Goal: Task Accomplishment & Management: Manage account settings

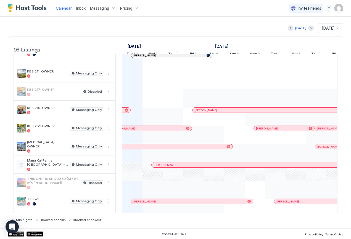
scroll to position [113, 0]
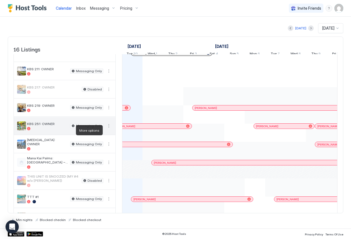
click at [109, 129] on button "More options" at bounding box center [109, 125] width 7 height 7
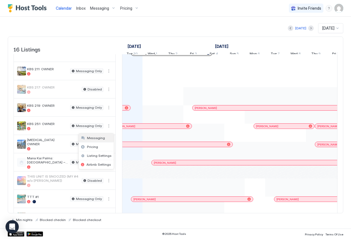
click at [102, 139] on span "Messaging" at bounding box center [96, 138] width 18 height 4
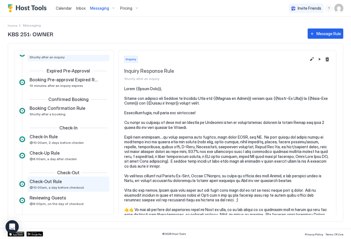
scroll to position [12, 0]
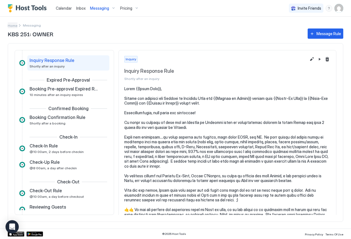
click at [12, 26] on span "Home" at bounding box center [13, 25] width 10 height 4
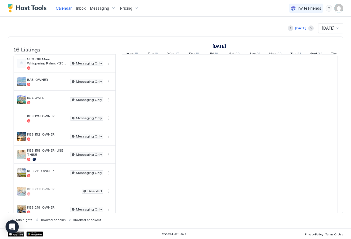
scroll to position [0, 307]
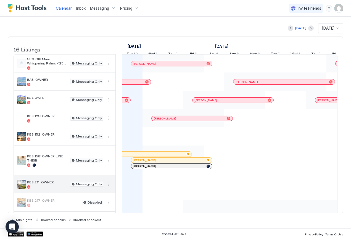
click at [46, 188] on div "KBS 211: OWNER" at bounding box center [47, 184] width 41 height 9
click at [109, 187] on button "More options" at bounding box center [109, 184] width 7 height 7
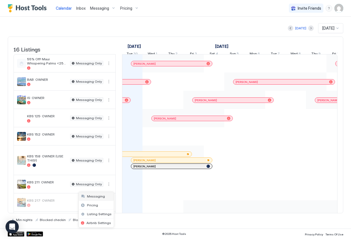
click at [94, 197] on span "Messaging" at bounding box center [96, 196] width 18 height 4
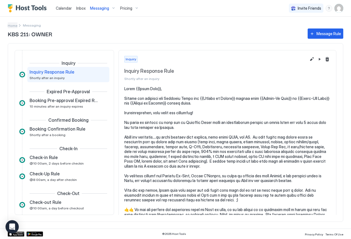
click at [12, 25] on span "Home" at bounding box center [13, 25] width 10 height 4
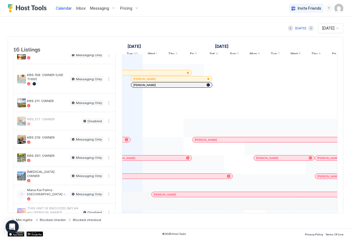
scroll to position [93, 0]
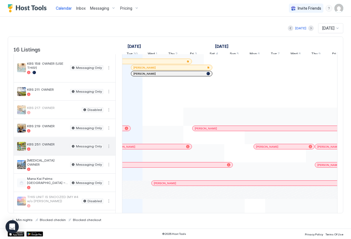
click at [54, 146] on span "KBS 251: OWNER" at bounding box center [47, 144] width 41 height 4
click at [109, 149] on button "More options" at bounding box center [109, 146] width 7 height 7
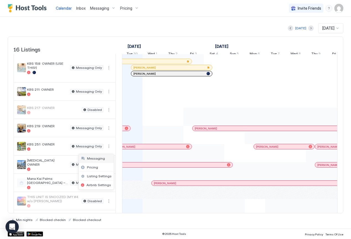
click at [103, 159] on span "Messaging" at bounding box center [96, 158] width 18 height 4
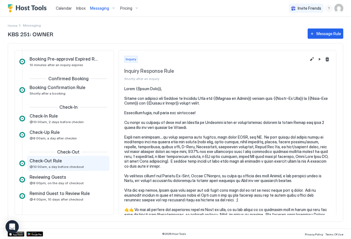
scroll to position [41, 0]
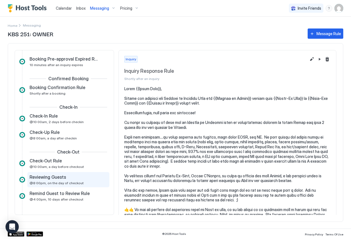
click at [65, 181] on span "@8:00pm, on the day of checkout" at bounding box center [57, 183] width 54 height 4
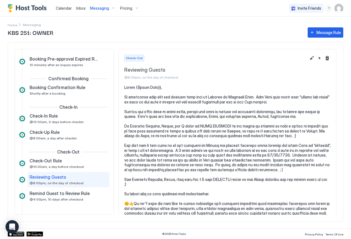
scroll to position [40, 0]
click at [309, 58] on button "Edit message rule" at bounding box center [312, 58] width 7 height 7
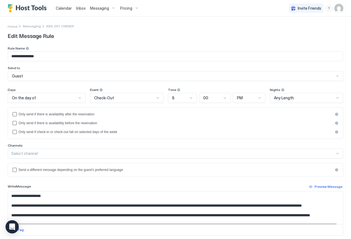
click at [176, 97] on div "8" at bounding box center [180, 97] width 16 height 5
click at [172, 147] on span "5" at bounding box center [173, 147] width 2 height 4
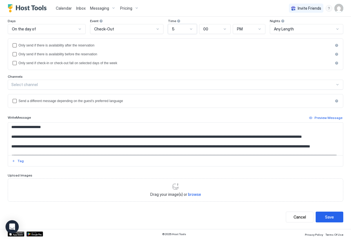
scroll to position [69, 0]
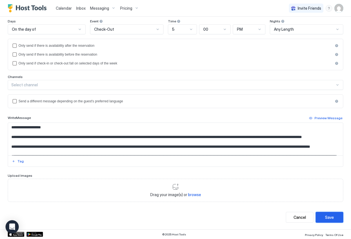
click at [325, 216] on div "Save" at bounding box center [329, 217] width 9 height 6
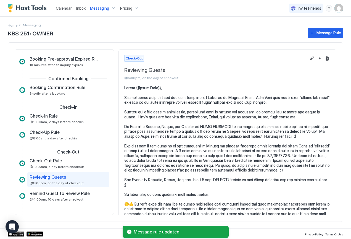
scroll to position [40, 0]
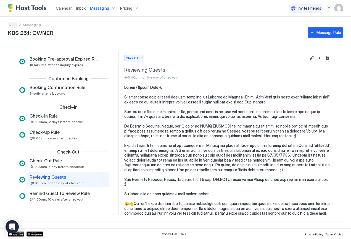
click at [13, 24] on span "Home" at bounding box center [13, 25] width 10 height 4
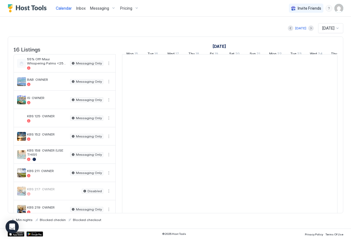
scroll to position [0, 307]
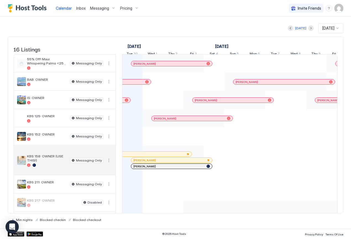
click at [37, 162] on span "KBS 158: OWNER (USE THIS!)" at bounding box center [47, 158] width 41 height 8
click at [108, 164] on button "More options" at bounding box center [109, 160] width 7 height 7
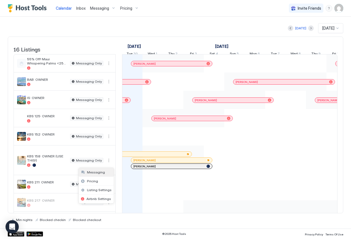
click at [95, 173] on span "Messaging" at bounding box center [96, 172] width 18 height 4
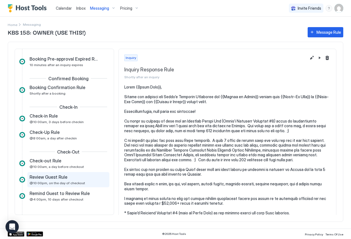
scroll to position [40, 0]
click at [59, 180] on div "Review Guest Rule @10:00pm, on the day of checkout" at bounding box center [65, 179] width 70 height 11
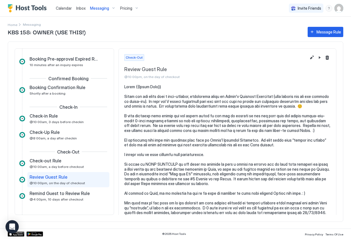
scroll to position [40, 0]
click at [309, 57] on button "Edit message rule" at bounding box center [312, 57] width 7 height 7
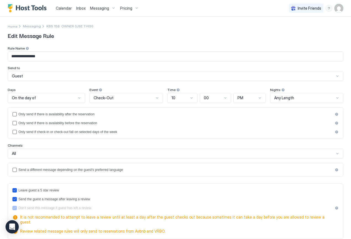
click at [189, 98] on div at bounding box center [191, 98] width 4 height 4
click at [169, 127] on div "5" at bounding box center [183, 125] width 30 height 11
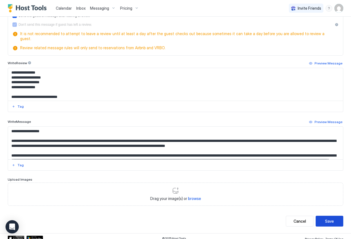
scroll to position [183, 0]
click at [329, 220] on button "Save" at bounding box center [330, 221] width 28 height 11
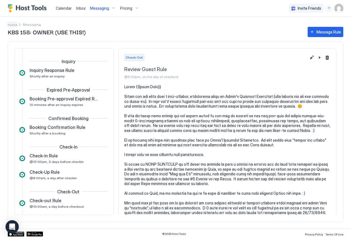
click at [11, 24] on span "Home" at bounding box center [13, 25] width 10 height 4
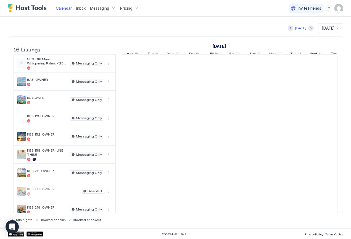
scroll to position [0, 307]
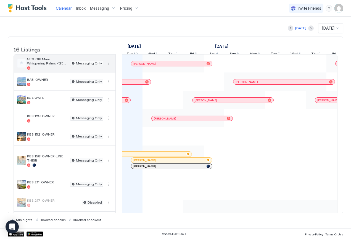
click at [50, 65] on span "55% Off! Maui Whispering Palms <250 Steps 2 beach!" at bounding box center [47, 61] width 41 height 8
click at [109, 67] on button "More options" at bounding box center [109, 63] width 7 height 7
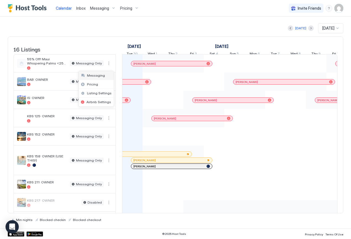
click at [101, 75] on span "Messaging" at bounding box center [96, 75] width 18 height 4
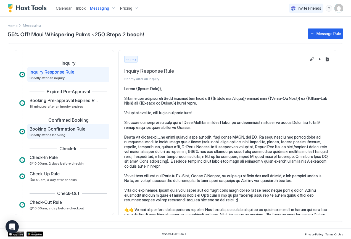
click at [56, 130] on span "Booking Confirmation Rule" at bounding box center [58, 129] width 56 height 6
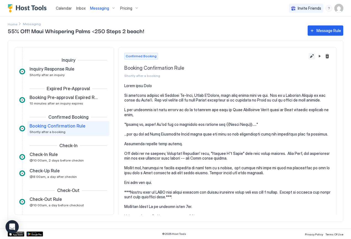
click at [309, 56] on button "Edit message rule" at bounding box center [312, 56] width 7 height 7
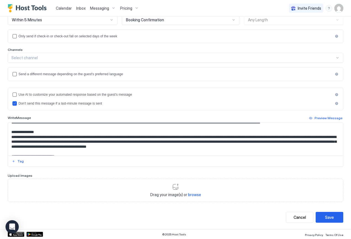
scroll to position [350, 0]
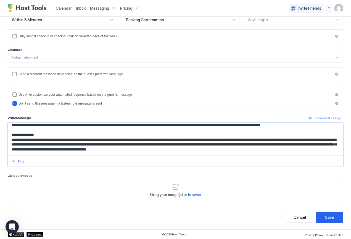
drag, startPoint x: 11, startPoint y: 129, endPoint x: -4, endPoint y: 152, distance: 27.9
click at [0, 152] on html "**********" at bounding box center [175, 119] width 351 height 239
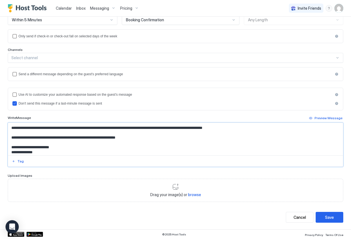
scroll to position [502, 0]
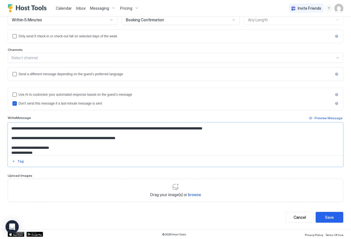
drag, startPoint x: 11, startPoint y: 128, endPoint x: 5, endPoint y: 138, distance: 11.2
click at [5, 138] on div "**********" at bounding box center [175, 84] width 351 height 290
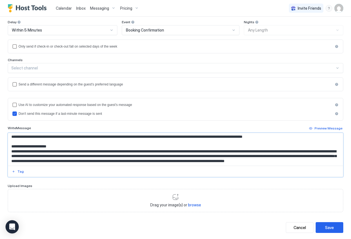
scroll to position [65, 0]
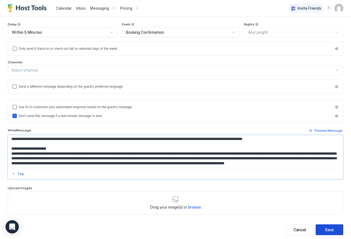
type textarea "**********"
click at [326, 227] on div "Save" at bounding box center [329, 229] width 9 height 6
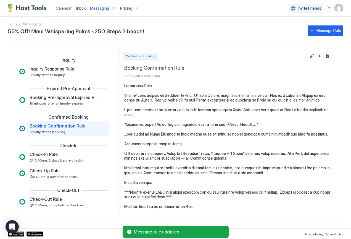
click at [78, 48] on div "Inquiry Inquiry Response Rule Shortly after an inquiry Expired Pre-Approval Boo…" at bounding box center [64, 131] width 99 height 168
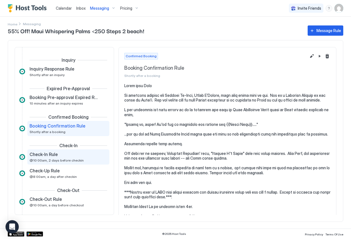
click at [51, 155] on span "Check-In Rule" at bounding box center [44, 154] width 28 height 6
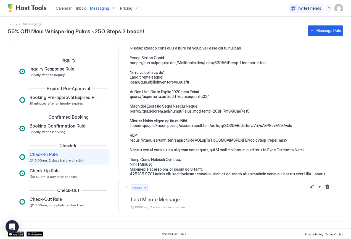
scroll to position [806, 0]
click at [309, 188] on button "Edit message rule" at bounding box center [312, 186] width 7 height 7
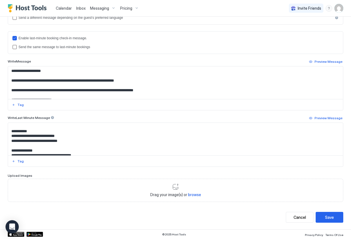
scroll to position [368, 0]
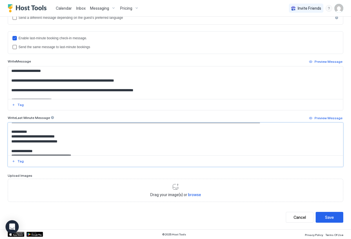
drag, startPoint x: 11, startPoint y: 130, endPoint x: -1, endPoint y: 151, distance: 24.7
click at [0, 151] on html "**********" at bounding box center [175, 119] width 351 height 239
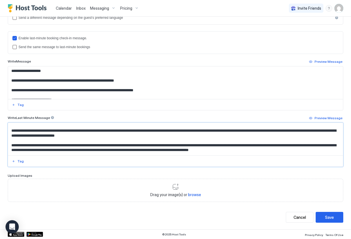
scroll to position [1047, 0]
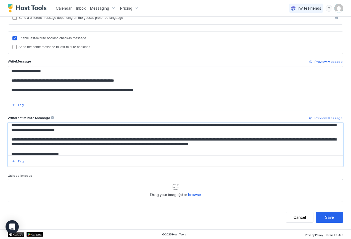
drag, startPoint x: 11, startPoint y: 127, endPoint x: 89, endPoint y: 131, distance: 78.3
click at [89, 131] on textarea "Input Field" at bounding box center [173, 139] width 331 height 33
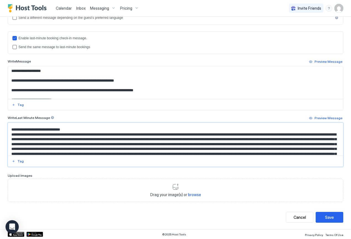
scroll to position [298, 0]
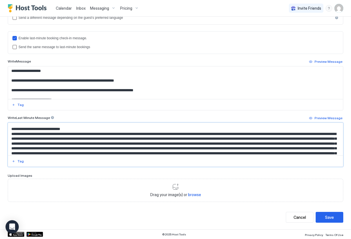
drag, startPoint x: 301, startPoint y: 135, endPoint x: 6, endPoint y: 132, distance: 294.7
click at [6, 132] on div "**********" at bounding box center [175, 47] width 351 height 364
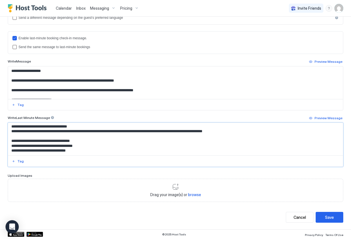
scroll to position [1108, 0]
type textarea "**********"
click at [329, 216] on div "Save" at bounding box center [329, 217] width 9 height 6
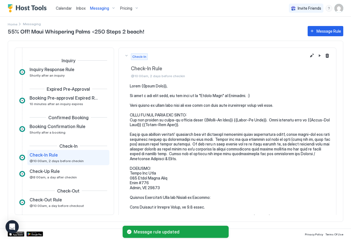
scroll to position [28, 0]
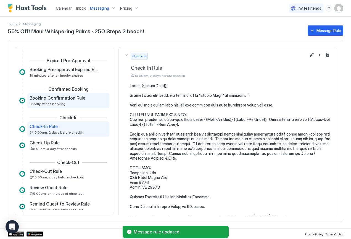
click at [57, 101] on div "Booking Confirmation Rule Shortly after a booking" at bounding box center [65, 100] width 70 height 11
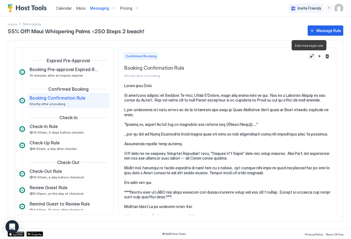
click at [309, 56] on button "Edit message rule" at bounding box center [312, 56] width 7 height 7
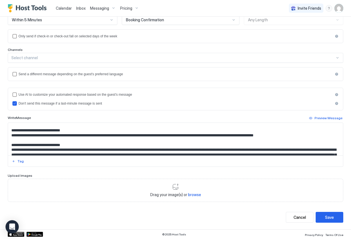
scroll to position [268, 0]
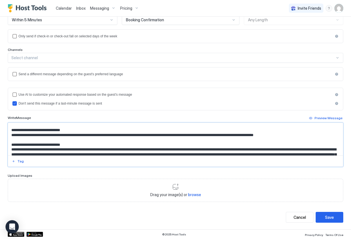
drag, startPoint x: 11, startPoint y: 141, endPoint x: 193, endPoint y: 152, distance: 182.6
click at [193, 152] on textarea "Input Field" at bounding box center [173, 139] width 331 height 33
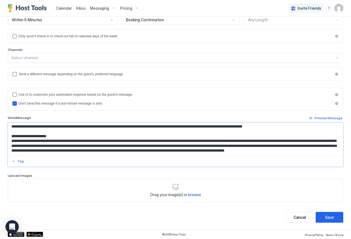
scroll to position [625, 0]
type textarea "**********"
click at [331, 218] on button "Save" at bounding box center [330, 217] width 28 height 11
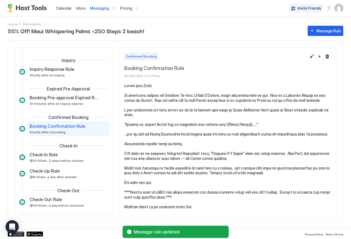
click at [11, 25] on div "55% Off! Maui Whispering Palms <250 Steps 2 beach! Message Rule Inquiry Inquiry…" at bounding box center [176, 127] width 336 height 204
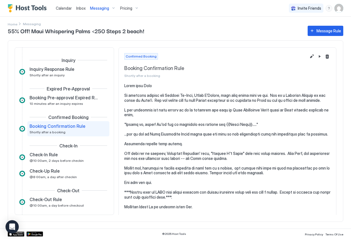
click at [12, 25] on div "55% Off! Maui Whispering Palms <250 Steps 2 beach! Message Rule Inquiry Inquiry…" at bounding box center [176, 127] width 336 height 204
click at [32, 26] on div "55% Off! Maui Whispering Palms <250 Steps 2 beach! Message Rule" at bounding box center [176, 31] width 336 height 10
click at [16, 24] on span "Home" at bounding box center [13, 24] width 10 height 4
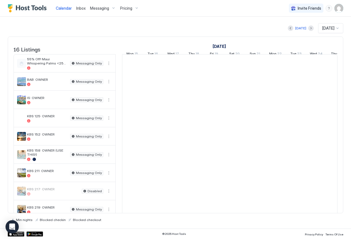
scroll to position [0, 307]
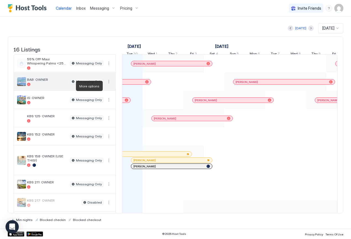
click at [109, 85] on button "More options" at bounding box center [109, 81] width 7 height 7
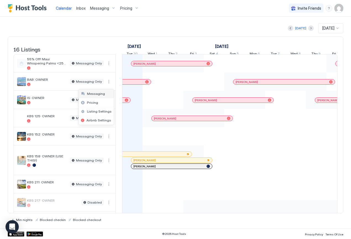
click at [98, 94] on span "Messaging" at bounding box center [96, 93] width 18 height 4
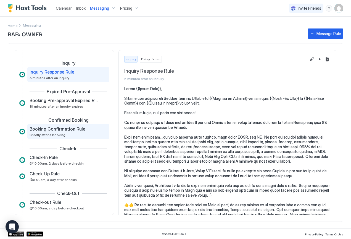
click at [64, 130] on span "Booking Confirmation Rule" at bounding box center [58, 129] width 56 height 6
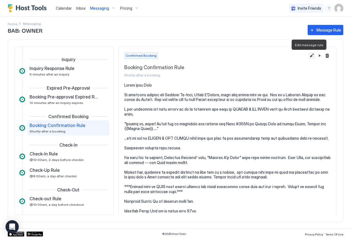
click at [309, 55] on button "Edit message rule" at bounding box center [312, 55] width 7 height 7
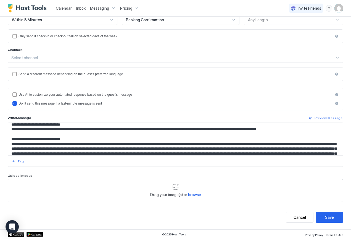
scroll to position [598, 0]
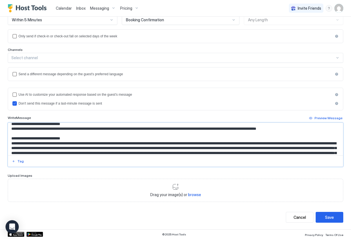
drag, startPoint x: 11, startPoint y: 135, endPoint x: 9, endPoint y: 144, distance: 9.4
click at [9, 144] on textarea "Input Field" at bounding box center [173, 139] width 331 height 33
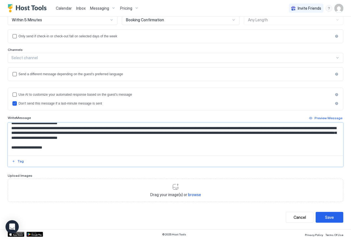
scroll to position [1030, 0]
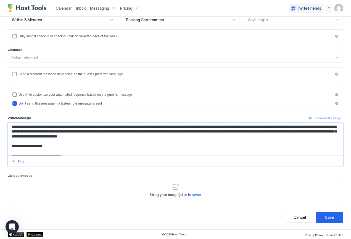
drag, startPoint x: 11, startPoint y: 130, endPoint x: 6, endPoint y: 139, distance: 10.1
click at [6, 139] on div "**********" at bounding box center [175, 84] width 351 height 290
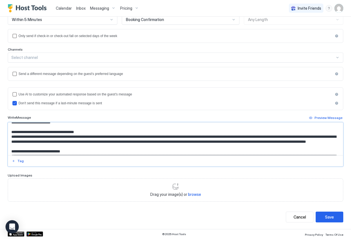
scroll to position [78, 0]
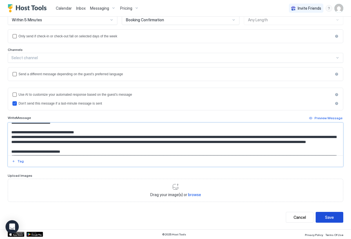
type textarea "**********"
click at [326, 216] on div "Save" at bounding box center [329, 217] width 9 height 6
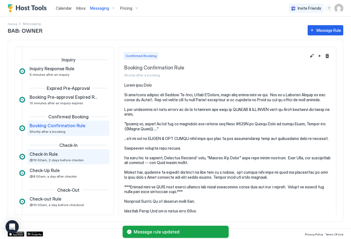
click at [55, 157] on div "Check-In Rule @10:00am, 2 days before checkin" at bounding box center [65, 156] width 70 height 11
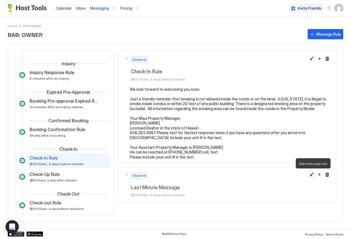
click at [311, 174] on button "Edit message rule" at bounding box center [312, 174] width 7 height 7
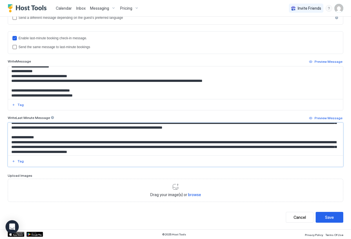
scroll to position [197, 0]
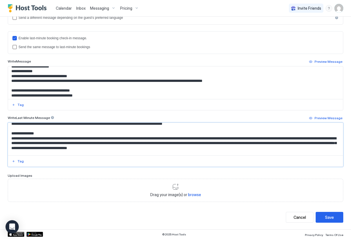
drag, startPoint x: 10, startPoint y: 135, endPoint x: 5, endPoint y: 138, distance: 6.0
click at [5, 138] on div "**********" at bounding box center [175, 47] width 351 height 364
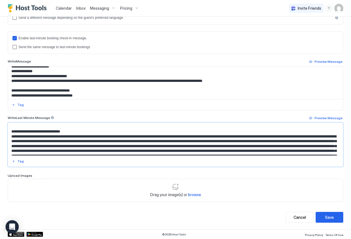
scroll to position [326, 0]
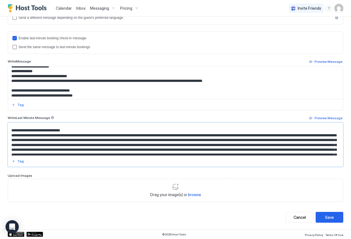
drag, startPoint x: 10, startPoint y: 131, endPoint x: 5, endPoint y: 139, distance: 10.1
click at [5, 139] on div "**********" at bounding box center [175, 47] width 351 height 364
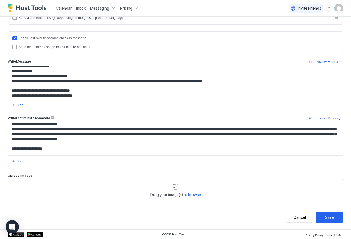
scroll to position [1031, 0]
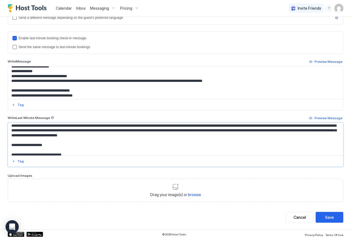
drag, startPoint x: 10, startPoint y: 128, endPoint x: 5, endPoint y: 138, distance: 10.4
click at [5, 138] on div "**********" at bounding box center [175, 47] width 351 height 364
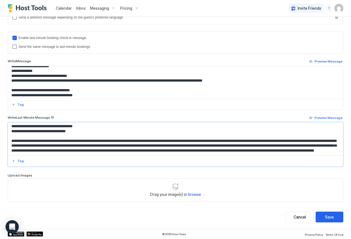
scroll to position [152, 0]
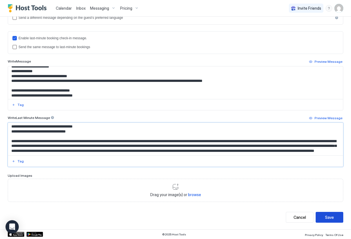
type textarea "**********"
click at [330, 216] on div "Save" at bounding box center [329, 217] width 9 height 6
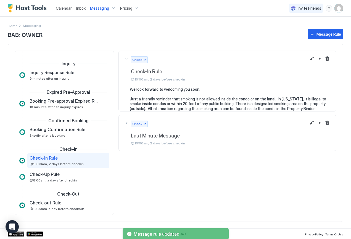
scroll to position [28, 0]
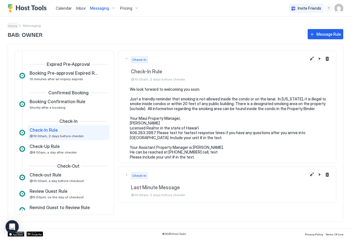
click at [13, 26] on span "Home" at bounding box center [13, 26] width 10 height 4
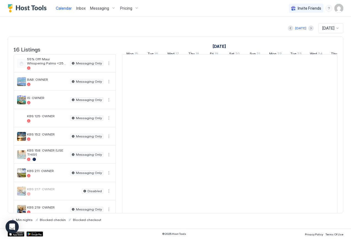
scroll to position [0, 307]
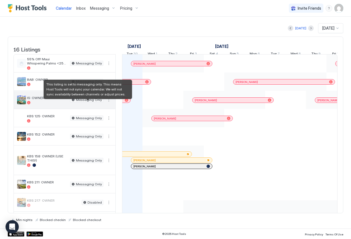
click at [87, 100] on span "Messaging Only" at bounding box center [89, 100] width 26 height 0
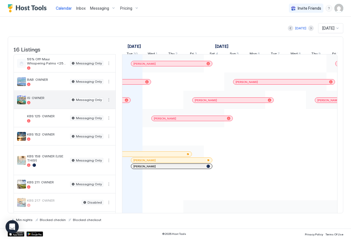
click at [109, 103] on button "More options" at bounding box center [109, 99] width 7 height 7
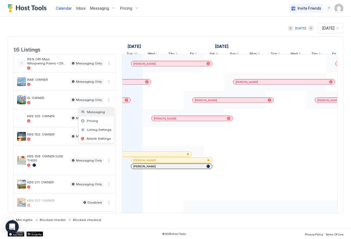
click at [101, 112] on span "Messaging" at bounding box center [96, 112] width 18 height 4
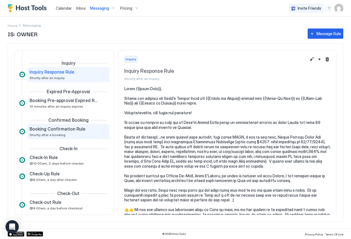
click at [74, 129] on span "Booking Confirmation Rule" at bounding box center [58, 129] width 56 height 6
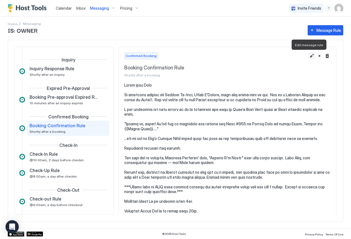
click at [309, 56] on button "Edit message rule" at bounding box center [312, 55] width 7 height 7
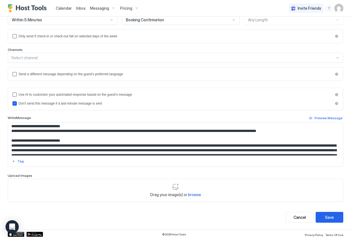
scroll to position [657, 0]
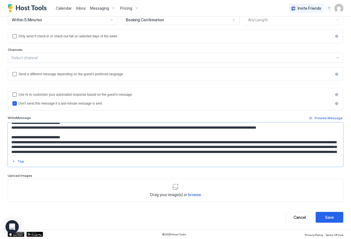
drag, startPoint x: 10, startPoint y: 127, endPoint x: 6, endPoint y: 137, distance: 11.1
click at [6, 137] on div "**********" at bounding box center [175, 84] width 351 height 290
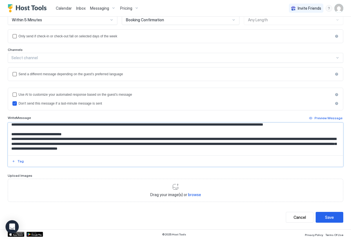
scroll to position [1043, 0]
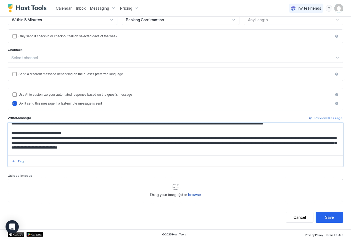
drag, startPoint x: 10, startPoint y: 135, endPoint x: 6, endPoint y: 145, distance: 10.6
click at [6, 145] on div "**********" at bounding box center [175, 84] width 351 height 290
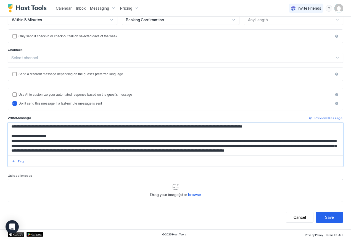
scroll to position [1235, 0]
type textarea "**********"
click at [328, 218] on div "Save" at bounding box center [329, 217] width 9 height 6
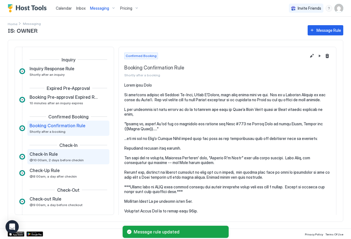
click at [53, 154] on span "Check-In Rule" at bounding box center [44, 154] width 28 height 6
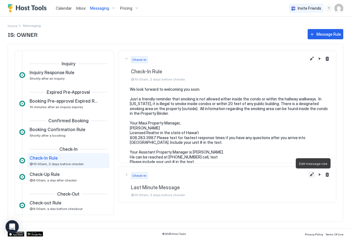
click at [312, 174] on button "Edit message rule" at bounding box center [312, 174] width 7 height 7
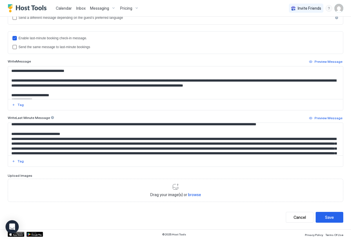
scroll to position [712, 0]
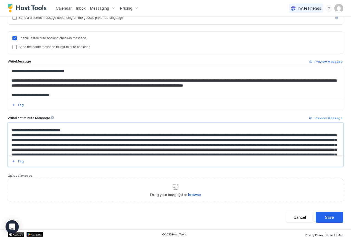
drag, startPoint x: 11, startPoint y: 133, endPoint x: 7, endPoint y: 143, distance: 10.7
click at [7, 143] on div "**********" at bounding box center [175, 47] width 351 height 364
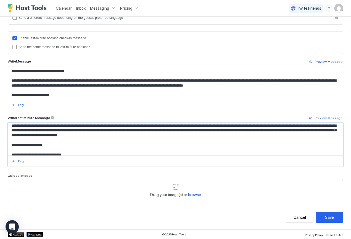
scroll to position [1099, 0]
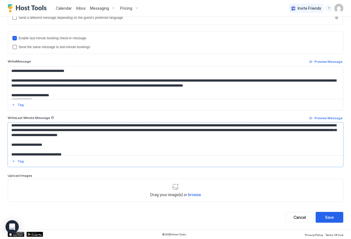
drag, startPoint x: 11, startPoint y: 136, endPoint x: 6, endPoint y: 144, distance: 9.8
click at [6, 144] on div "**********" at bounding box center [175, 47] width 351 height 364
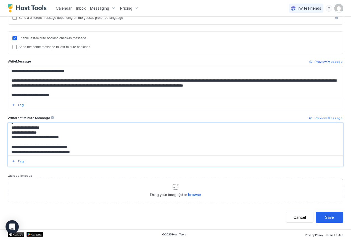
scroll to position [870, 0]
type textarea "**********"
click at [326, 216] on div "Save" at bounding box center [329, 217] width 9 height 6
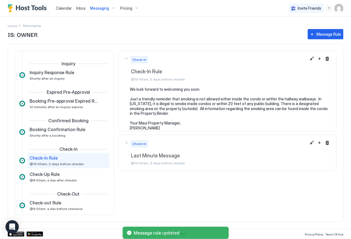
scroll to position [28, 0]
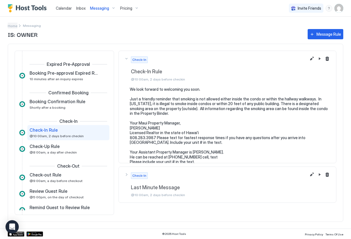
click at [14, 25] on span "Home" at bounding box center [13, 26] width 10 height 4
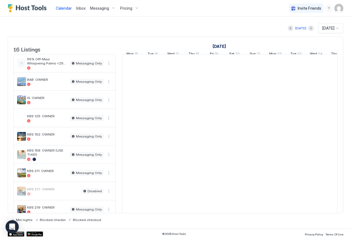
scroll to position [0, 307]
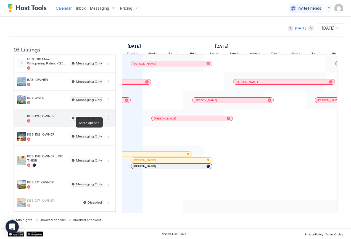
click at [109, 121] on button "More options" at bounding box center [109, 118] width 7 height 7
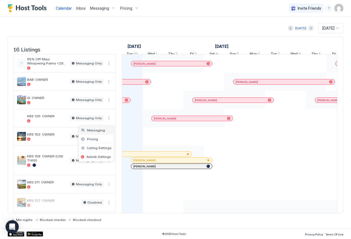
click at [101, 131] on span "Messaging" at bounding box center [96, 130] width 18 height 4
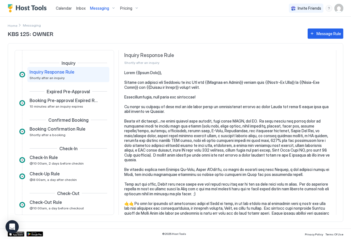
scroll to position [16, 0]
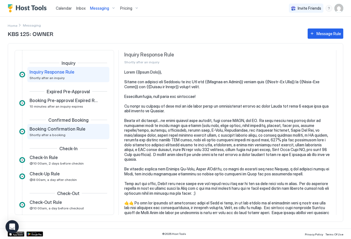
click at [55, 131] on span "Booking Confirmation Rule" at bounding box center [58, 129] width 56 height 6
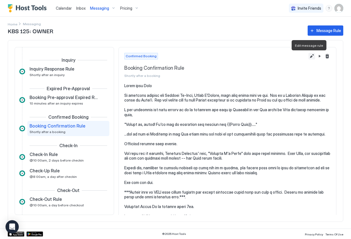
click at [309, 56] on button "Edit message rule" at bounding box center [312, 56] width 7 height 7
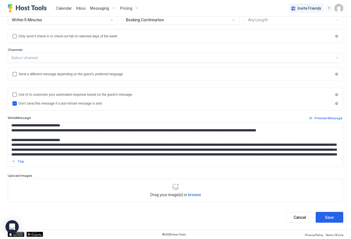
scroll to position [273, 0]
drag, startPoint x: 10, startPoint y: 138, endPoint x: 7, endPoint y: 146, distance: 8.6
click at [7, 146] on div "**********" at bounding box center [175, 84] width 351 height 290
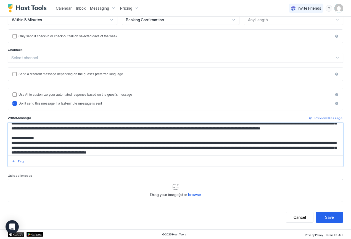
scroll to position [333, 0]
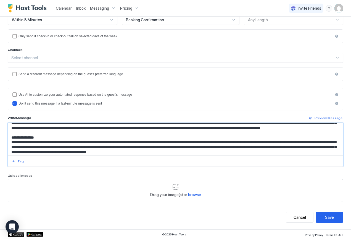
drag, startPoint x: 12, startPoint y: 133, endPoint x: 2, endPoint y: 153, distance: 21.7
click at [2, 153] on div "**********" at bounding box center [175, 84] width 351 height 290
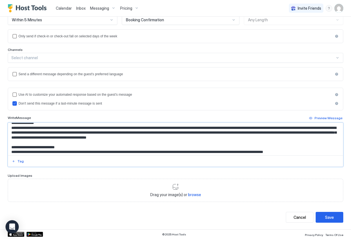
drag, startPoint x: 142, startPoint y: 133, endPoint x: 10, endPoint y: 132, distance: 131.8
click at [10, 132] on textarea "Input Field" at bounding box center [173, 139] width 331 height 33
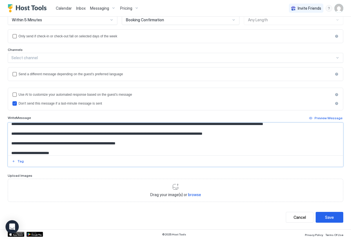
scroll to position [481, 0]
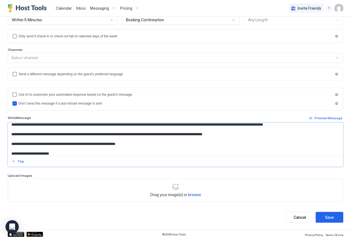
drag, startPoint x: 10, startPoint y: 133, endPoint x: 7, endPoint y: 143, distance: 9.9
click at [7, 143] on div "**********" at bounding box center [175, 84] width 351 height 290
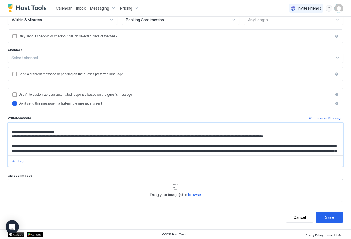
scroll to position [338, 0]
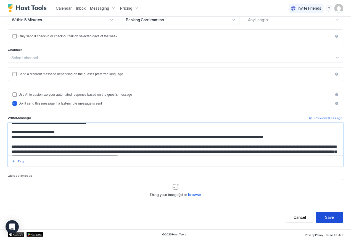
type textarea "**********"
click at [325, 215] on div "Save" at bounding box center [329, 217] width 9 height 6
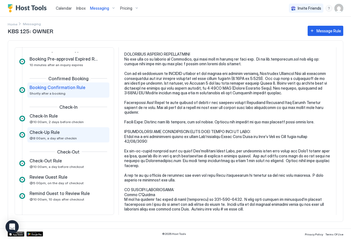
scroll to position [39, 0]
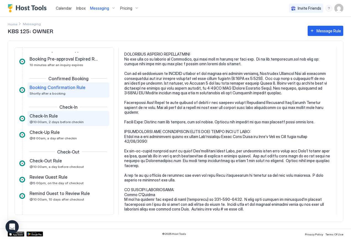
click at [56, 119] on div "Check-In Rule @10:00am, 2 days before checkin" at bounding box center [65, 118] width 70 height 11
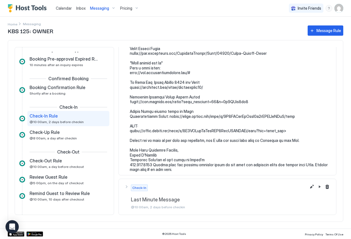
scroll to position [820, 0]
click at [309, 186] on button "Edit message rule" at bounding box center [312, 186] width 7 height 7
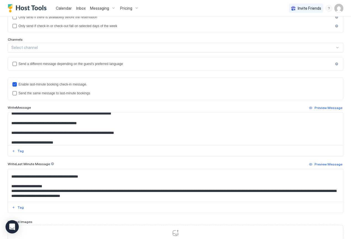
scroll to position [765, 0]
drag, startPoint x: 11, startPoint y: 179, endPoint x: 116, endPoint y: 196, distance: 106.0
click at [116, 196] on textarea "Input Field" at bounding box center [173, 185] width 331 height 33
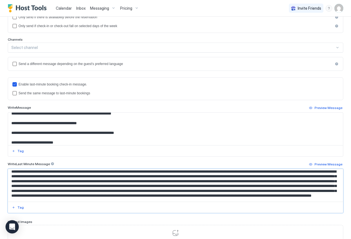
scroll to position [849, 0]
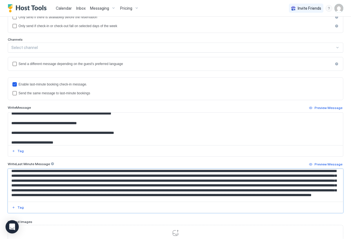
drag, startPoint x: 11, startPoint y: 184, endPoint x: 7, endPoint y: 194, distance: 10.2
click at [8, 194] on div at bounding box center [176, 190] width 336 height 44
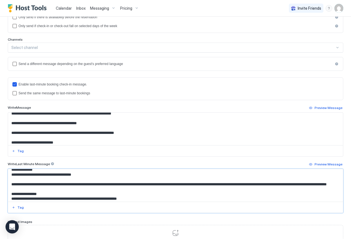
scroll to position [926, 0]
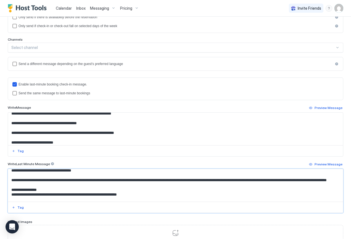
drag, startPoint x: 10, startPoint y: 174, endPoint x: 143, endPoint y: 185, distance: 133.9
click at [143, 185] on textarea "Input Field" at bounding box center [173, 185] width 331 height 33
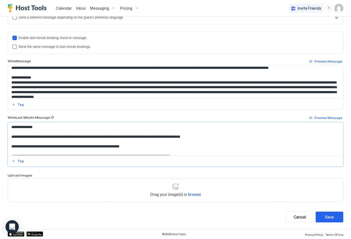
scroll to position [152, 0]
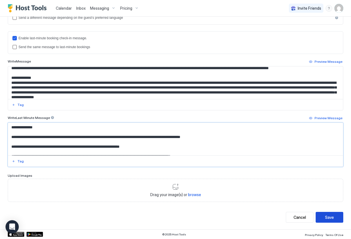
type textarea "**********"
click at [326, 218] on div "Save" at bounding box center [329, 217] width 9 height 6
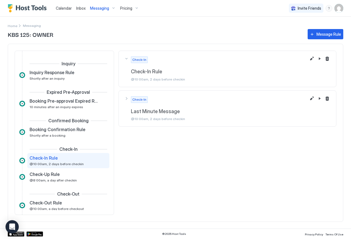
scroll to position [28, 0]
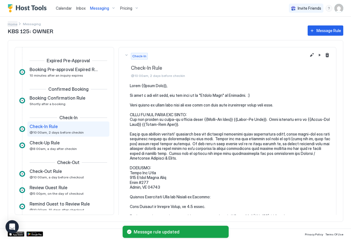
click at [13, 23] on span "Home" at bounding box center [13, 24] width 10 height 4
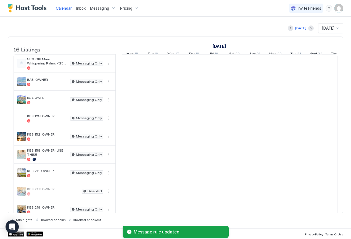
scroll to position [0, 307]
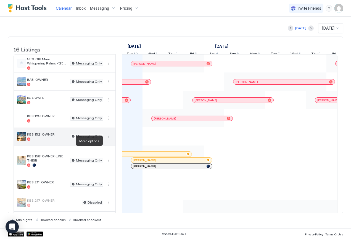
click at [108, 139] on button "More options" at bounding box center [109, 136] width 7 height 7
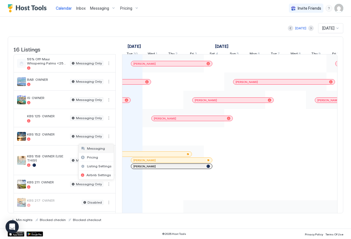
click at [100, 148] on span "Messaging" at bounding box center [96, 148] width 18 height 4
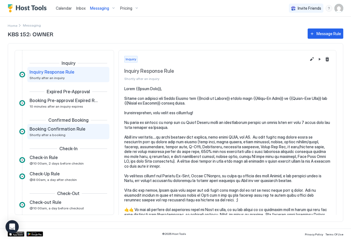
click at [49, 130] on span "Booking Confirmation Rule" at bounding box center [58, 129] width 56 height 6
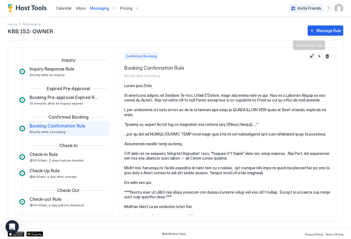
click at [309, 56] on button "Edit message rule" at bounding box center [312, 56] width 7 height 7
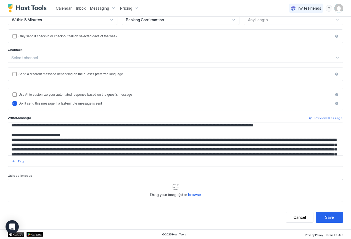
scroll to position [277, 0]
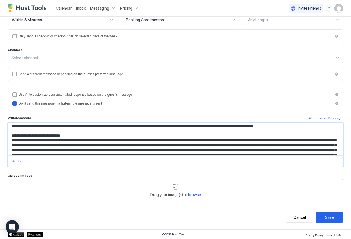
drag, startPoint x: 10, startPoint y: 131, endPoint x: 4, endPoint y: 141, distance: 12.6
click at [4, 141] on div "**********" at bounding box center [175, 84] width 351 height 290
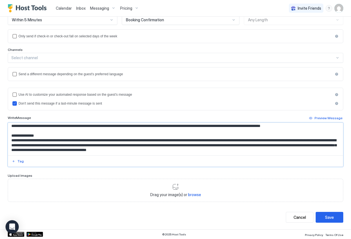
scroll to position [336, 0]
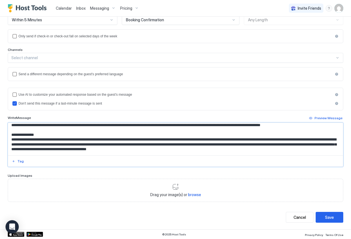
drag, startPoint x: 10, startPoint y: 130, endPoint x: -2, endPoint y: 149, distance: 22.8
click at [0, 149] on html "**********" at bounding box center [175, 119] width 351 height 239
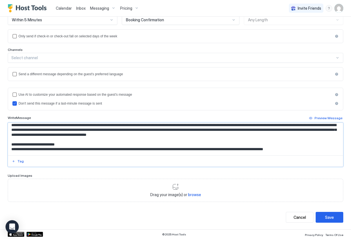
drag, startPoint x: -2, startPoint y: 149, endPoint x: -3, endPoint y: 128, distance: 20.5
click at [0, 128] on html "**********" at bounding box center [175, 119] width 351 height 239
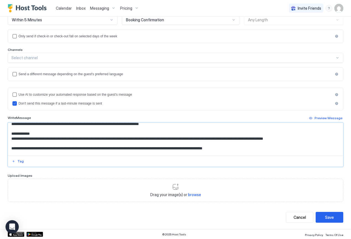
scroll to position [473, 0]
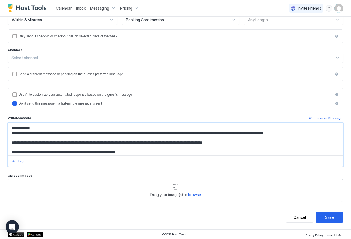
drag, startPoint x: 11, startPoint y: 142, endPoint x: 93, endPoint y: 153, distance: 82.0
click at [93, 153] on textarea "Input Field" at bounding box center [173, 139] width 331 height 33
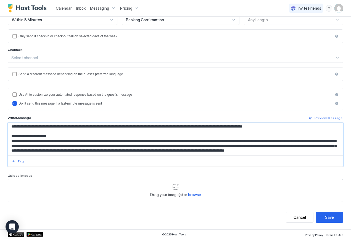
scroll to position [597, 0]
type textarea "**********"
click at [326, 217] on div "Save" at bounding box center [329, 217] width 9 height 6
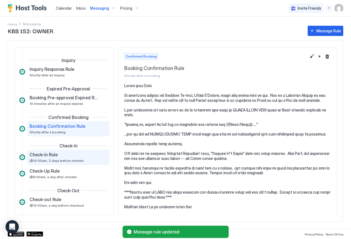
click at [44, 157] on span "Check-in Rule" at bounding box center [44, 155] width 28 height 6
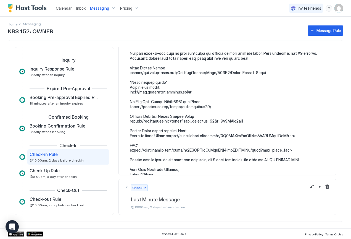
scroll to position [820, 0]
click at [309, 188] on button "Edit message rule" at bounding box center [312, 186] width 7 height 7
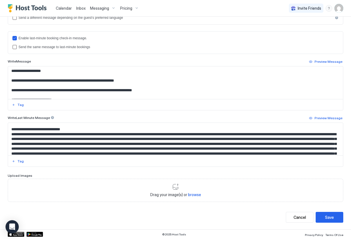
scroll to position [297, 0]
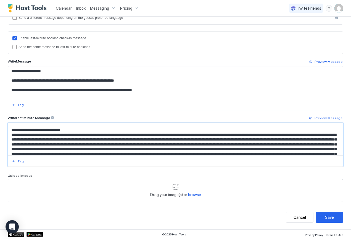
drag, startPoint x: 11, startPoint y: 135, endPoint x: 134, endPoint y: 130, distance: 123.6
click at [134, 130] on textarea "Input Field" at bounding box center [173, 139] width 331 height 33
drag, startPoint x: 300, startPoint y: 135, endPoint x: 7, endPoint y: 136, distance: 293.1
click at [7, 136] on div "**********" at bounding box center [175, 47] width 351 height 364
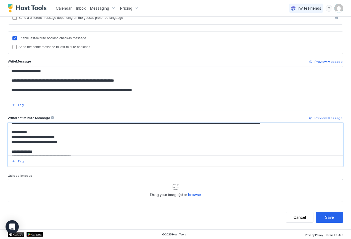
scroll to position [374, 0]
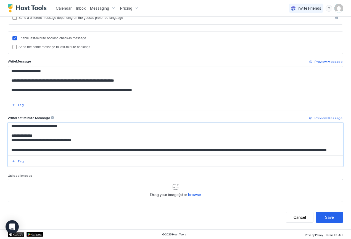
drag, startPoint x: 12, startPoint y: 145, endPoint x: 78, endPoint y: 138, distance: 67.2
click at [78, 138] on textarea "Input Field" at bounding box center [173, 139] width 331 height 33
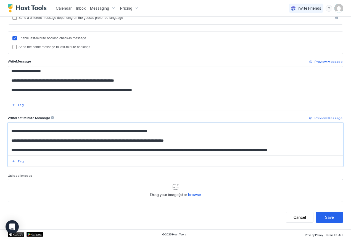
scroll to position [1029, 0]
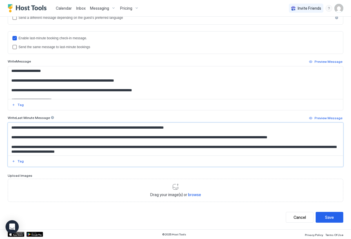
drag, startPoint x: 10, startPoint y: 131, endPoint x: 98, endPoint y: 151, distance: 89.9
click at [98, 152] on textarea "Input Field" at bounding box center [173, 139] width 331 height 33
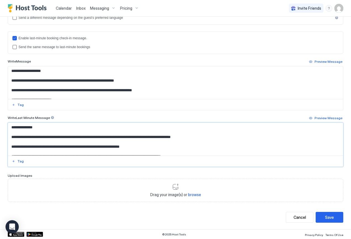
scroll to position [0, 0]
type textarea "**********"
click at [328, 217] on div "Save" at bounding box center [329, 217] width 9 height 6
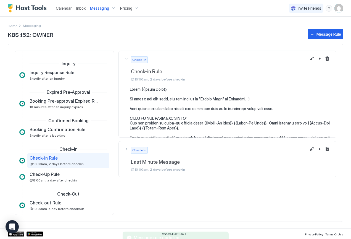
scroll to position [28, 0]
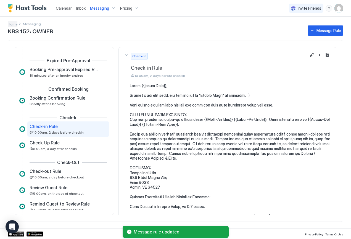
click at [13, 23] on span "Home" at bounding box center [13, 24] width 10 height 4
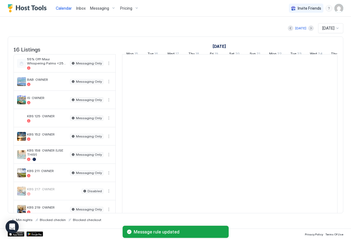
scroll to position [0, 307]
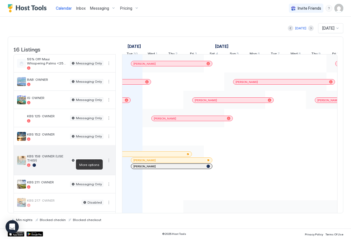
click at [109, 164] on button "More options" at bounding box center [109, 160] width 7 height 7
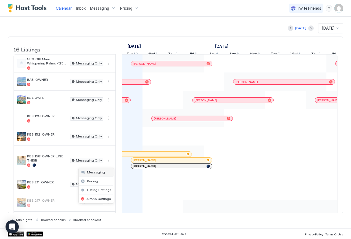
click at [101, 173] on span "Messaging" at bounding box center [96, 172] width 18 height 4
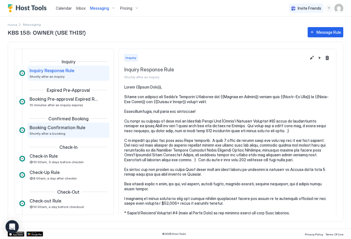
click at [51, 127] on span "Booking Confirmation Rule" at bounding box center [58, 128] width 56 height 6
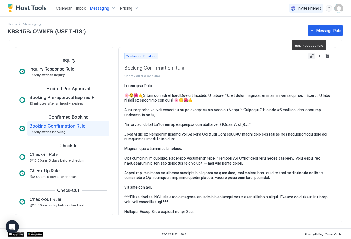
click at [309, 55] on button "Edit message rule" at bounding box center [312, 56] width 7 height 7
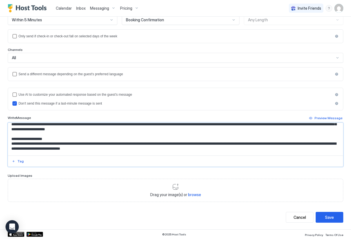
scroll to position [265, 0]
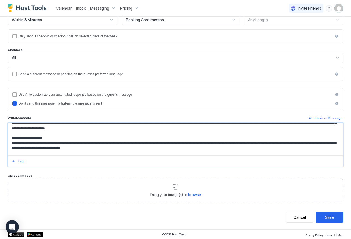
drag, startPoint x: 11, startPoint y: 138, endPoint x: 93, endPoint y: 147, distance: 82.6
click at [93, 147] on textarea "Input Field" at bounding box center [173, 139] width 331 height 33
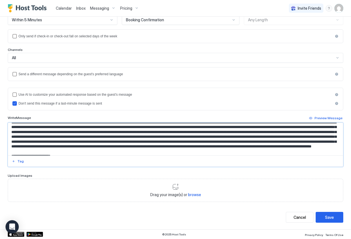
scroll to position [349, 0]
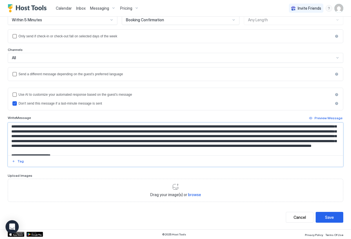
drag, startPoint x: 9, startPoint y: 130, endPoint x: 5, endPoint y: 139, distance: 10.0
click at [5, 139] on div "**********" at bounding box center [175, 84] width 351 height 290
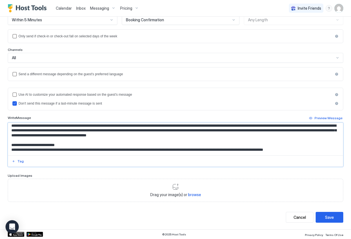
scroll to position [402, 0]
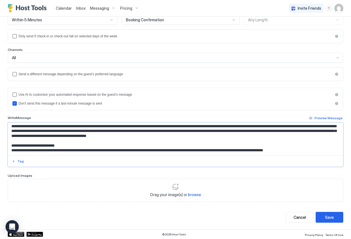
drag, startPoint x: 11, startPoint y: 134, endPoint x: 0, endPoint y: 155, distance: 24.1
click at [0, 155] on div "**********" at bounding box center [175, 84] width 351 height 290
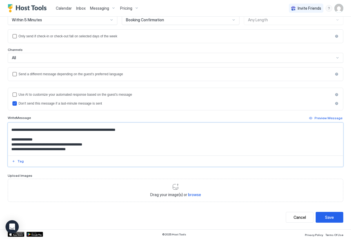
scroll to position [553, 0]
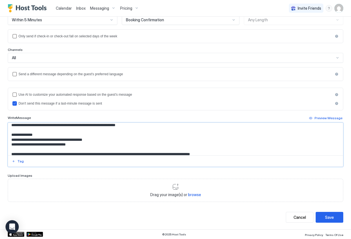
drag, startPoint x: 12, startPoint y: 133, endPoint x: 5, endPoint y: 143, distance: 12.1
click at [5, 143] on div "**********" at bounding box center [175, 84] width 351 height 290
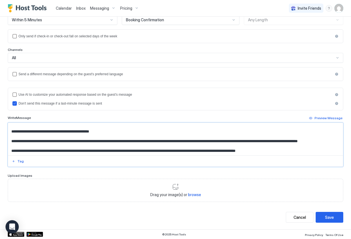
scroll to position [606, 0]
type textarea "**********"
click at [328, 218] on div "Save" at bounding box center [329, 217] width 9 height 6
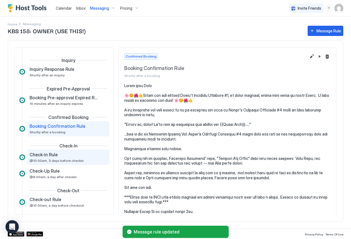
click at [38, 156] on span "Check-in Rule" at bounding box center [44, 155] width 28 height 6
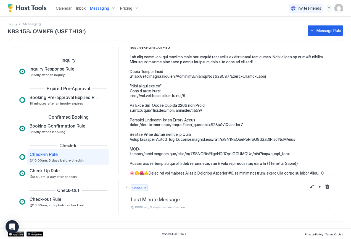
scroll to position [778, 0]
click at [309, 186] on button "Edit message rule" at bounding box center [312, 186] width 7 height 7
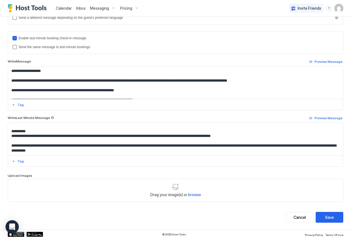
scroll to position [468, 0]
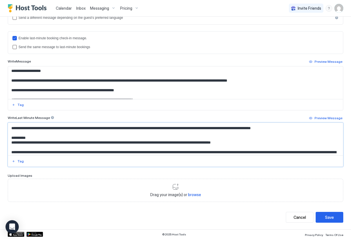
drag, startPoint x: 77, startPoint y: 141, endPoint x: 52, endPoint y: 143, distance: 24.6
click at [52, 143] on textarea "Input Field" at bounding box center [173, 139] width 331 height 33
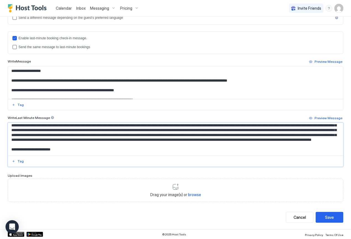
scroll to position [802, 0]
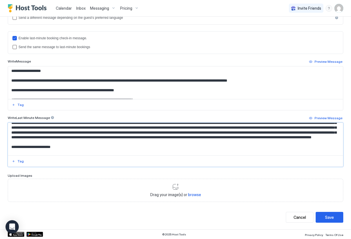
drag, startPoint x: 11, startPoint y: 133, endPoint x: 6, endPoint y: 143, distance: 11.2
click at [6, 143] on div "**********" at bounding box center [175, 47] width 351 height 364
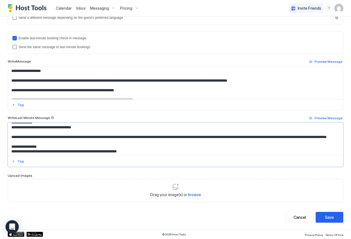
scroll to position [865, 0]
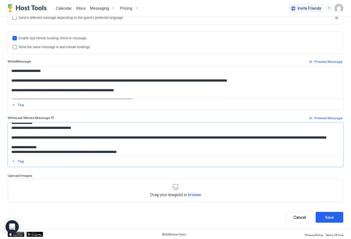
drag, startPoint x: 11, startPoint y: 126, endPoint x: 8, endPoint y: 149, distance: 22.8
click at [8, 149] on textarea "Input Field" at bounding box center [173, 139] width 331 height 33
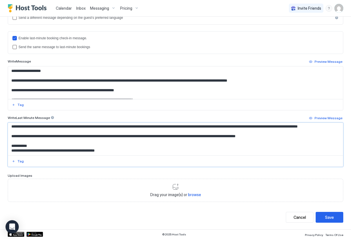
scroll to position [1118, 0]
type textarea "**********"
click at [330, 218] on div "Save" at bounding box center [329, 217] width 9 height 6
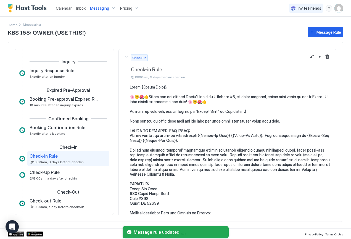
scroll to position [28, 0]
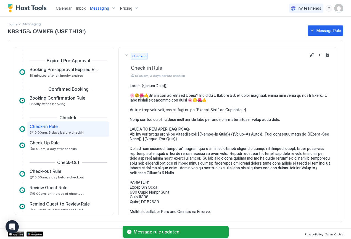
click at [13, 25] on div "KBS 158: OWNER (USE THIS!) Message Rule Inquiry Inquiry Response Rule Shortly a…" at bounding box center [176, 126] width 336 height 204
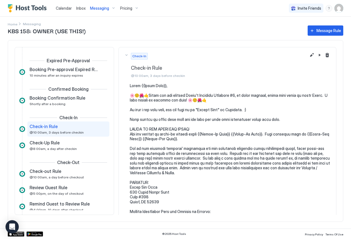
click at [28, 25] on div "KBS 158: OWNER (USE THIS!) Message Rule Inquiry Inquiry Response Rule Shortly a…" at bounding box center [176, 126] width 336 height 204
click at [12, 25] on div "KBS 158: OWNER (USE THIS!) Message Rule Inquiry Inquiry Response Rule Shortly a…" at bounding box center [176, 126] width 336 height 204
click at [14, 25] on div "KBS 158: OWNER (USE THIS!) Message Rule" at bounding box center [176, 30] width 336 height 10
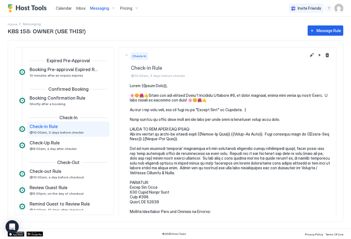
click at [63, 9] on span "Calendar" at bounding box center [64, 8] width 16 height 5
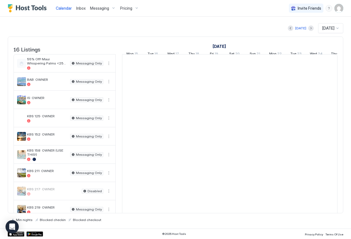
scroll to position [0, 307]
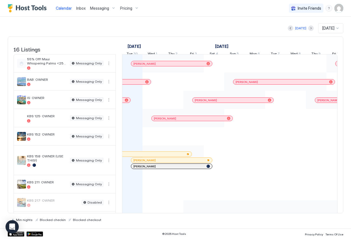
click at [99, 8] on span "Messaging" at bounding box center [99, 8] width 19 height 5
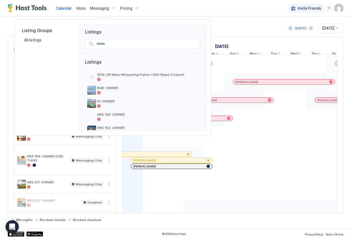
click at [98, 7] on div at bounding box center [175, 119] width 351 height 239
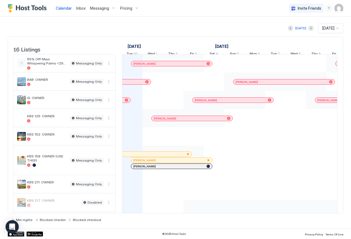
click at [98, 7] on span "Messaging" at bounding box center [99, 8] width 19 height 5
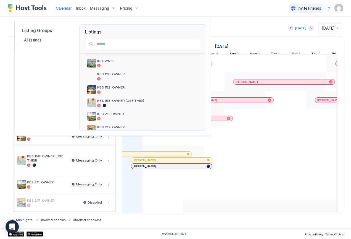
scroll to position [44, 0]
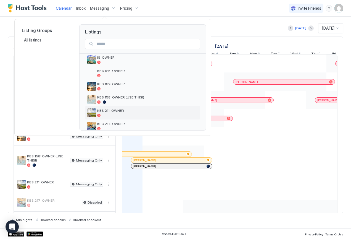
click at [117, 110] on span "KBS 211: OWNER" at bounding box center [147, 110] width 101 height 4
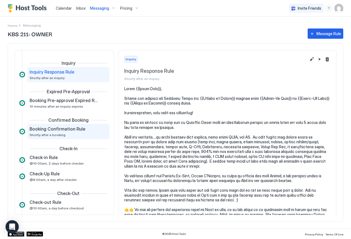
click at [44, 130] on span "Booking Confirmation Rule" at bounding box center [58, 129] width 56 height 6
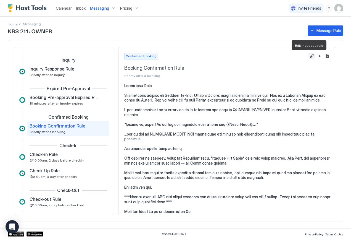
click at [309, 56] on button "Edit message rule" at bounding box center [312, 56] width 7 height 7
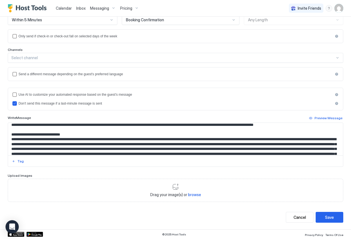
scroll to position [282, 0]
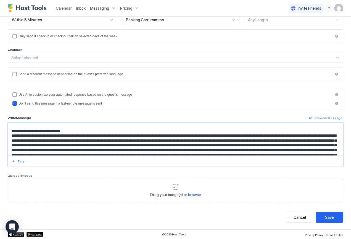
drag, startPoint x: 11, startPoint y: 127, endPoint x: 7, endPoint y: 137, distance: 11.0
click at [7, 138] on div "**********" at bounding box center [175, 84] width 351 height 290
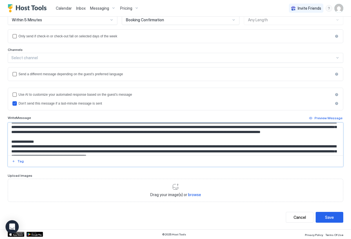
scroll to position [340, 0]
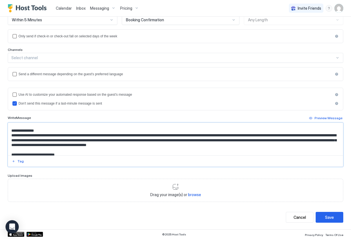
drag, startPoint x: 11, startPoint y: 125, endPoint x: 0, endPoint y: 152, distance: 29.2
click at [0, 152] on div "**********" at bounding box center [175, 84] width 351 height 290
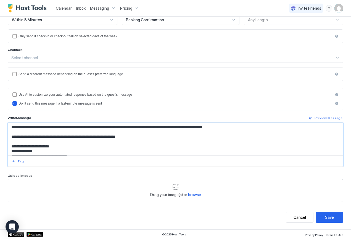
scroll to position [489, 0]
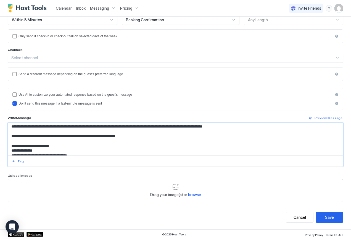
drag, startPoint x: 10, startPoint y: 127, endPoint x: 7, endPoint y: 136, distance: 9.3
click at [7, 136] on div "**********" at bounding box center [175, 84] width 351 height 290
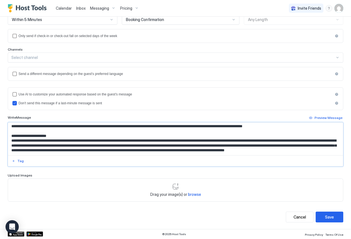
scroll to position [78, 0]
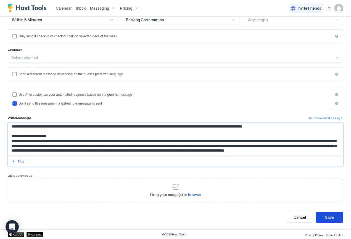
type textarea "**********"
click at [325, 215] on div "Save" at bounding box center [329, 217] width 9 height 6
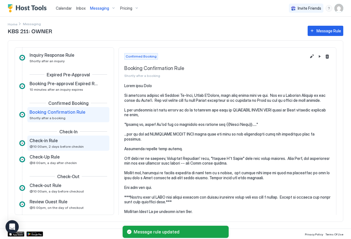
scroll to position [29, 0]
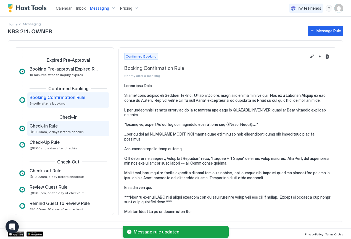
click at [51, 128] on span "Check-in Rule" at bounding box center [44, 126] width 28 height 6
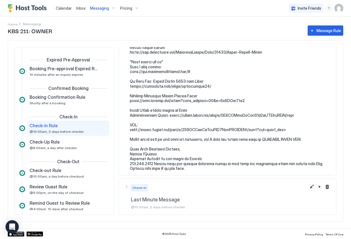
scroll to position [782, 0]
click at [309, 187] on button "Edit message rule" at bounding box center [312, 186] width 7 height 7
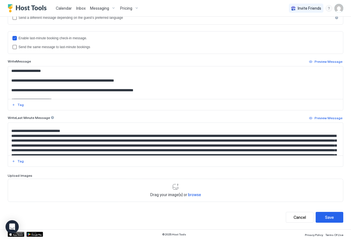
scroll to position [297, 0]
drag, startPoint x: 11, startPoint y: 135, endPoint x: 152, endPoint y: 138, distance: 141.2
click at [152, 138] on textarea "Input Field" at bounding box center [173, 139] width 331 height 33
drag, startPoint x: 299, startPoint y: 136, endPoint x: 10, endPoint y: 134, distance: 288.4
click at [10, 134] on textarea "Input Field" at bounding box center [173, 139] width 331 height 33
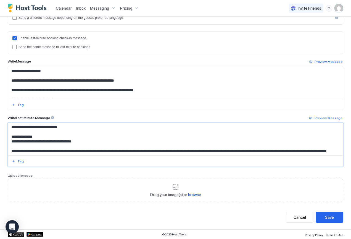
scroll to position [374, 0]
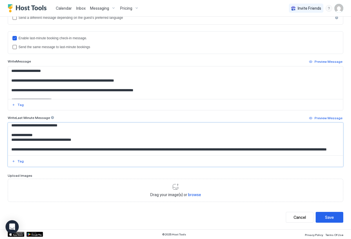
drag, startPoint x: 11, startPoint y: 130, endPoint x: 0, endPoint y: 141, distance: 15.2
click at [0, 141] on div "**********" at bounding box center [175, 47] width 351 height 364
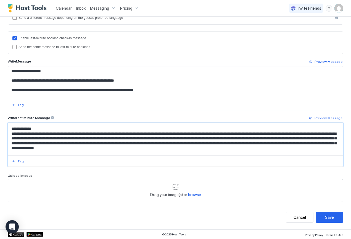
scroll to position [848, 0]
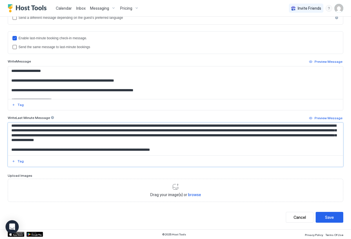
drag, startPoint x: 10, startPoint y: 130, endPoint x: 2, endPoint y: 138, distance: 11.9
click at [3, 138] on div "**********" at bounding box center [175, 47] width 351 height 364
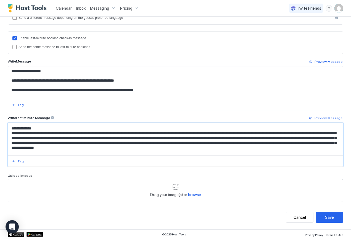
scroll to position [815, 0]
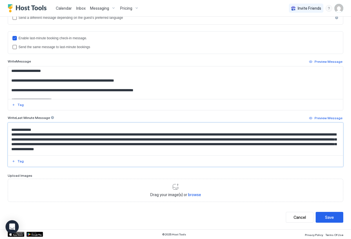
click at [46, 146] on textarea "Input Field" at bounding box center [173, 139] width 331 height 33
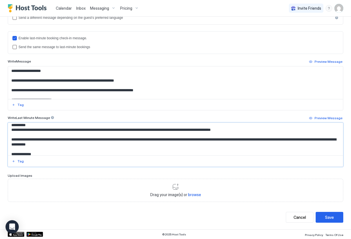
scroll to position [674, 0]
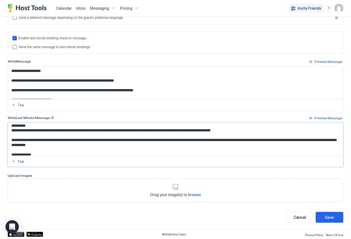
drag, startPoint x: 77, startPoint y: 149, endPoint x: 52, endPoint y: 148, distance: 24.6
click at [52, 148] on textarea "Input Field" at bounding box center [173, 139] width 331 height 33
click at [100, 142] on textarea "Input Field" at bounding box center [173, 139] width 331 height 33
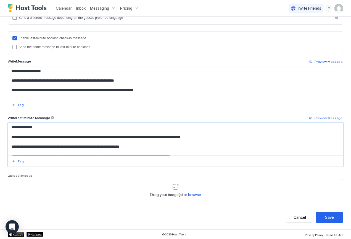
scroll to position [0, 0]
type textarea "**********"
click at [327, 218] on div "Save" at bounding box center [329, 217] width 9 height 6
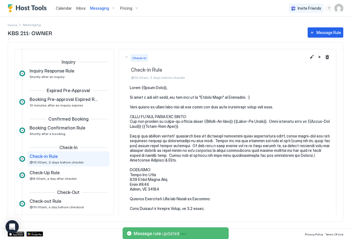
scroll to position [28, 0]
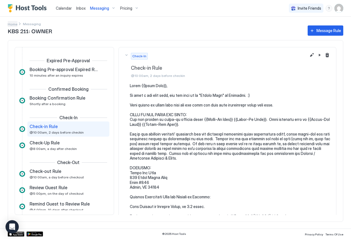
click at [14, 24] on span "Home" at bounding box center [13, 24] width 10 height 4
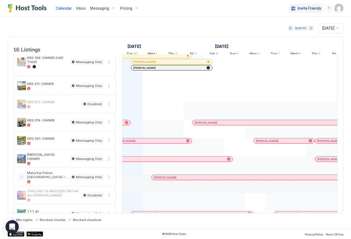
scroll to position [102, 0]
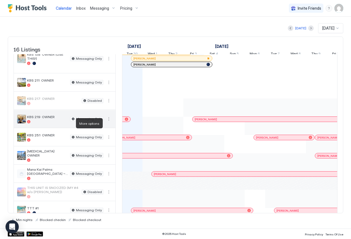
click at [109, 122] on button "More options" at bounding box center [109, 118] width 7 height 7
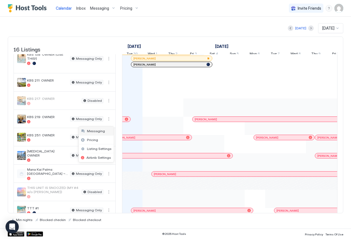
click at [104, 132] on div "Messaging" at bounding box center [96, 131] width 35 height 9
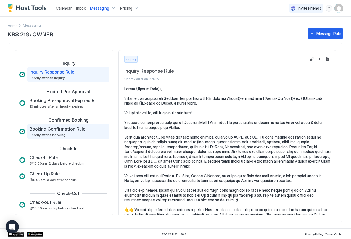
click at [45, 131] on span "Booking Confirmation Rule" at bounding box center [58, 129] width 56 height 6
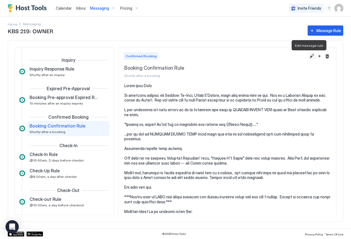
click at [309, 55] on button "Edit message rule" at bounding box center [312, 56] width 7 height 7
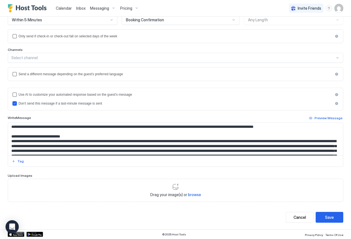
scroll to position [276, 0]
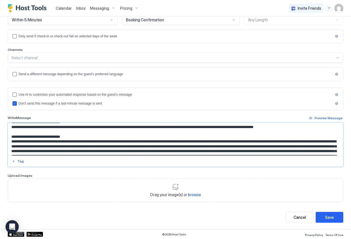
drag, startPoint x: 12, startPoint y: 133, endPoint x: 7, endPoint y: 142, distance: 10.7
click at [7, 142] on div "**********" at bounding box center [175, 84] width 351 height 290
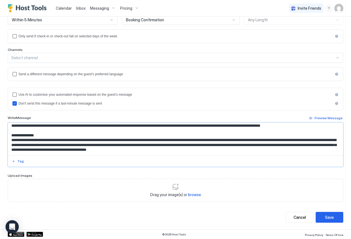
scroll to position [336, 0]
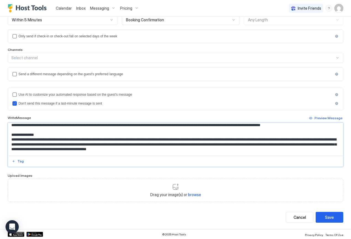
drag, startPoint x: 10, startPoint y: 130, endPoint x: 2, endPoint y: 153, distance: 24.5
click at [2, 153] on div "**********" at bounding box center [175, 84] width 351 height 290
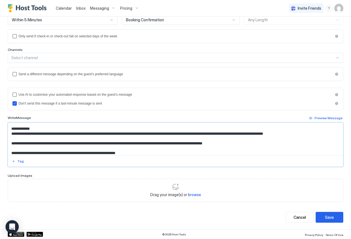
scroll to position [478, 0]
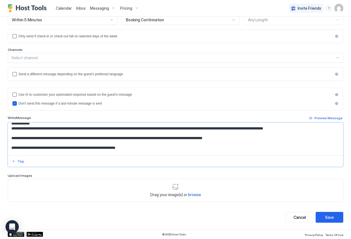
drag, startPoint x: 11, startPoint y: 139, endPoint x: 8, endPoint y: 147, distance: 9.3
click at [8, 147] on textarea "Input Field" at bounding box center [173, 139] width 331 height 33
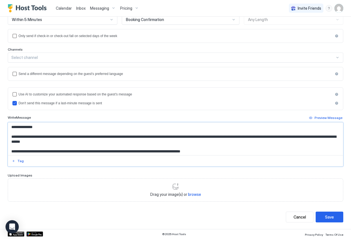
scroll to position [78, 0]
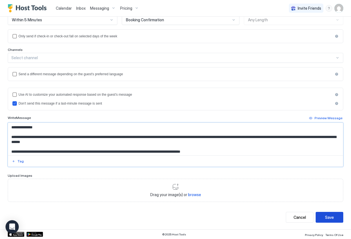
type textarea "**********"
click at [325, 217] on div "Save" at bounding box center [329, 217] width 9 height 6
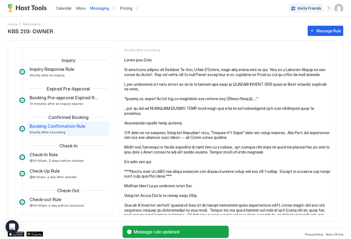
scroll to position [33, 0]
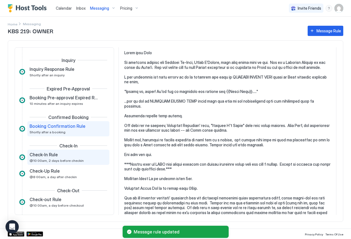
click at [57, 156] on span "Check-In Rule" at bounding box center [44, 155] width 28 height 6
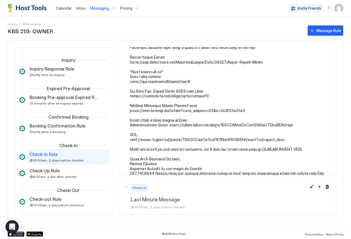
scroll to position [787, 0]
click at [309, 187] on button "Edit message rule" at bounding box center [312, 186] width 7 height 7
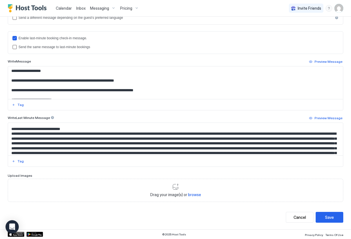
scroll to position [326, 0]
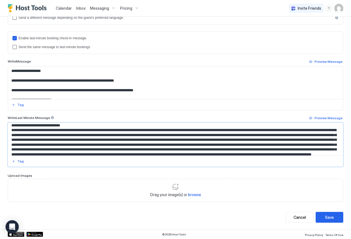
drag, startPoint x: 10, startPoint y: 135, endPoint x: 246, endPoint y: 141, distance: 235.4
click at [246, 141] on textarea "Input Field" at bounding box center [173, 139] width 331 height 33
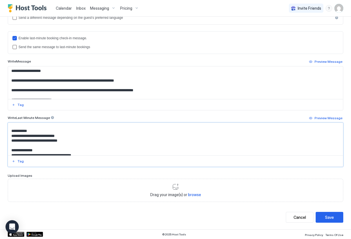
scroll to position [384, 0]
drag, startPoint x: 11, startPoint y: 133, endPoint x: 4, endPoint y: 152, distance: 19.9
click at [4, 152] on div "**********" at bounding box center [175, 47] width 351 height 364
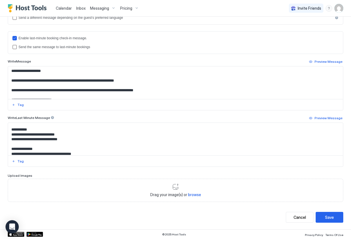
click at [4, 152] on div "**********" at bounding box center [175, 47] width 351 height 364
click at [35, 137] on textarea "Input Field" at bounding box center [173, 139] width 331 height 33
drag, startPoint x: 10, startPoint y: 132, endPoint x: 0, endPoint y: 152, distance: 21.9
click at [0, 152] on html "**********" at bounding box center [175, 119] width 351 height 239
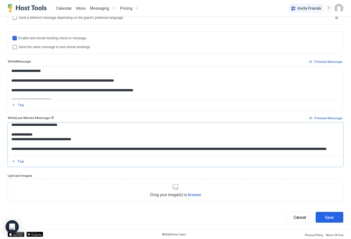
drag, startPoint x: 143, startPoint y: 133, endPoint x: 9, endPoint y: 132, distance: 133.4
click at [9, 132] on textarea "Input Field" at bounding box center [173, 139] width 331 height 33
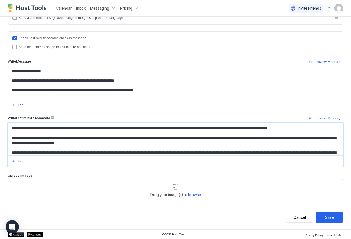
scroll to position [930, 0]
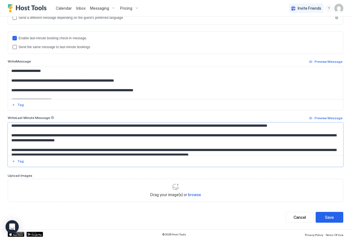
drag, startPoint x: 11, startPoint y: 134, endPoint x: 4, endPoint y: 155, distance: 21.8
click at [4, 155] on div "**********" at bounding box center [175, 47] width 351 height 364
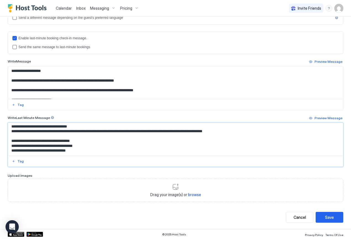
scroll to position [1024, 0]
type textarea "**********"
click at [325, 218] on div "Save" at bounding box center [329, 217] width 9 height 6
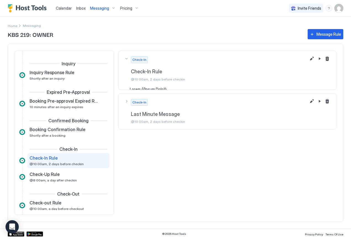
scroll to position [28, 0]
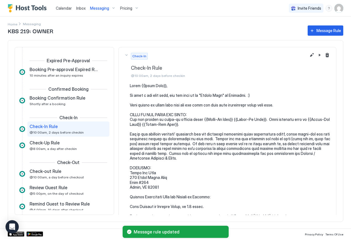
click at [14, 25] on div "KBS 219: OWNER Message Rule Inquiry Inquiry Response Rule Shortly after an inqu…" at bounding box center [176, 126] width 336 height 204
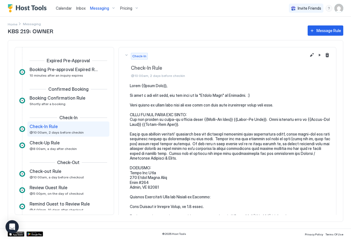
click at [31, 24] on div "KBS 219: OWNER Message Rule Inquiry Inquiry Response Rule Shortly after an inqu…" at bounding box center [176, 126] width 336 height 204
click at [62, 9] on span "Calendar" at bounding box center [64, 8] width 16 height 5
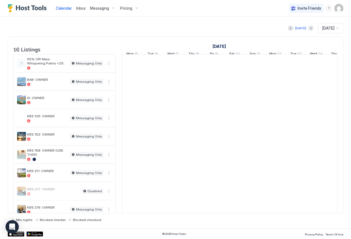
scroll to position [0, 307]
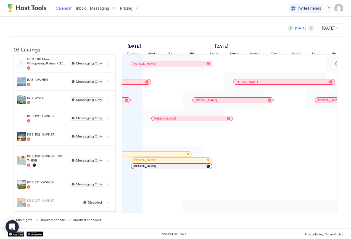
click at [98, 9] on span "Messaging" at bounding box center [99, 8] width 19 height 5
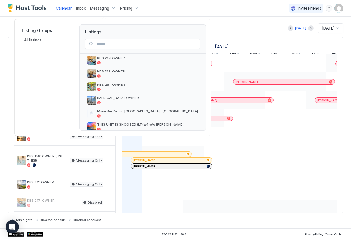
scroll to position [109, 0]
click at [115, 85] on span "KBS 251: OWNER" at bounding box center [147, 85] width 101 height 4
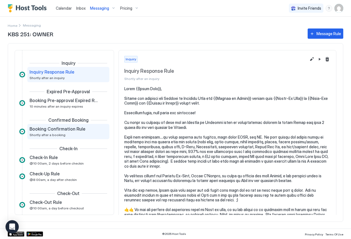
click at [48, 133] on span "Shortly after a booking" at bounding box center [48, 135] width 36 height 4
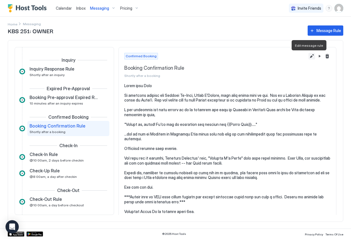
click at [309, 57] on button "Edit message rule" at bounding box center [312, 56] width 7 height 7
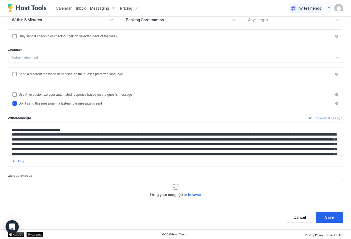
scroll to position [282, 0]
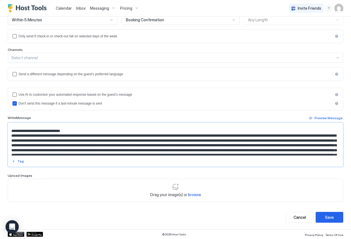
drag, startPoint x: 11, startPoint y: 127, endPoint x: 6, endPoint y: 137, distance: 10.7
click at [6, 137] on div "**********" at bounding box center [175, 84] width 351 height 290
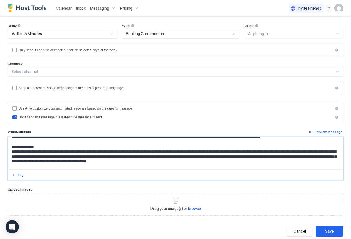
scroll to position [337, 0]
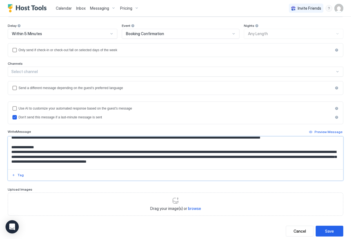
drag, startPoint x: 11, startPoint y: 141, endPoint x: -5, endPoint y: 167, distance: 30.6
click at [0, 167] on html "**********" at bounding box center [175, 119] width 351 height 239
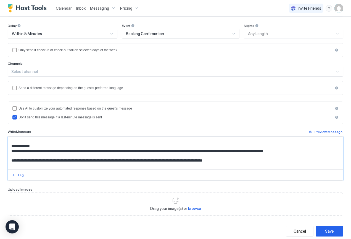
scroll to position [475, 0]
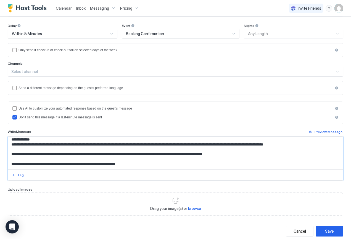
drag, startPoint x: 11, startPoint y: 153, endPoint x: 7, endPoint y: 161, distance: 8.4
click at [7, 161] on div "**********" at bounding box center [175, 97] width 351 height 290
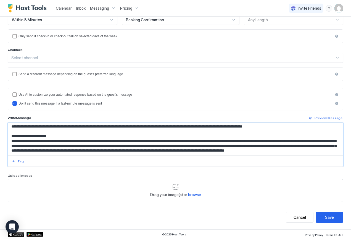
scroll to position [625, 0]
type textarea "**********"
click at [325, 216] on div "Save" at bounding box center [329, 217] width 9 height 6
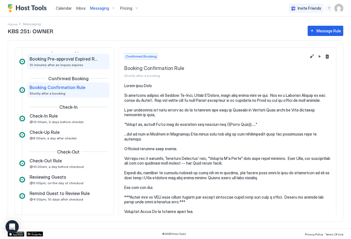
scroll to position [39, 0]
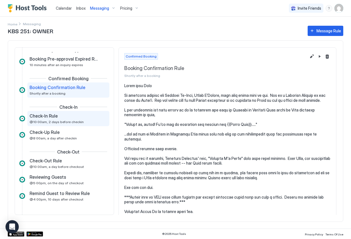
click at [54, 115] on span "Check-In Rule" at bounding box center [44, 116] width 28 height 6
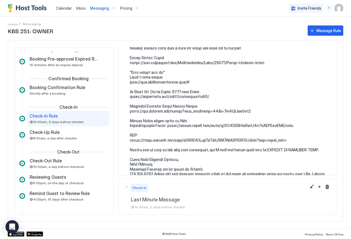
scroll to position [806, 0]
click at [309, 187] on button "Edit message rule" at bounding box center [312, 186] width 7 height 7
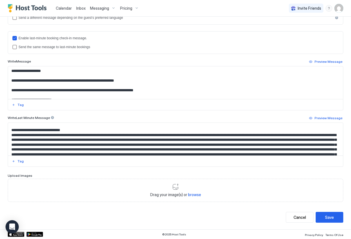
scroll to position [296, 0]
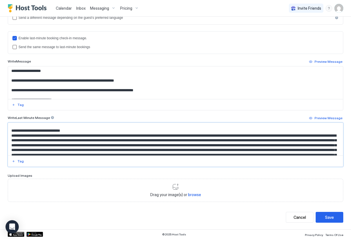
drag, startPoint x: 11, startPoint y: 136, endPoint x: 188, endPoint y: 143, distance: 177.7
click at [188, 143] on textarea "Input Field" at bounding box center [173, 139] width 331 height 33
click at [309, 135] on textarea "Input Field" at bounding box center [173, 139] width 331 height 33
drag, startPoint x: 309, startPoint y: 135, endPoint x: 15, endPoint y: 138, distance: 293.6
click at [15, 138] on textarea "Input Field" at bounding box center [173, 139] width 331 height 33
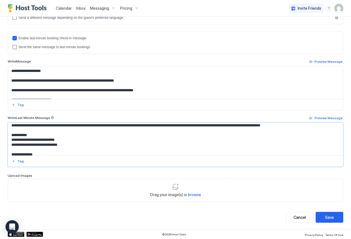
scroll to position [363, 0]
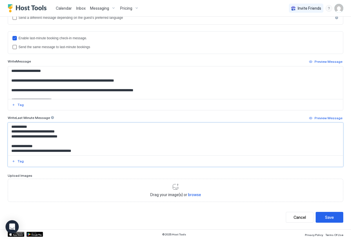
drag, startPoint x: 10, startPoint y: 126, endPoint x: 0, endPoint y: 149, distance: 24.9
click at [0, 149] on div "**********" at bounding box center [175, 47] width 351 height 364
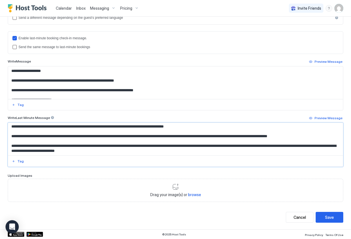
scroll to position [1016, 0]
drag, startPoint x: 11, startPoint y: 129, endPoint x: 2, endPoint y: 152, distance: 24.0
click at [2, 152] on div "**********" at bounding box center [175, 47] width 351 height 364
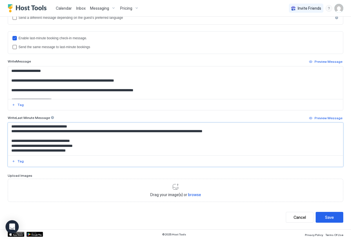
scroll to position [1108, 0]
type textarea "**********"
click at [325, 218] on div "Save" at bounding box center [329, 217] width 9 height 6
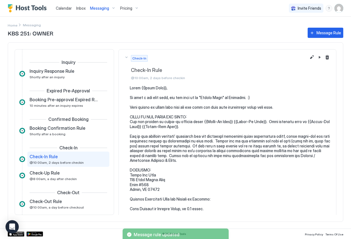
scroll to position [28, 0]
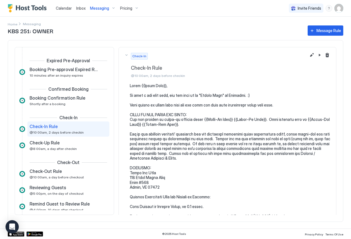
click at [98, 9] on span "Messaging" at bounding box center [99, 8] width 19 height 5
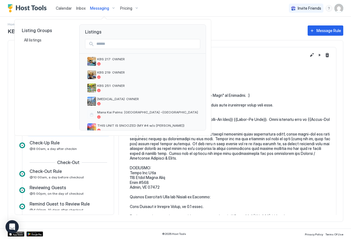
scroll to position [110, 0]
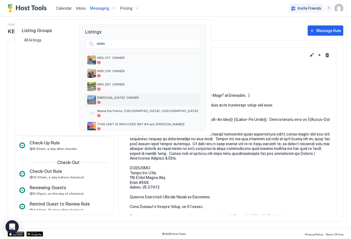
click at [118, 99] on span "[MEDICAL_DATA]: OWNER" at bounding box center [147, 97] width 101 height 4
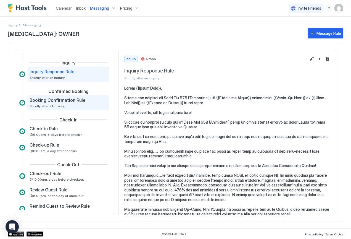
click at [49, 101] on span "Booking Confirmation Rule" at bounding box center [58, 100] width 56 height 6
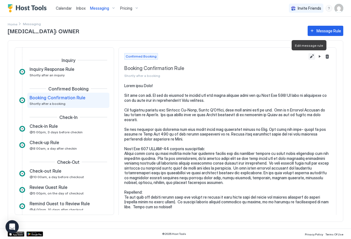
click at [309, 55] on button "Edit message rule" at bounding box center [312, 56] width 7 height 7
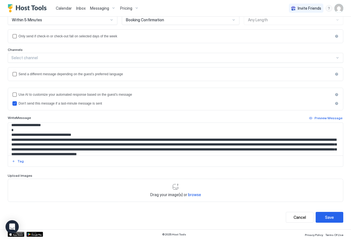
scroll to position [47, 0]
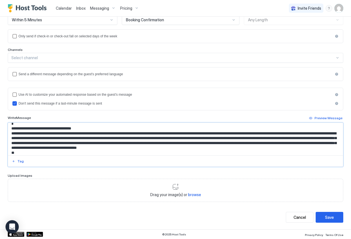
drag, startPoint x: 11, startPoint y: 126, endPoint x: 4, endPoint y: 149, distance: 24.1
click at [4, 149] on div "**********" at bounding box center [175, 84] width 351 height 290
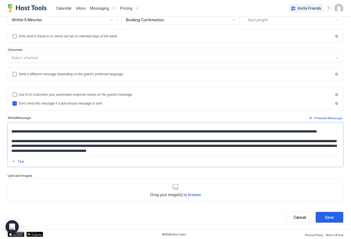
scroll to position [563, 0]
type textarea "**********"
click at [328, 218] on div "Save" at bounding box center [329, 217] width 9 height 6
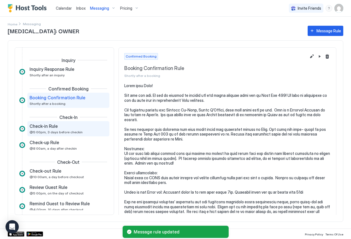
click at [54, 130] on span "@5:00pm, 3 days before checkin" at bounding box center [56, 132] width 53 height 4
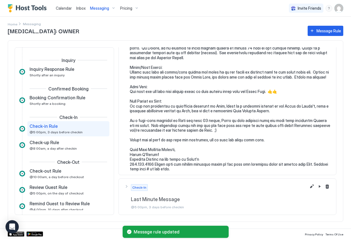
scroll to position [642, 0]
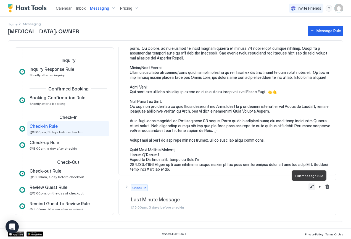
click at [309, 187] on button "Edit message rule" at bounding box center [312, 186] width 7 height 7
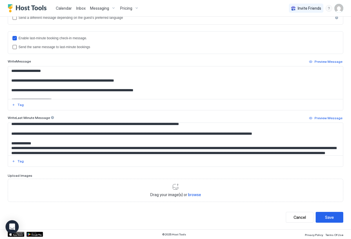
scroll to position [211, 0]
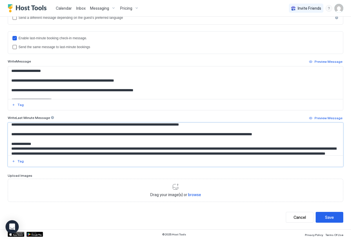
drag, startPoint x: 77, startPoint y: 137, endPoint x: 52, endPoint y: 137, distance: 24.9
click at [52, 137] on textarea "Input Field" at bounding box center [173, 139] width 331 height 33
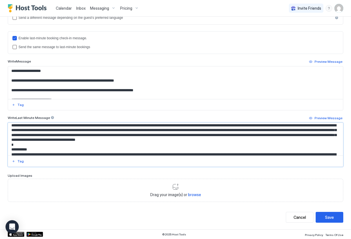
scroll to position [358, 0]
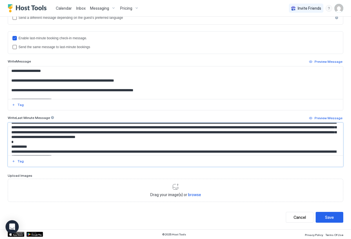
drag, startPoint x: 11, startPoint y: 130, endPoint x: 0, endPoint y: 155, distance: 27.0
click at [0, 155] on div "**********" at bounding box center [175, 47] width 351 height 364
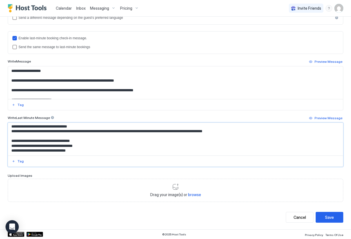
scroll to position [986, 0]
type textarea "**********"
click at [331, 217] on button "Save" at bounding box center [330, 217] width 28 height 11
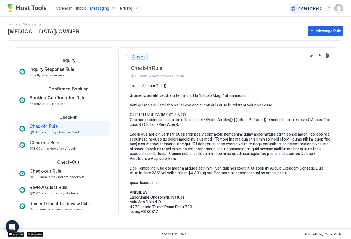
click at [12, 25] on div "[MEDICAL_DATA]: OWNER Message Rule Inquiry Inquiry Response Rule Shortly after …" at bounding box center [176, 127] width 336 height 204
click at [101, 7] on span "Messaging" at bounding box center [99, 8] width 19 height 5
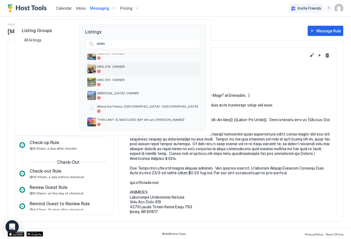
scroll to position [118, 0]
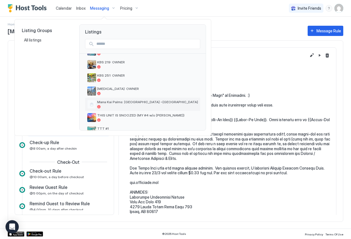
click at [119, 102] on span "Mana Kai Palms: [GEOGRAPHIC_DATA] ~[GEOGRAPHIC_DATA]" at bounding box center [147, 102] width 101 height 4
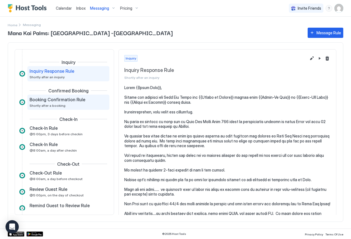
click at [57, 103] on div "Booking Confirmation Rule Shortly after a booking" at bounding box center [65, 102] width 70 height 11
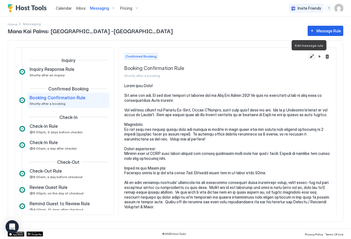
click at [309, 57] on button "Edit message rule" at bounding box center [312, 56] width 7 height 7
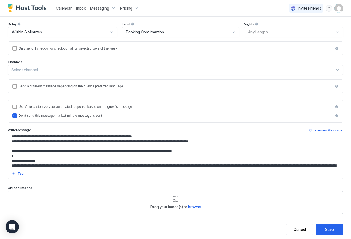
scroll to position [149, 0]
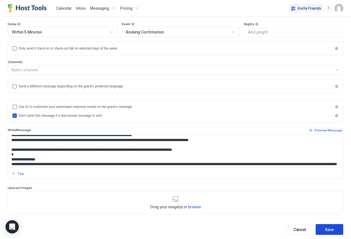
click at [329, 228] on div "Save" at bounding box center [329, 229] width 9 height 6
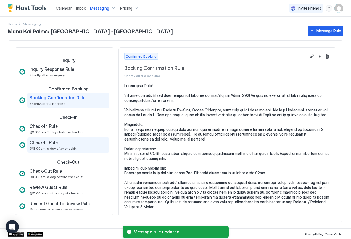
click at [51, 147] on span "@8:00am, a day after checkin" at bounding box center [53, 148] width 47 height 4
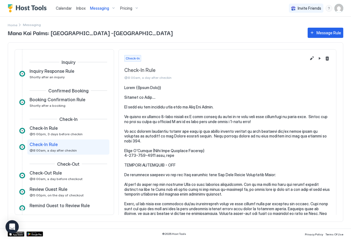
click at [47, 147] on div "Check-In Rule @8:00am, a day after checkin" at bounding box center [65, 146] width 70 height 11
click at [53, 133] on span "@5:00pm, 3 days before checkin" at bounding box center [56, 134] width 53 height 4
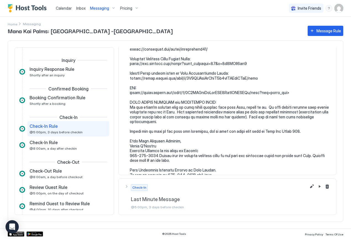
scroll to position [679, 0]
click at [309, 186] on button "Edit message rule" at bounding box center [312, 186] width 7 height 7
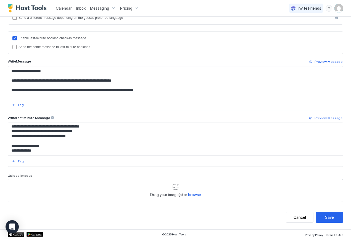
scroll to position [1005, 0]
click at [297, 219] on div "Cancel" at bounding box center [300, 217] width 12 height 6
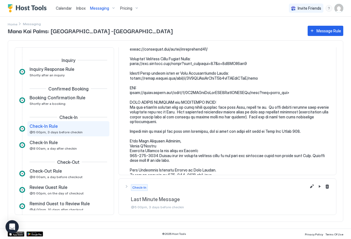
scroll to position [679, 0]
click at [309, 187] on button "Edit message rule" at bounding box center [312, 186] width 7 height 7
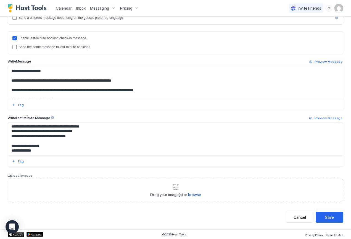
scroll to position [1005, 0]
click at [330, 217] on button "Save" at bounding box center [330, 217] width 28 height 11
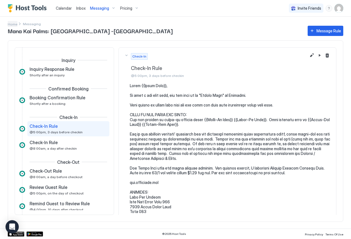
click at [13, 24] on span "Home" at bounding box center [13, 24] width 10 height 4
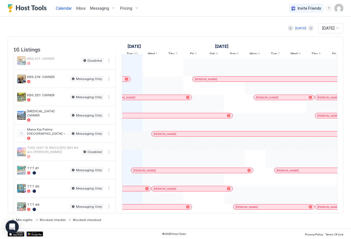
scroll to position [145, 0]
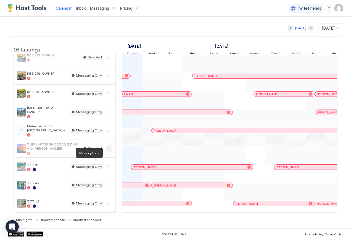
click at [109, 152] on button "More options" at bounding box center [109, 148] width 7 height 7
click at [105, 162] on div "Messaging" at bounding box center [96, 160] width 35 height 9
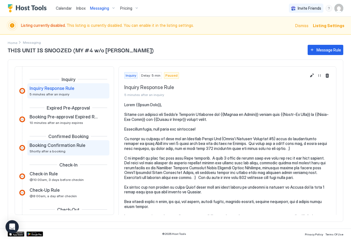
click at [53, 148] on div "Booking Confirmation Rule Shortly after a booking" at bounding box center [65, 147] width 70 height 11
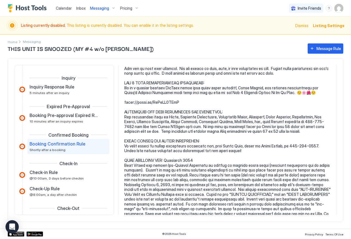
scroll to position [301, 0]
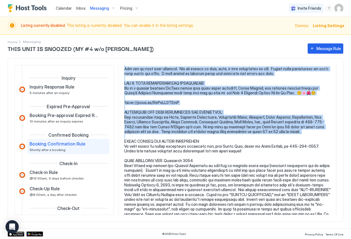
drag, startPoint x: 123, startPoint y: 131, endPoint x: 118, endPoint y: 146, distance: 16.1
click at [118, 146] on div "Inquiry Inquiry Response Rule 5 minutes after an inquiry Expired Pre-Approval B…" at bounding box center [176, 140] width 336 height 164
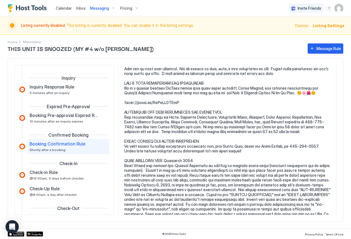
click at [118, 146] on div "Inquiry Inquiry Response Rule 5 minutes after an inquiry Expired Pre-Approval B…" at bounding box center [176, 140] width 336 height 164
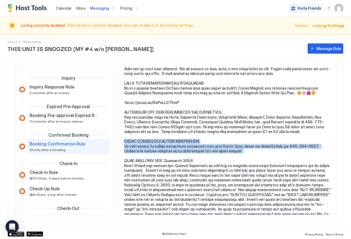
drag, startPoint x: 125, startPoint y: 132, endPoint x: 121, endPoint y: 146, distance: 13.9
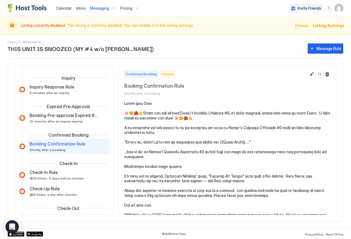
scroll to position [0, 0]
click at [309, 74] on button "Edit message rule" at bounding box center [312, 74] width 7 height 7
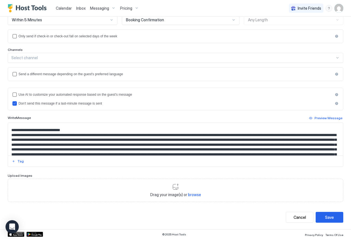
scroll to position [267, 0]
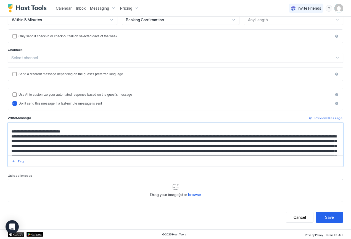
drag, startPoint x: 11, startPoint y: 133, endPoint x: 7, endPoint y: 144, distance: 12.3
click at [7, 144] on div "**********" at bounding box center [175, 84] width 351 height 290
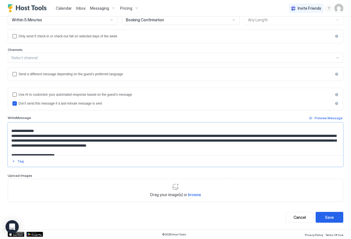
scroll to position [325, 0]
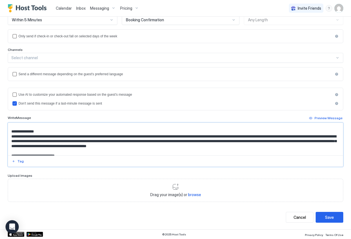
drag, startPoint x: 11, startPoint y: 132, endPoint x: 1, endPoint y: 153, distance: 23.4
click at [1, 153] on div "**********" at bounding box center [175, 84] width 351 height 290
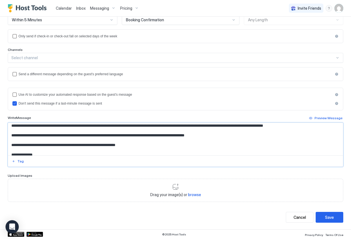
scroll to position [469, 0]
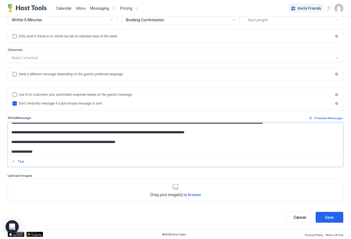
drag, startPoint x: 11, startPoint y: 137, endPoint x: 6, endPoint y: 147, distance: 11.1
click at [6, 147] on div "**********" at bounding box center [175, 84] width 351 height 290
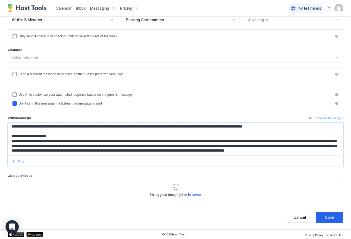
scroll to position [601, 0]
type textarea "**********"
click at [327, 215] on div "Save" at bounding box center [329, 217] width 9 height 6
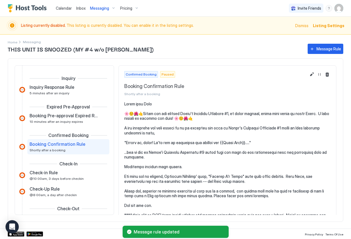
scroll to position [8, 0]
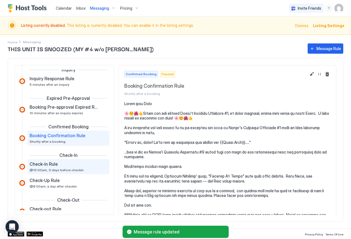
click at [66, 169] on span "@10:00am, 3 days before checkin" at bounding box center [57, 170] width 54 height 4
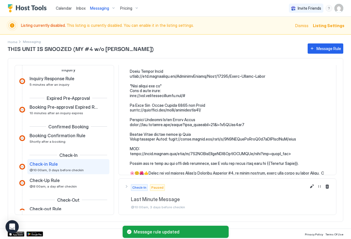
scroll to position [795, 0]
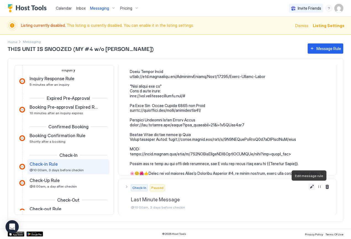
click at [309, 187] on button "Edit message rule" at bounding box center [312, 186] width 7 height 7
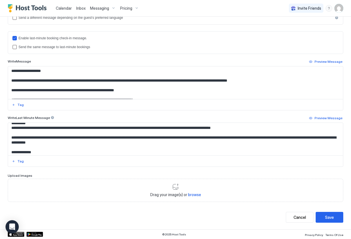
scroll to position [484, 0]
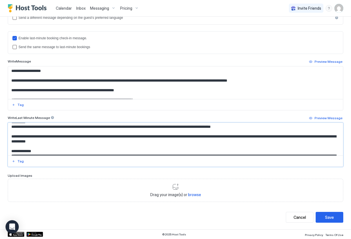
drag, startPoint x: 77, startPoint y: 128, endPoint x: 52, endPoint y: 127, distance: 24.6
click at [52, 127] on textarea "Input Field" at bounding box center [173, 139] width 331 height 33
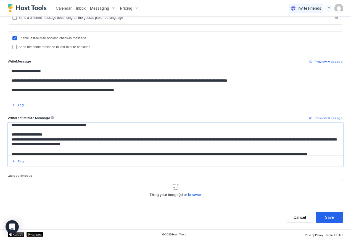
scroll to position [688, 0]
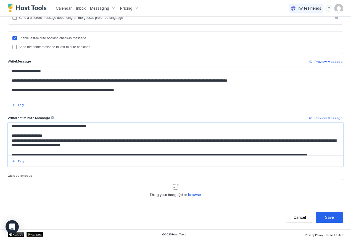
drag, startPoint x: 10, startPoint y: 129, endPoint x: 5, endPoint y: 147, distance: 18.2
click at [5, 147] on div "**********" at bounding box center [175, 47] width 351 height 364
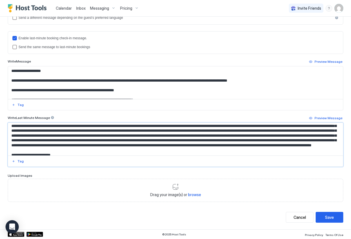
scroll to position [775, 0]
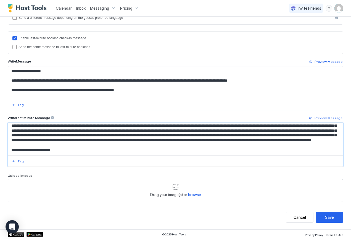
drag, startPoint x: 10, startPoint y: 136, endPoint x: 4, endPoint y: 147, distance: 12.1
click at [4, 147] on div "**********" at bounding box center [175, 47] width 351 height 364
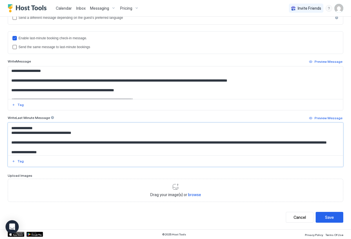
scroll to position [837, 0]
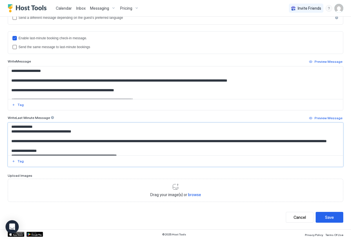
drag, startPoint x: 11, startPoint y: 130, endPoint x: 6, endPoint y: 152, distance: 22.7
click at [6, 152] on div "**********" at bounding box center [175, 47] width 351 height 364
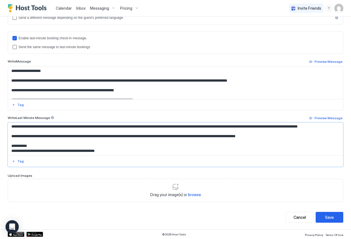
scroll to position [1094, 0]
type textarea "**********"
click at [330, 216] on button "Save" at bounding box center [330, 217] width 28 height 11
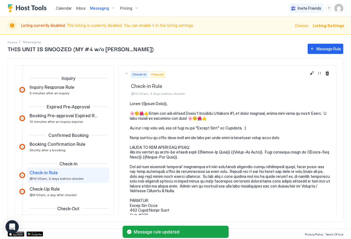
scroll to position [37, 0]
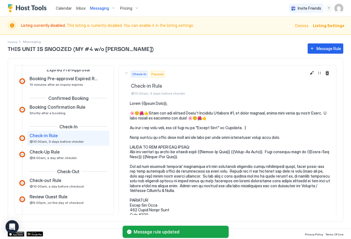
click at [98, 9] on span "Messaging" at bounding box center [99, 8] width 19 height 5
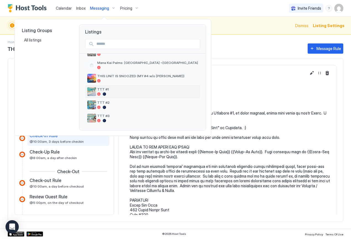
scroll to position [158, 0]
click at [103, 91] on div "TTT #1" at bounding box center [147, 91] width 101 height 9
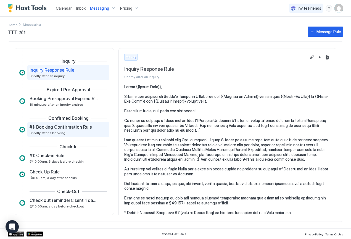
click at [69, 129] on span "#1: Booking Confirmation Rule" at bounding box center [61, 127] width 62 height 6
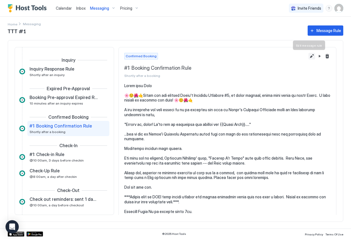
click at [309, 55] on button "Edit message rule" at bounding box center [312, 56] width 7 height 7
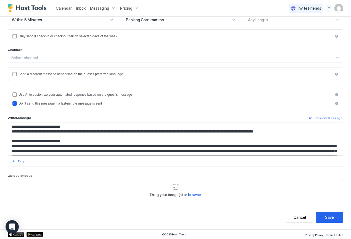
scroll to position [261, 0]
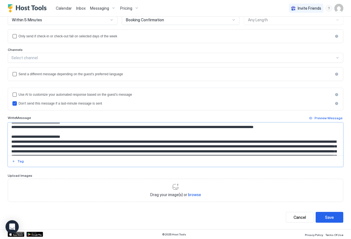
drag, startPoint x: 11, startPoint y: 138, endPoint x: 9, endPoint y: 146, distance: 8.8
click at [9, 147] on textarea "Input Field" at bounding box center [173, 139] width 331 height 33
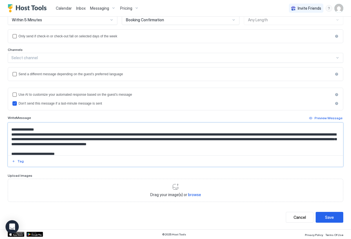
scroll to position [328, 0]
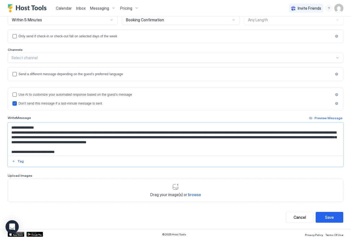
drag, startPoint x: 10, startPoint y: 127, endPoint x: 6, endPoint y: 152, distance: 25.3
click at [6, 152] on div "**********" at bounding box center [175, 84] width 351 height 290
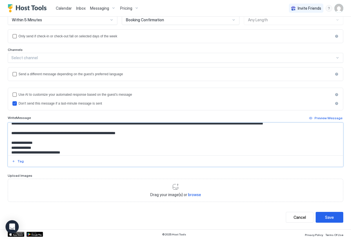
scroll to position [479, 0]
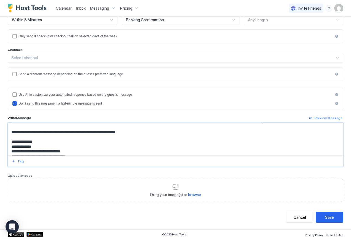
drag, startPoint x: 11, startPoint y: 137, endPoint x: 8, endPoint y: 146, distance: 9.3
click at [8, 146] on textarea "Input Field" at bounding box center [173, 139] width 331 height 33
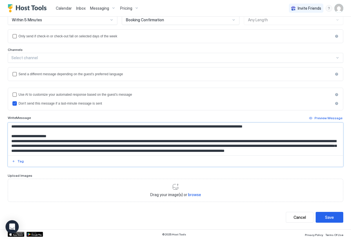
scroll to position [606, 0]
type textarea "**********"
click at [325, 220] on button "Save" at bounding box center [330, 217] width 28 height 11
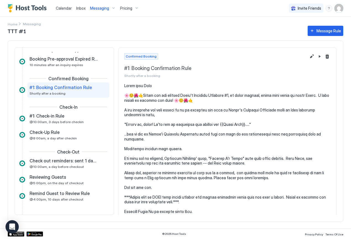
scroll to position [39, 0]
click at [56, 120] on span "@10:00am, 3 days before checkin" at bounding box center [57, 122] width 54 height 4
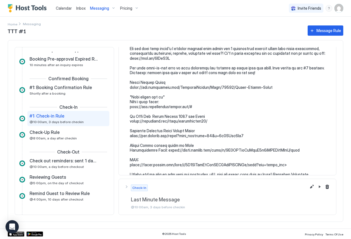
scroll to position [820, 0]
click at [309, 188] on button "Edit message rule" at bounding box center [312, 186] width 7 height 7
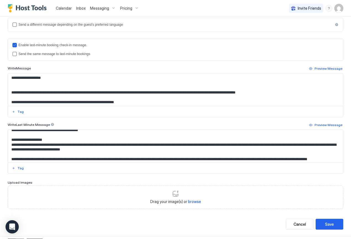
scroll to position [713, 0]
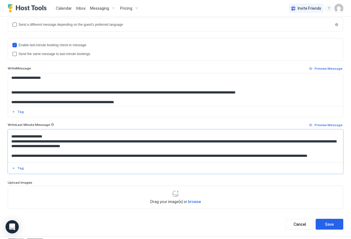
drag, startPoint x: 11, startPoint y: 135, endPoint x: 5, endPoint y: 151, distance: 17.9
click at [5, 151] on div "**********" at bounding box center [175, 54] width 351 height 364
click at [5, 150] on div "**********" at bounding box center [175, 54] width 351 height 364
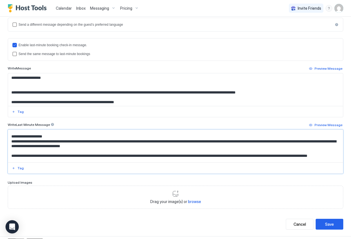
click at [139, 158] on textarea "Input Field" at bounding box center [173, 146] width 331 height 33
drag, startPoint x: 11, startPoint y: 134, endPoint x: 2, endPoint y: 153, distance: 20.6
click at [2, 153] on div "**********" at bounding box center [175, 54] width 351 height 364
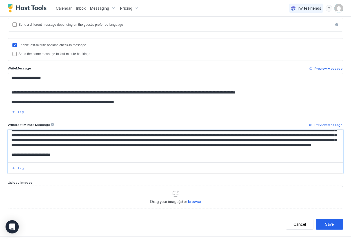
scroll to position [798, 0]
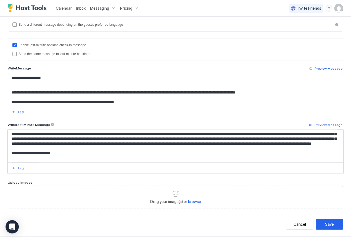
drag, startPoint x: 11, startPoint y: 143, endPoint x: 7, endPoint y: 151, distance: 8.8
click at [7, 151] on div "**********" at bounding box center [175, 54] width 351 height 364
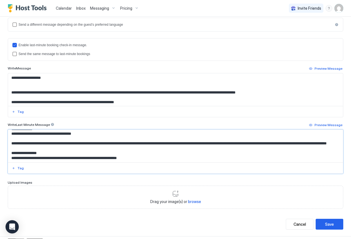
scroll to position [864, 0]
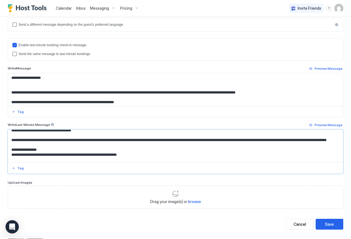
drag, startPoint x: 11, startPoint y: 135, endPoint x: 1, endPoint y: 156, distance: 23.0
click at [1, 156] on div "**********" at bounding box center [175, 54] width 351 height 364
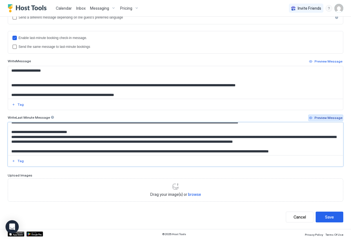
scroll to position [152, 0]
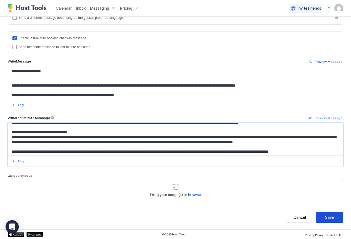
type textarea "**********"
click at [325, 216] on div "Save" at bounding box center [329, 217] width 9 height 6
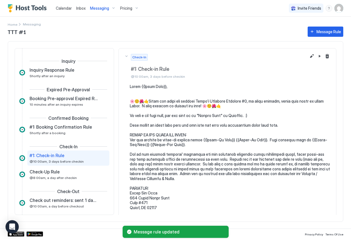
scroll to position [28, 0]
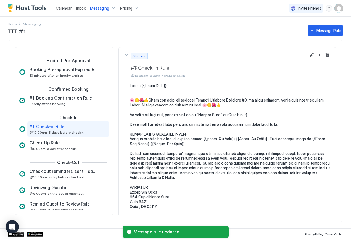
click at [99, 8] on span "Messaging" at bounding box center [99, 8] width 19 height 5
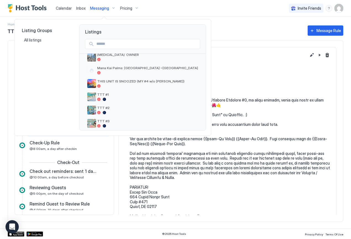
scroll to position [155, 0]
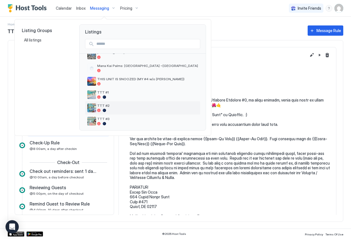
click at [106, 105] on span "TTT #2" at bounding box center [147, 105] width 101 height 4
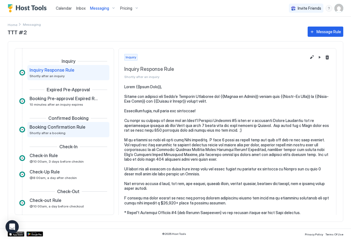
click at [58, 127] on span "Booking Confirmation Rule" at bounding box center [58, 127] width 56 height 6
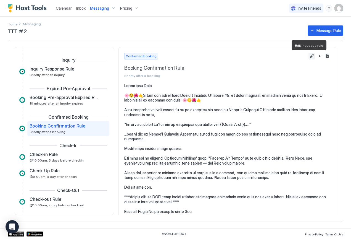
click at [309, 56] on button "Edit message rule" at bounding box center [312, 56] width 7 height 7
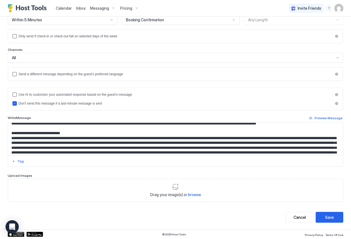
scroll to position [265, 0]
drag, startPoint x: 11, startPoint y: 134, endPoint x: 5, endPoint y: 144, distance: 11.6
click at [5, 144] on div "**********" at bounding box center [175, 84] width 351 height 290
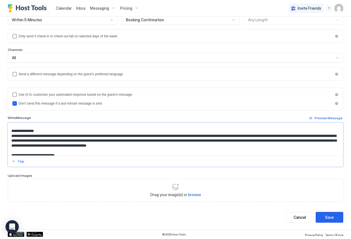
scroll to position [324, 0]
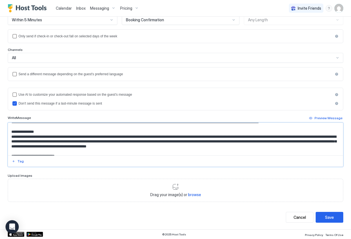
drag, startPoint x: 10, startPoint y: 131, endPoint x: -1, endPoint y: 153, distance: 24.7
click at [0, 153] on html "**********" at bounding box center [175, 119] width 351 height 239
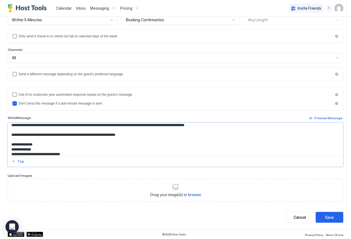
scroll to position [479, 0]
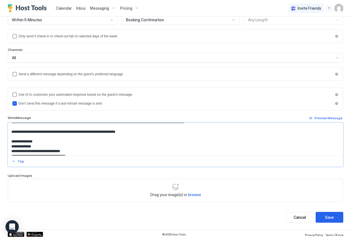
drag, startPoint x: 10, startPoint y: 128, endPoint x: 3, endPoint y: 138, distance: 12.3
click at [3, 138] on div "**********" at bounding box center [175, 84] width 351 height 290
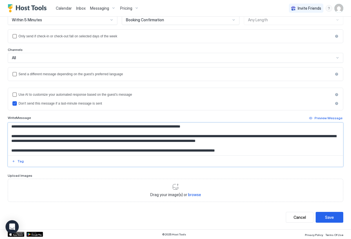
scroll to position [402, 0]
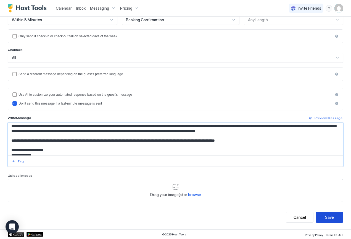
type textarea "**********"
click at [325, 216] on div "Save" at bounding box center [329, 217] width 9 height 6
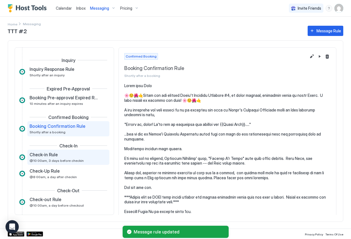
click at [55, 158] on span "@10:00am, 3 days before checkin" at bounding box center [57, 160] width 54 height 4
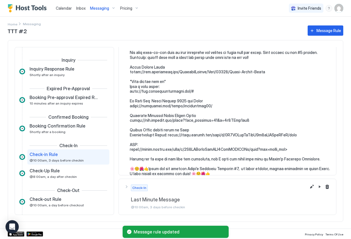
scroll to position [792, 0]
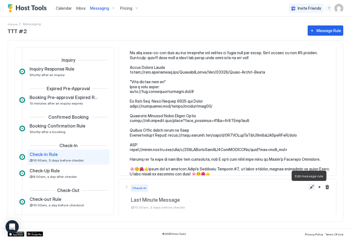
click at [309, 188] on button "Edit message rule" at bounding box center [312, 186] width 7 height 7
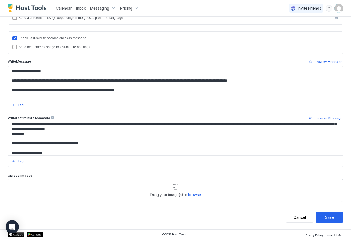
scroll to position [692, 0]
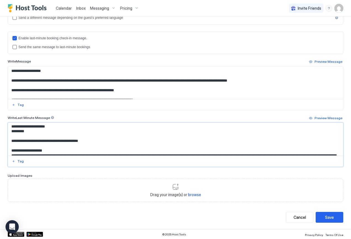
drag, startPoint x: 11, startPoint y: 131, endPoint x: -4, endPoint y: 152, distance: 25.9
click at [0, 152] on html "**********" at bounding box center [175, 119] width 351 height 239
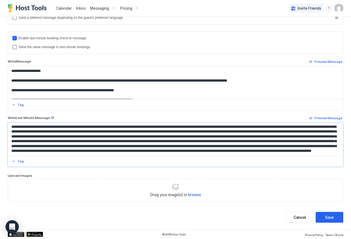
scroll to position [785, 0]
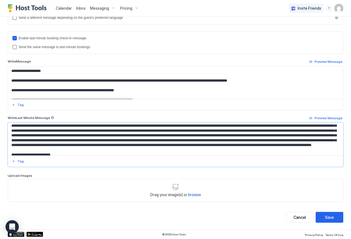
drag, startPoint x: 11, startPoint y: 131, endPoint x: 7, endPoint y: 139, distance: 9.4
click at [7, 139] on div "**********" at bounding box center [175, 47] width 351 height 364
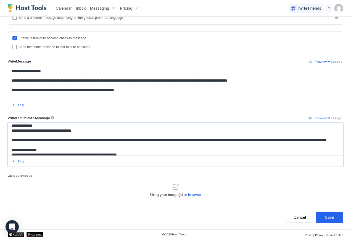
scroll to position [854, 0]
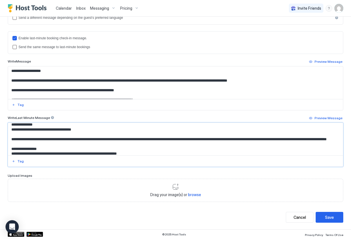
drag, startPoint x: 11, startPoint y: 129, endPoint x: 5, endPoint y: 147, distance: 18.6
click at [5, 147] on div "**********" at bounding box center [175, 47] width 351 height 364
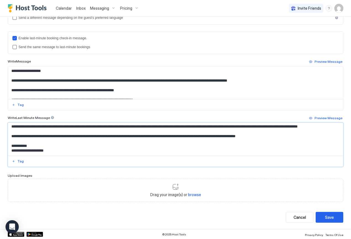
scroll to position [1099, 0]
type textarea "**********"
click at [329, 219] on div "Save" at bounding box center [329, 217] width 9 height 6
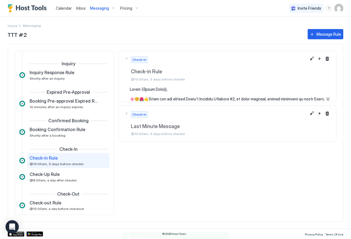
scroll to position [28, 0]
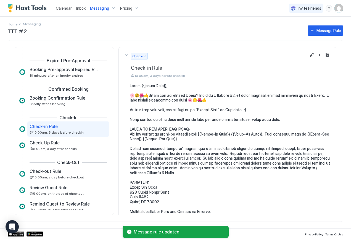
click at [99, 9] on span "Messaging" at bounding box center [99, 8] width 19 height 5
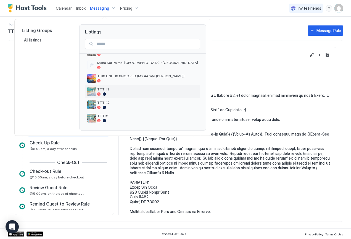
scroll to position [158, 0]
click at [98, 117] on span "TTT #3" at bounding box center [147, 116] width 101 height 4
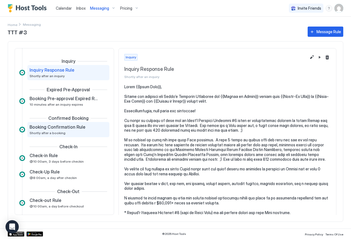
click at [70, 130] on span "Booking Confirmation Rule" at bounding box center [58, 127] width 56 height 6
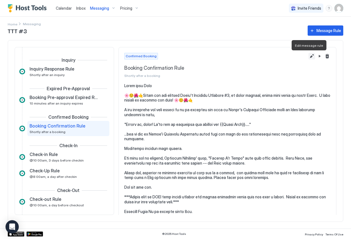
click at [309, 57] on button "Edit message rule" at bounding box center [312, 56] width 7 height 7
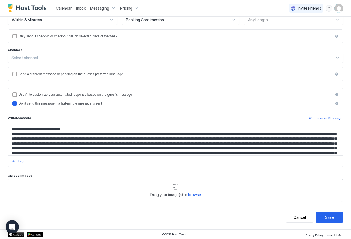
scroll to position [268, 0]
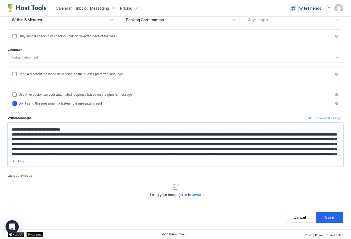
drag, startPoint x: 10, startPoint y: 131, endPoint x: 7, endPoint y: 139, distance: 8.4
click at [7, 140] on div "**********" at bounding box center [175, 84] width 351 height 290
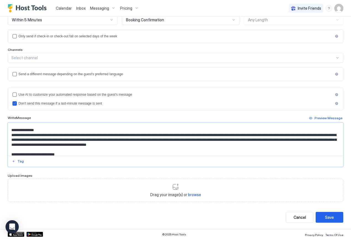
scroll to position [329, 0]
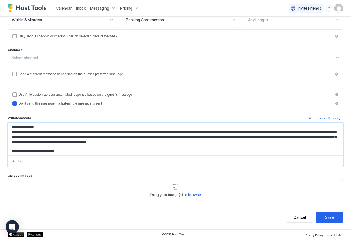
drag, startPoint x: 10, startPoint y: 133, endPoint x: 1, endPoint y: 156, distance: 25.1
click at [1, 156] on div "**********" at bounding box center [175, 84] width 351 height 290
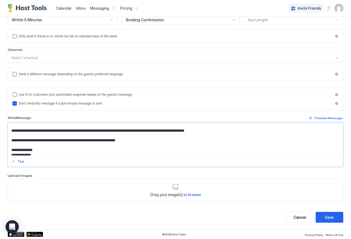
scroll to position [472, 0]
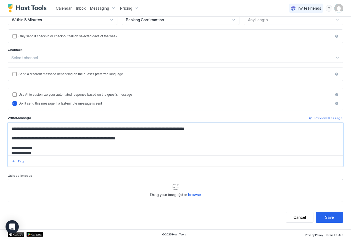
drag, startPoint x: 10, startPoint y: 134, endPoint x: 7, endPoint y: 143, distance: 10.2
click at [7, 143] on div "**********" at bounding box center [175, 84] width 351 height 290
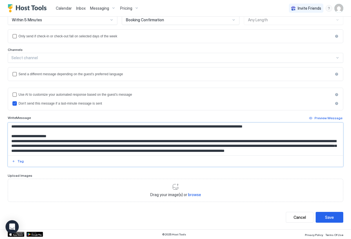
scroll to position [606, 0]
type textarea "**********"
click at [328, 215] on div "Save" at bounding box center [329, 217] width 9 height 6
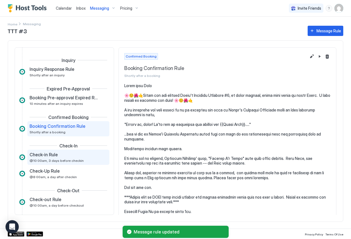
click at [42, 155] on span "Check-in Rule" at bounding box center [44, 155] width 28 height 6
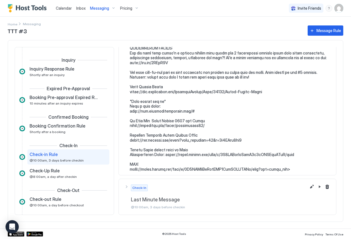
scroll to position [806, 0]
click at [309, 188] on button "Edit message rule" at bounding box center [312, 186] width 7 height 7
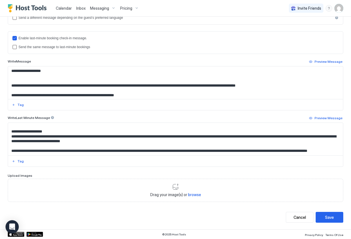
scroll to position [710, 0]
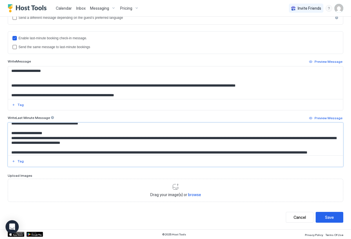
drag, startPoint x: 10, startPoint y: 127, endPoint x: 1, endPoint y: 146, distance: 20.9
click at [1, 146] on div "**********" at bounding box center [175, 47] width 351 height 364
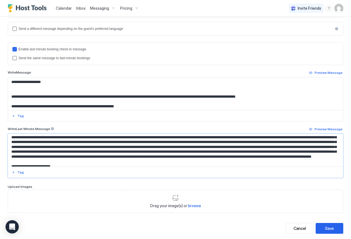
scroll to position [794, 0]
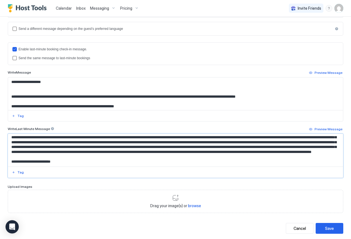
drag, startPoint x: 11, startPoint y: 148, endPoint x: 6, endPoint y: 160, distance: 13.1
click at [6, 160] on div "**********" at bounding box center [175, 58] width 351 height 364
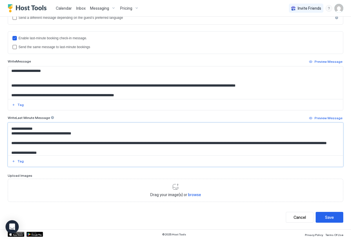
scroll to position [854, 0]
drag, startPoint x: 11, startPoint y: 132, endPoint x: 1, endPoint y: 155, distance: 24.9
click at [1, 155] on div "**********" at bounding box center [175, 47] width 351 height 364
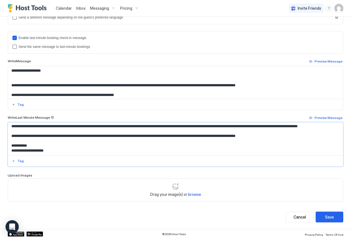
scroll to position [152, 0]
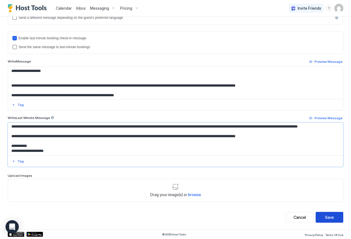
type textarea "**********"
click at [330, 218] on div "Save" at bounding box center [329, 217] width 9 height 6
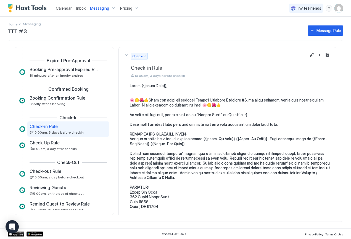
click at [98, 8] on span "Messaging" at bounding box center [99, 8] width 19 height 5
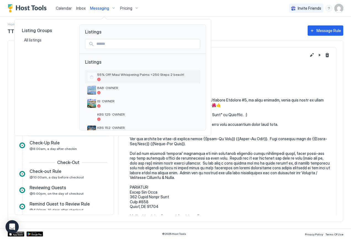
click at [115, 77] on span "55% Off! Maui Whispering Palms <250 Steps 2 beach!" at bounding box center [147, 74] width 101 height 4
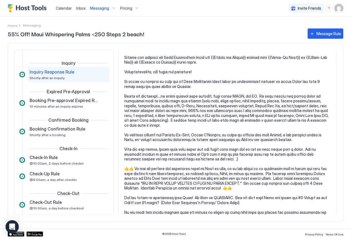
scroll to position [40, 0]
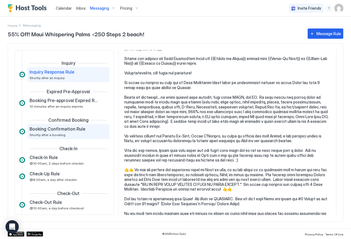
click at [59, 132] on div "Booking Confirmation Rule Shortly after a booking" at bounding box center [65, 131] width 70 height 11
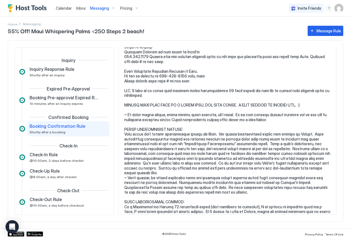
scroll to position [705, 0]
click at [76, 159] on span "@10:00am, 2 days before checkin" at bounding box center [57, 160] width 54 height 4
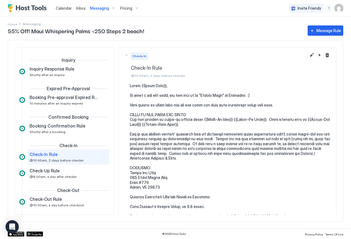
click at [30, 25] on div "55% Off! Maui Whispering Palms <250 Steps 2 beach! Message Rule" at bounding box center [176, 30] width 336 height 10
click at [100, 7] on span "Messaging" at bounding box center [99, 8] width 19 height 5
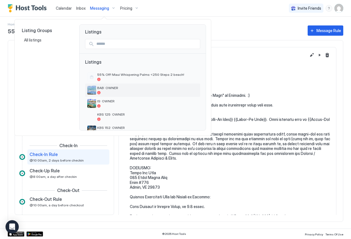
click at [104, 89] on span "BAB: OWNER" at bounding box center [147, 88] width 101 height 4
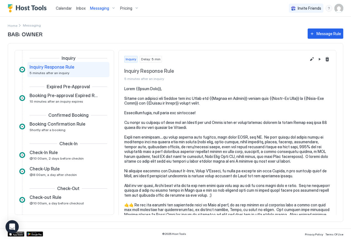
scroll to position [5, 0]
click at [41, 154] on span "Check-In Rule" at bounding box center [44, 152] width 28 height 6
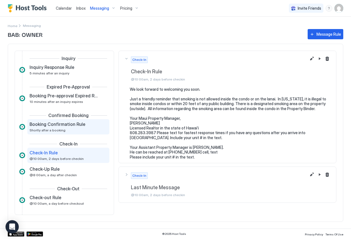
click at [53, 125] on span "Booking Confirmation Rule" at bounding box center [58, 124] width 56 height 6
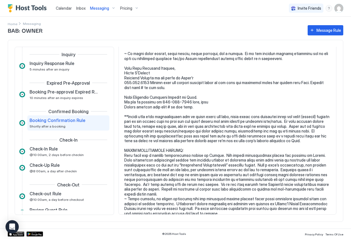
scroll to position [1423, 0]
click at [33, 24] on div "BAB: OWNER Message Rule Inquiry Inquiry Response Rule 5 minutes after an inquir…" at bounding box center [176, 126] width 336 height 204
click at [15, 25] on div "BAB: OWNER Message Rule" at bounding box center [176, 30] width 336 height 10
click at [103, 8] on span "Messaging" at bounding box center [99, 8] width 19 height 5
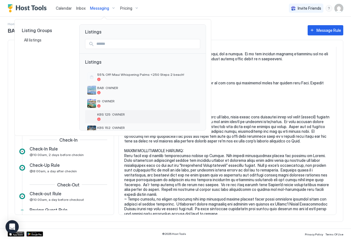
click at [108, 115] on span "KBS 125: OWNER" at bounding box center [147, 114] width 101 height 4
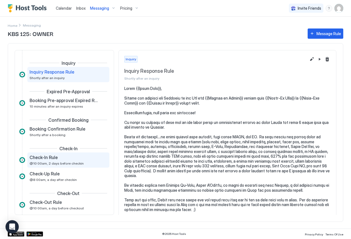
click at [47, 160] on div "Check-In Rule @10:00am, 2 days before checkin" at bounding box center [65, 159] width 70 height 11
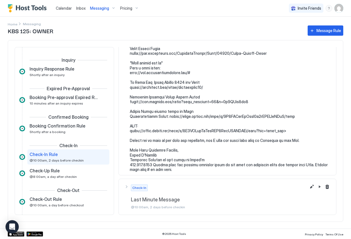
scroll to position [820, 0]
click at [97, 8] on span "Messaging" at bounding box center [99, 8] width 19 height 5
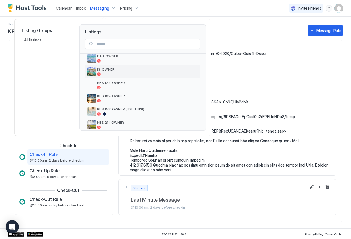
scroll to position [34, 0]
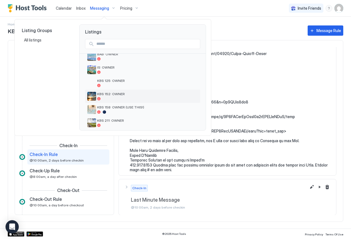
click at [122, 97] on div "KBS 152: OWNER" at bounding box center [147, 96] width 101 height 9
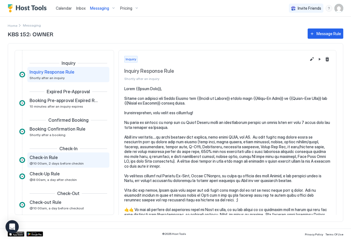
click at [51, 161] on span "@10:00am, 2 days before checkin" at bounding box center [57, 163] width 54 height 4
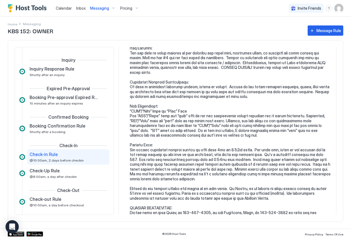
scroll to position [486, 0]
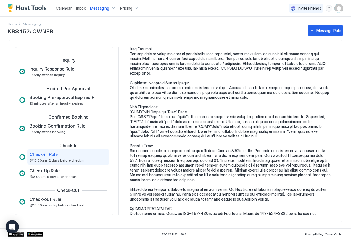
click at [101, 9] on span "Messaging" at bounding box center [99, 8] width 19 height 5
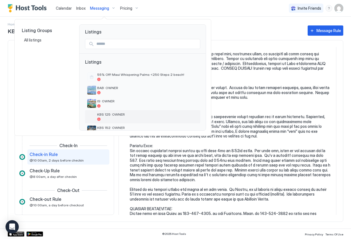
click at [109, 112] on span "KBS 125: OWNER" at bounding box center [147, 114] width 101 height 4
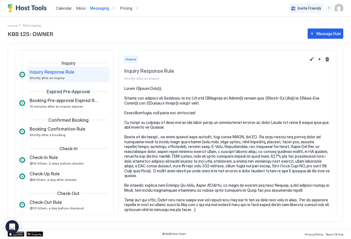
click at [100, 7] on span "Messaging" at bounding box center [99, 8] width 19 height 5
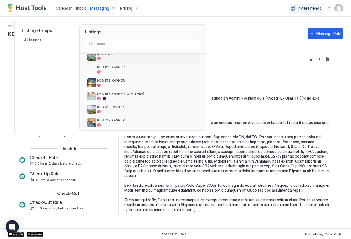
scroll to position [49, 0]
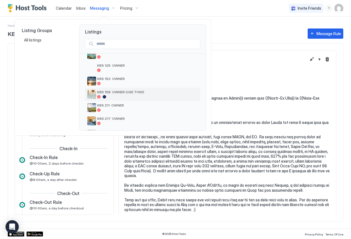
click at [126, 95] on div "KBS 158: OWNER (USE THIS!)" at bounding box center [147, 94] width 101 height 9
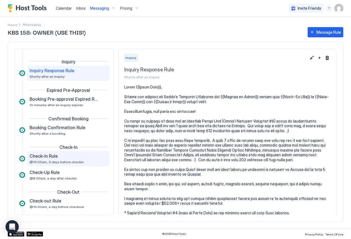
click at [51, 158] on span "Check-in Rule" at bounding box center [44, 156] width 28 height 6
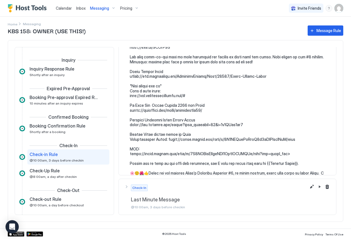
scroll to position [778, 0]
click at [98, 9] on span "Messaging" at bounding box center [99, 8] width 19 height 5
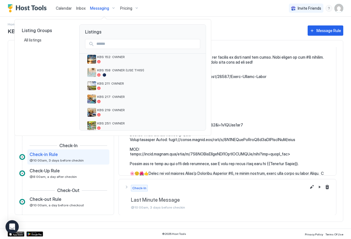
scroll to position [71, 0]
click at [116, 83] on span "KBS 211: OWNER" at bounding box center [147, 83] width 101 height 4
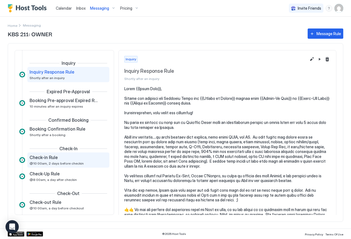
click at [44, 160] on div "Check-in Rule @10:00am, 2 days before checkin" at bounding box center [65, 159] width 70 height 11
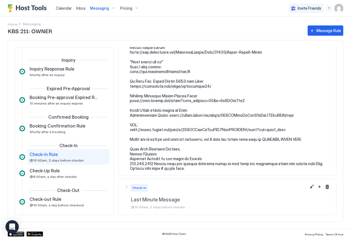
scroll to position [782, 0]
click at [100, 9] on span "Messaging" at bounding box center [99, 8] width 19 height 5
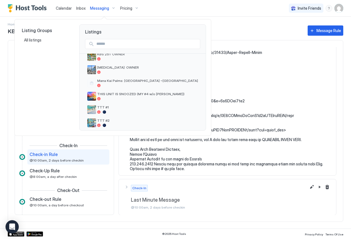
scroll to position [140, 0]
click at [127, 81] on span "Mana Kai Palms: [GEOGRAPHIC_DATA] ~[GEOGRAPHIC_DATA]" at bounding box center [147, 80] width 101 height 4
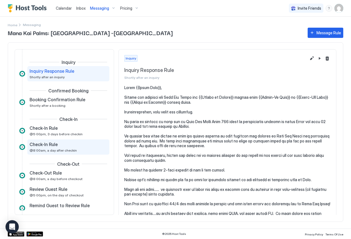
click at [55, 148] on span "@8:00am, a day after checkin" at bounding box center [53, 150] width 47 height 4
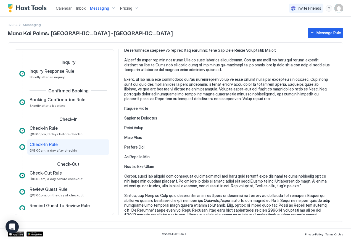
scroll to position [114, 0]
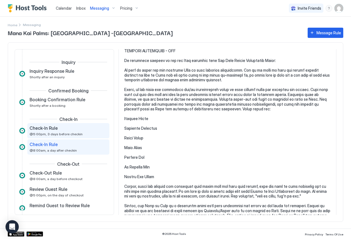
click at [64, 133] on span "@5:00pm, 3 days before checkin" at bounding box center [56, 134] width 53 height 4
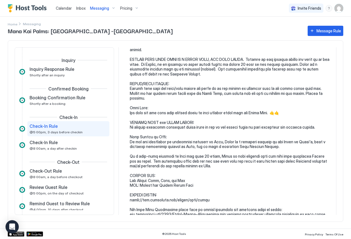
scroll to position [393, 0]
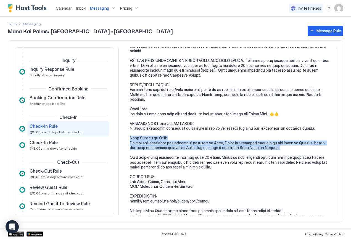
drag, startPoint x: 130, startPoint y: 125, endPoint x: 126, endPoint y: 137, distance: 12.7
click at [126, 137] on div at bounding box center [227, 87] width 206 height 793
copy pre "[PERSON_NAME] on Maui: If you are interested in purchasing property on Maui, [P…"
click at [96, 10] on span "Messaging" at bounding box center [99, 8] width 19 height 5
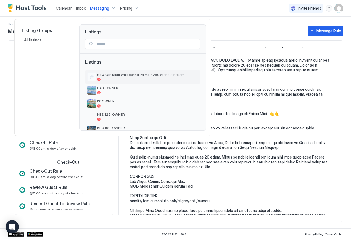
click at [114, 76] on span "55% Off! Maui Whispering Palms <250 Steps 2 beach!" at bounding box center [147, 74] width 101 height 4
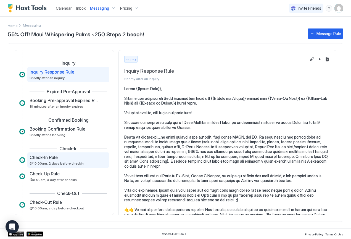
click at [56, 157] on span "Check-In Rule" at bounding box center [44, 157] width 28 height 6
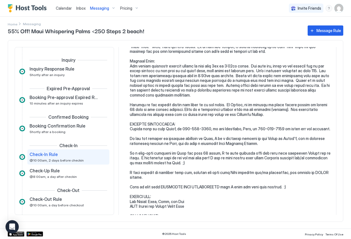
scroll to position [552, 0]
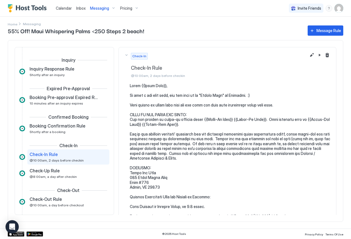
scroll to position [0, 0]
click at [309, 55] on button "Edit message rule" at bounding box center [312, 55] width 7 height 7
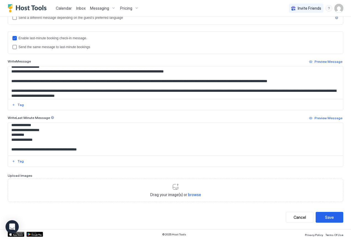
scroll to position [473, 0]
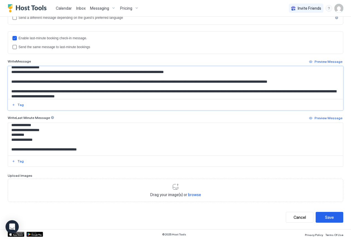
click at [11, 83] on textarea "Input Field" at bounding box center [173, 82] width 331 height 33
paste textarea "**********"
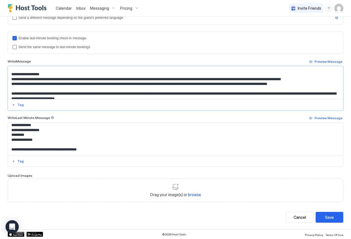
scroll to position [481, 0]
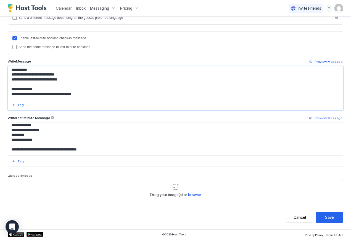
drag, startPoint x: 328, startPoint y: 88, endPoint x: 184, endPoint y: 98, distance: 144.3
click at [184, 98] on textarea "Input Field" at bounding box center [173, 82] width 331 height 33
click at [193, 94] on textarea "Input Field" at bounding box center [173, 82] width 331 height 33
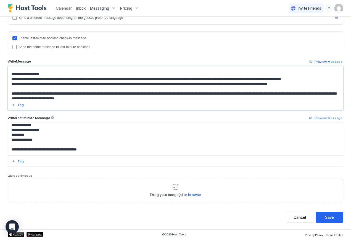
scroll to position [479, 0]
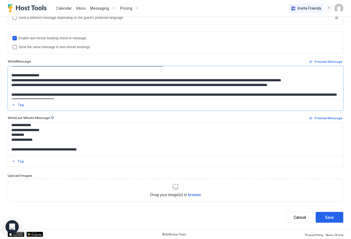
drag, startPoint x: 12, startPoint y: 90, endPoint x: 119, endPoint y: 92, distance: 107.7
click at [119, 92] on textarea "Input Field" at bounding box center [173, 82] width 331 height 33
drag, startPoint x: 219, startPoint y: 91, endPoint x: 113, endPoint y: 88, distance: 106.1
click at [113, 88] on textarea "Input Field" at bounding box center [173, 82] width 331 height 33
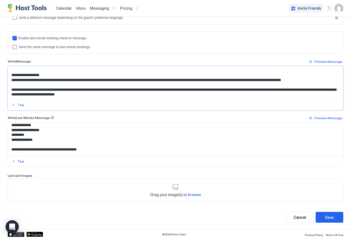
scroll to position [481, 0]
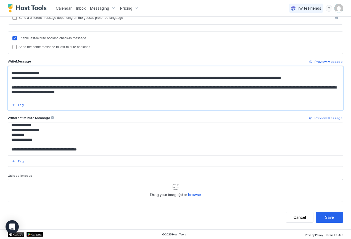
drag, startPoint x: 112, startPoint y: 78, endPoint x: 99, endPoint y: 77, distance: 12.5
click at [99, 77] on textarea "Input Field" at bounding box center [173, 82] width 331 height 33
click at [81, 88] on textarea "Input Field" at bounding box center [173, 82] width 331 height 33
drag, startPoint x: 11, startPoint y: 73, endPoint x: 8, endPoint y: 96, distance: 23.1
click at [8, 96] on textarea "Input Field" at bounding box center [173, 82] width 331 height 33
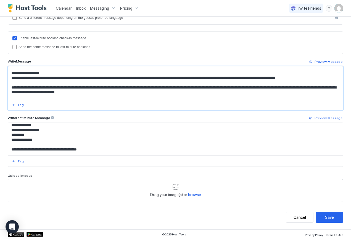
type textarea "**********"
drag, startPoint x: 4, startPoint y: 41, endPoint x: -2, endPoint y: 18, distance: 23.4
click at [0, 18] on html "**********" at bounding box center [175, 119] width 351 height 239
drag, startPoint x: 12, startPoint y: 75, endPoint x: 7, endPoint y: 96, distance: 22.1
click at [7, 96] on div "**********" at bounding box center [175, 47] width 351 height 364
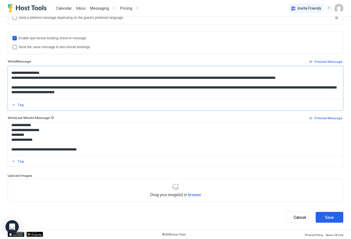
click at [159, 96] on textarea "Input Field" at bounding box center [173, 82] width 331 height 33
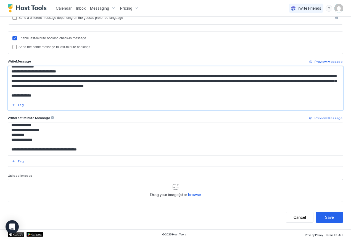
scroll to position [151, 0]
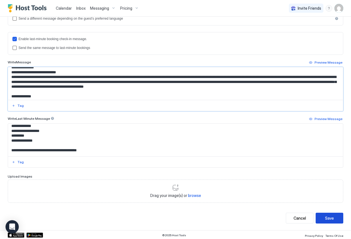
click at [329, 217] on div "Save" at bounding box center [329, 218] width 9 height 6
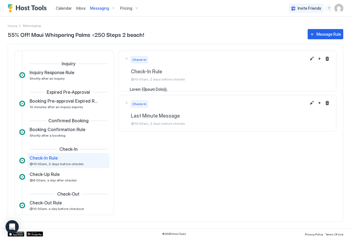
scroll to position [28, 0]
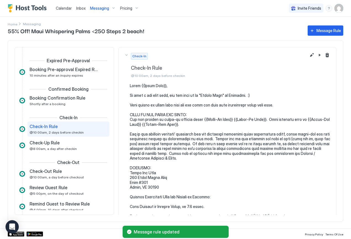
click at [94, 8] on span "Messaging" at bounding box center [99, 8] width 19 height 5
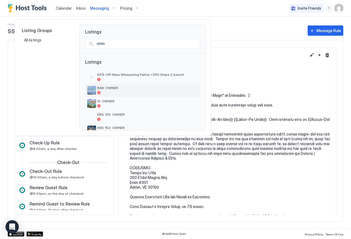
click at [102, 88] on span "BAB: OWNER" at bounding box center [147, 88] width 101 height 4
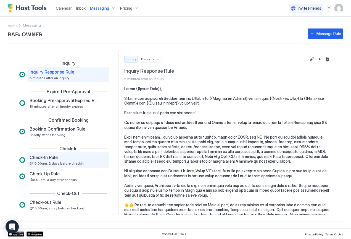
click at [36, 164] on span "@10:00am, 2 days before checkin" at bounding box center [57, 163] width 54 height 4
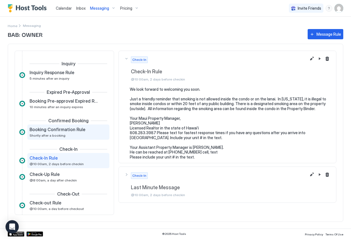
click at [63, 129] on span "Booking Confirmation Rule" at bounding box center [58, 130] width 56 height 6
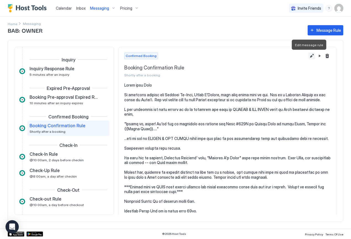
click at [309, 56] on button "Edit message rule" at bounding box center [312, 55] width 7 height 7
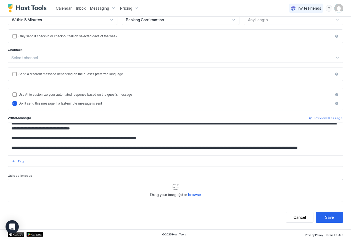
scroll to position [1076, 0]
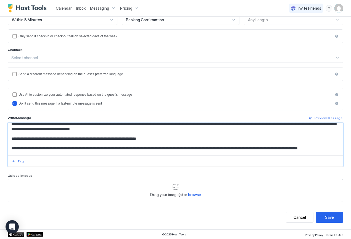
drag, startPoint x: 10, startPoint y: 136, endPoint x: 6, endPoint y: 153, distance: 17.3
click at [6, 153] on div "**********" at bounding box center [175, 84] width 351 height 290
paste textarea "**********"
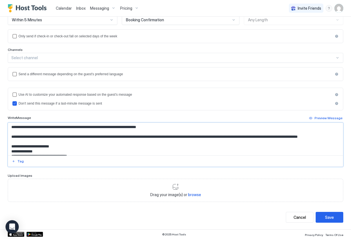
scroll to position [1100, 0]
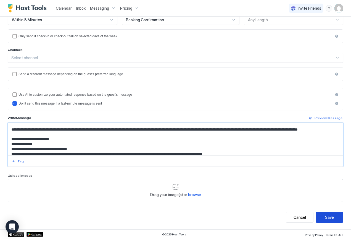
type textarea "**********"
click at [330, 219] on button "Save" at bounding box center [330, 217] width 28 height 11
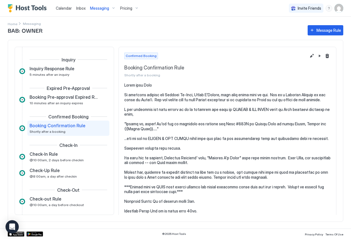
click at [97, 8] on span "Messaging" at bounding box center [99, 8] width 19 height 5
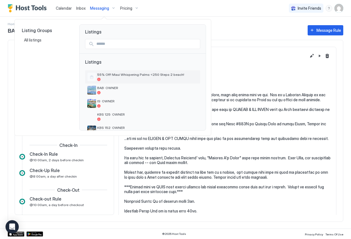
click at [112, 76] on span "55% Off! Maui Whispering Palms <250 Steps 2 beach!" at bounding box center [147, 74] width 101 height 4
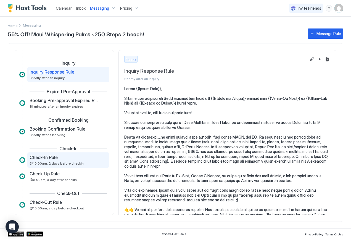
click at [55, 162] on span "@10:00am, 2 days before checkin" at bounding box center [57, 163] width 54 height 4
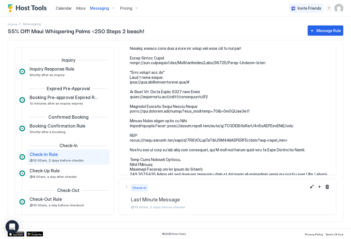
scroll to position [810, 0]
click at [309, 187] on button "Edit message rule" at bounding box center [312, 186] width 7 height 7
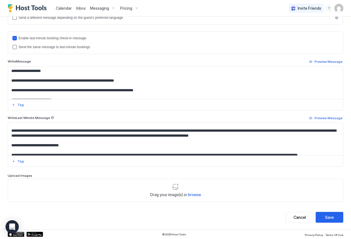
scroll to position [1032, 0]
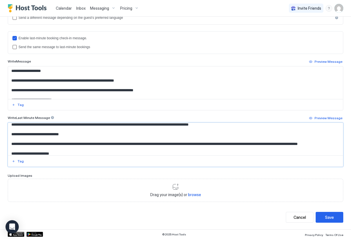
drag, startPoint x: 11, startPoint y: 133, endPoint x: 5, endPoint y: 149, distance: 17.6
click at [5, 149] on div "**********" at bounding box center [175, 47] width 351 height 364
paste textarea "**********"
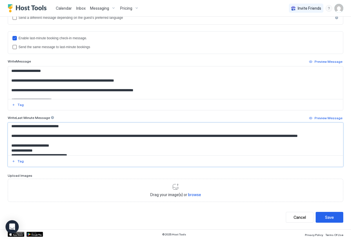
scroll to position [1051, 0]
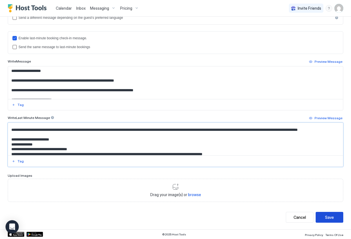
type textarea "**********"
click at [326, 218] on div "Save" at bounding box center [329, 217] width 9 height 6
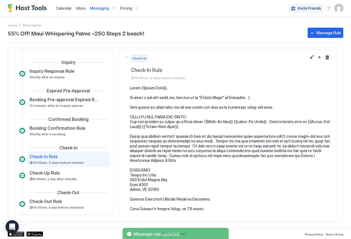
scroll to position [28, 0]
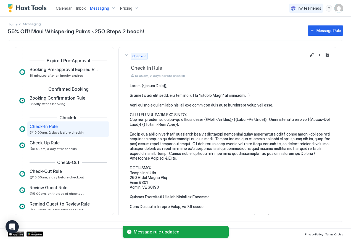
click at [100, 7] on span "Messaging" at bounding box center [99, 8] width 19 height 5
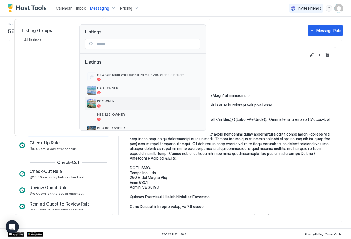
click at [101, 102] on span "IS: OWNER" at bounding box center [147, 101] width 101 height 4
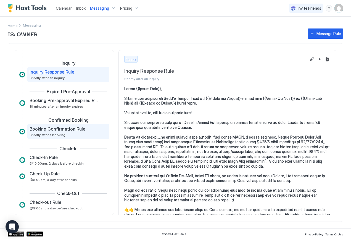
click at [59, 127] on span "Booking Confirmation Rule" at bounding box center [58, 129] width 56 height 6
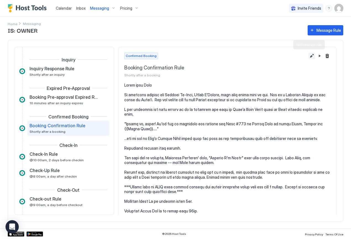
click at [309, 56] on button "Edit message rule" at bounding box center [312, 55] width 7 height 7
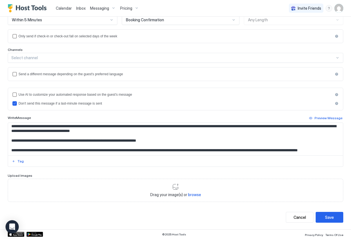
scroll to position [1096, 0]
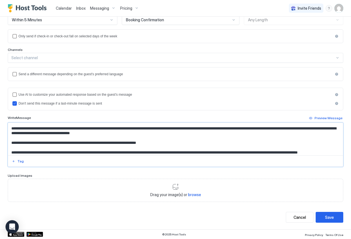
drag, startPoint x: 11, startPoint y: 135, endPoint x: 8, endPoint y: 151, distance: 16.9
click at [8, 151] on div at bounding box center [176, 144] width 336 height 44
paste textarea "**********"
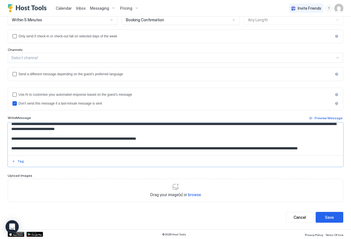
scroll to position [1107, 0]
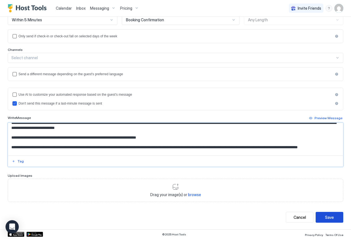
type textarea "**********"
click at [326, 216] on div "Save" at bounding box center [329, 217] width 9 height 6
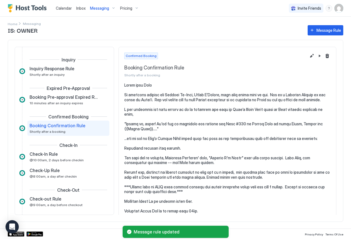
click at [97, 9] on span "Messaging" at bounding box center [99, 8] width 19 height 5
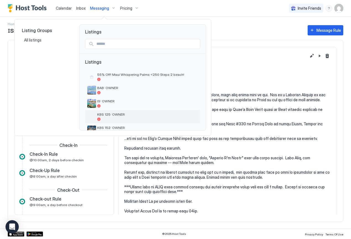
click at [109, 115] on span "KBS 125: OWNER" at bounding box center [147, 114] width 101 height 4
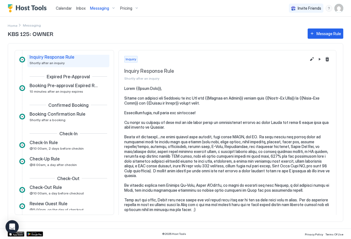
scroll to position [17, 0]
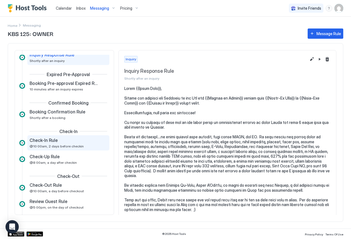
click at [53, 140] on span "Check-In Rule" at bounding box center [44, 140] width 28 height 6
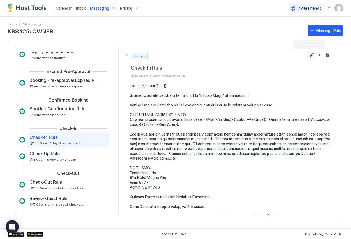
click at [309, 56] on button "Edit message rule" at bounding box center [312, 55] width 7 height 7
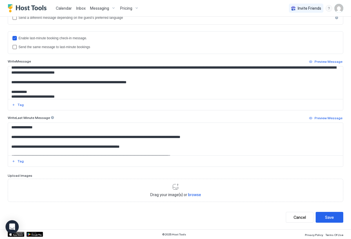
scroll to position [522, 0]
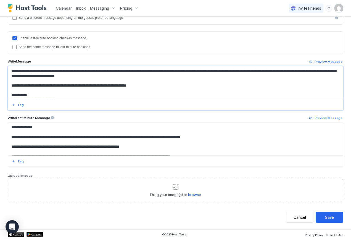
drag, startPoint x: 11, startPoint y: 75, endPoint x: 4, endPoint y: 92, distance: 18.4
click at [4, 92] on div "**********" at bounding box center [175, 47] width 351 height 364
paste textarea "**********"
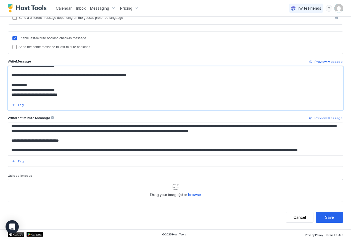
scroll to position [1113, 0]
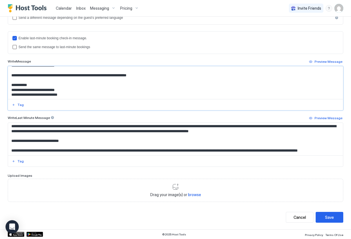
type textarea "**********"
drag, startPoint x: 10, startPoint y: 133, endPoint x: 7, endPoint y: 151, distance: 18.6
click at [7, 151] on div "**********" at bounding box center [175, 47] width 351 height 364
paste textarea "**********"
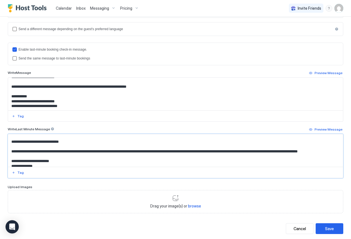
scroll to position [1129, 0]
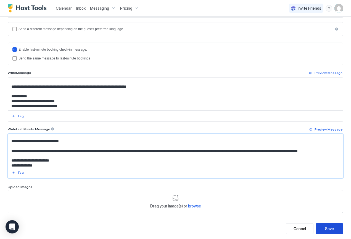
type textarea "**********"
click at [327, 228] on div "Save" at bounding box center [329, 228] width 9 height 6
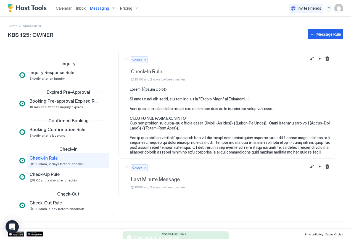
scroll to position [28, 0]
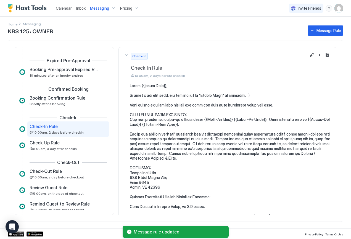
click at [101, 8] on span "Messaging" at bounding box center [99, 8] width 19 height 5
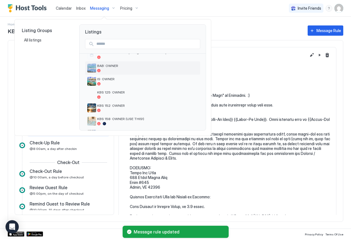
scroll to position [25, 0]
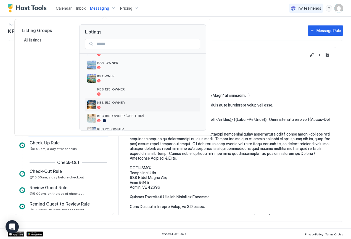
click at [115, 103] on span "KBS 152: OWNER" at bounding box center [147, 102] width 101 height 4
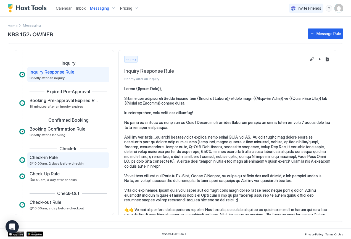
click at [54, 161] on span "@10:00am, 2 days before checkin" at bounding box center [57, 163] width 54 height 4
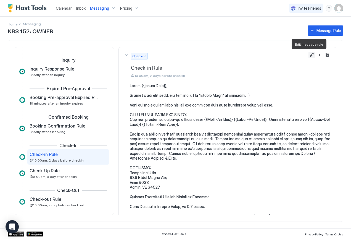
click at [309, 54] on button "Edit message rule" at bounding box center [312, 55] width 7 height 7
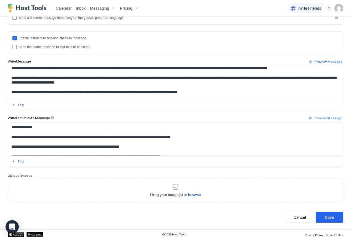
scroll to position [492, 0]
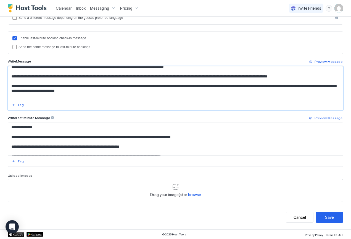
drag, startPoint x: 11, startPoint y: 76, endPoint x: 7, endPoint y: 93, distance: 17.3
click at [7, 93] on div "**********" at bounding box center [175, 47] width 351 height 364
paste textarea "**********"
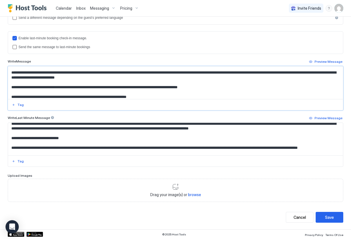
scroll to position [1046, 0]
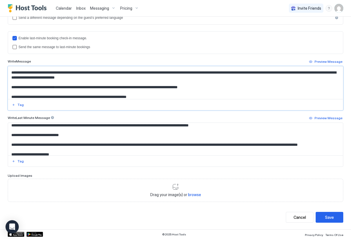
type textarea "**********"
click at [13, 136] on textarea "Input Field" at bounding box center [173, 139] width 331 height 33
drag, startPoint x: 11, startPoint y: 133, endPoint x: 7, endPoint y: 150, distance: 17.2
click at [7, 150] on div "**********" at bounding box center [175, 47] width 351 height 364
paste textarea "**********"
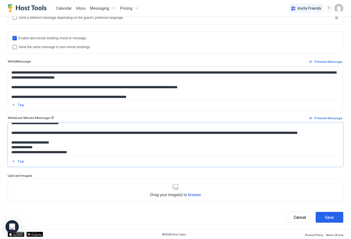
scroll to position [1064, 0]
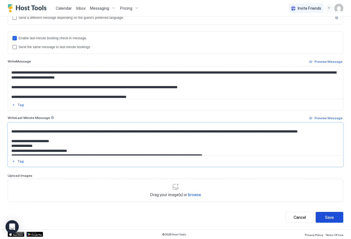
type textarea "**********"
click at [327, 216] on div "Save" at bounding box center [329, 217] width 9 height 6
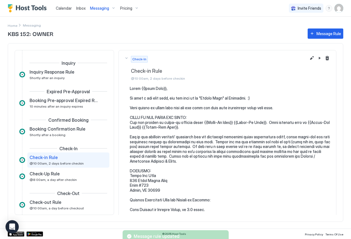
scroll to position [28, 0]
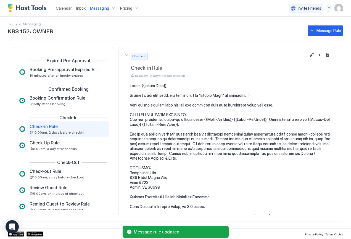
click at [103, 7] on span "Messaging" at bounding box center [99, 8] width 19 height 5
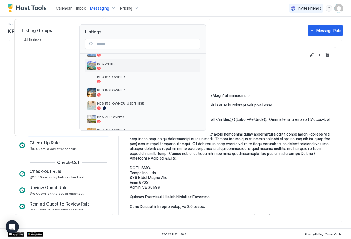
scroll to position [42, 0]
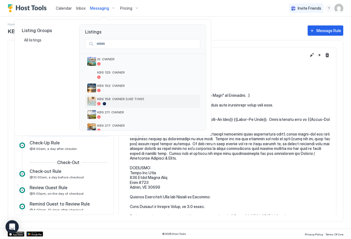
click at [102, 97] on span "KBS 158: OWNER (USE THIS!)" at bounding box center [147, 99] width 101 height 4
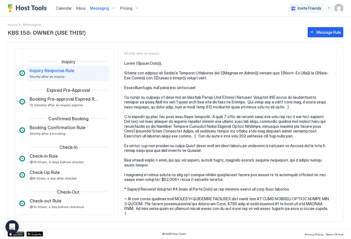
scroll to position [36, 0]
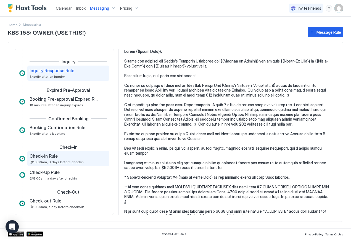
click at [51, 164] on span "@10:00am, 3 days before checkin" at bounding box center [57, 162] width 54 height 4
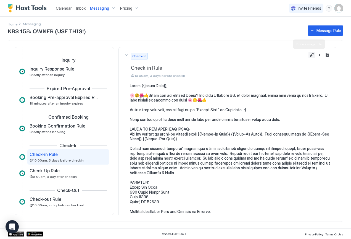
click at [309, 54] on button "Edit message rule" at bounding box center [312, 55] width 7 height 7
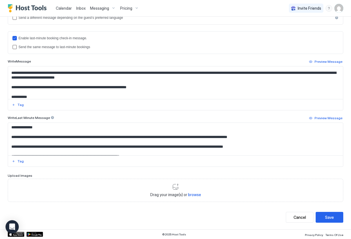
scroll to position [488, 0]
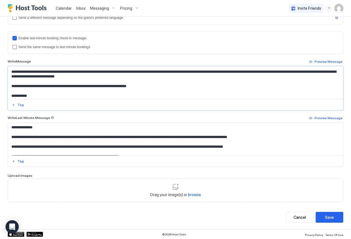
drag, startPoint x: 11, startPoint y: 77, endPoint x: 4, endPoint y: 93, distance: 17.5
click at [4, 93] on div "**********" at bounding box center [175, 47] width 351 height 364
paste textarea "**********"
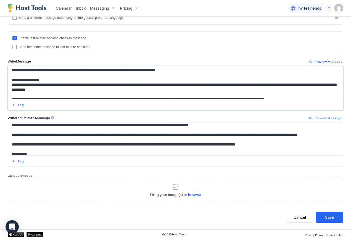
scroll to position [1062, 0]
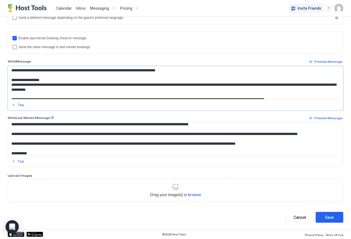
type textarea "**********"
drag, startPoint x: 11, startPoint y: 131, endPoint x: 3, endPoint y: 149, distance: 18.9
click at [3, 149] on div "**********" at bounding box center [175, 47] width 351 height 364
paste textarea "**********"
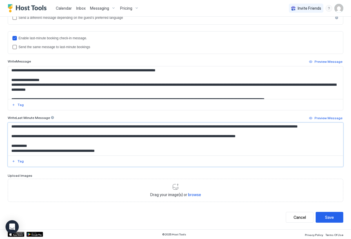
scroll to position [1082, 0]
type textarea "**********"
click at [326, 215] on div "Save" at bounding box center [329, 217] width 9 height 6
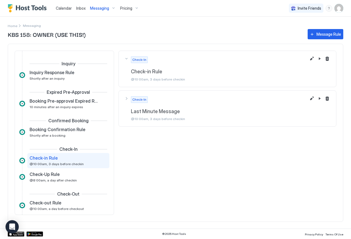
scroll to position [28, 0]
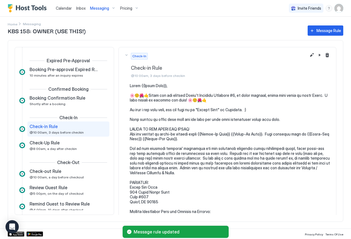
click at [97, 7] on span "Messaging" at bounding box center [99, 8] width 19 height 5
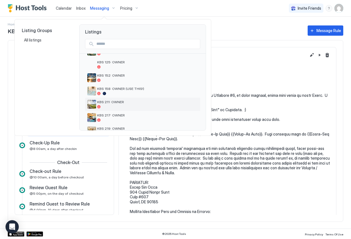
scroll to position [56, 0]
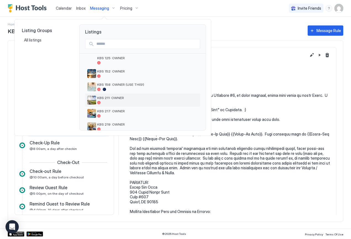
click at [105, 99] on span "KBS 211: OWNER" at bounding box center [147, 98] width 101 height 4
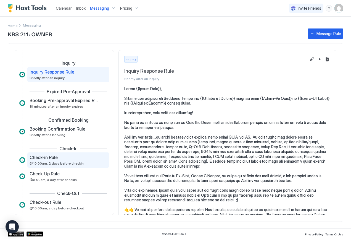
click at [51, 159] on span "Check-in Rule" at bounding box center [44, 157] width 28 height 6
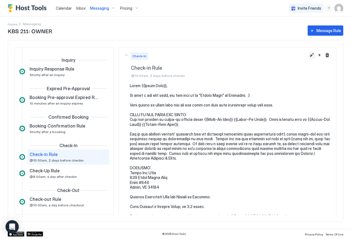
click at [309, 55] on button "Edit message rule" at bounding box center [312, 55] width 7 height 7
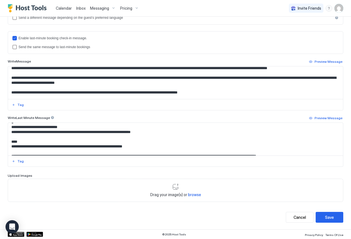
scroll to position [470, 0]
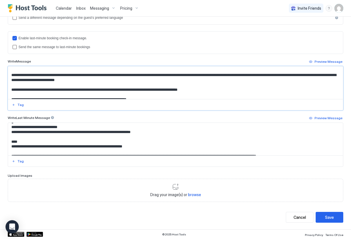
drag, startPoint x: 10, startPoint y: 76, endPoint x: 0, endPoint y: 97, distance: 23.2
click at [0, 97] on div "**********" at bounding box center [175, 47] width 351 height 364
paste textarea "**********"
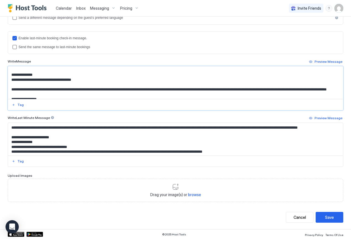
scroll to position [914, 0]
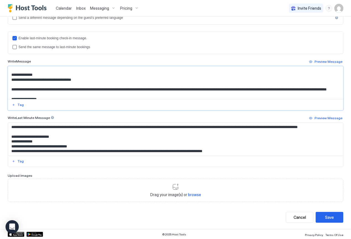
type textarea "**********"
drag, startPoint x: 11, startPoint y: 128, endPoint x: 6, endPoint y: 149, distance: 20.8
click at [6, 149] on div "**********" at bounding box center [175, 47] width 351 height 364
paste textarea "**********"
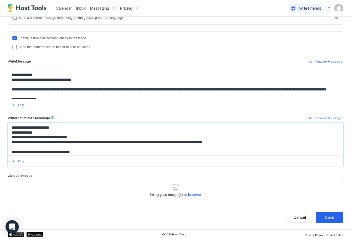
scroll to position [932, 0]
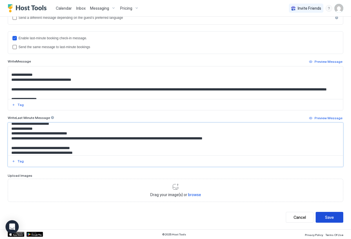
type textarea "**********"
click at [326, 219] on div "Save" at bounding box center [329, 217] width 9 height 6
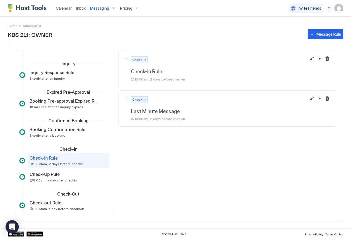
scroll to position [28, 0]
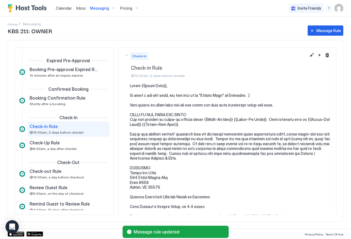
click at [98, 8] on span "Messaging" at bounding box center [99, 8] width 19 height 5
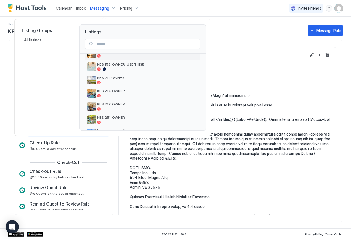
scroll to position [80, 0]
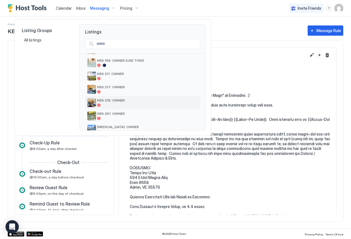
click at [104, 100] on span "KBS 219: OWNER" at bounding box center [147, 100] width 101 height 4
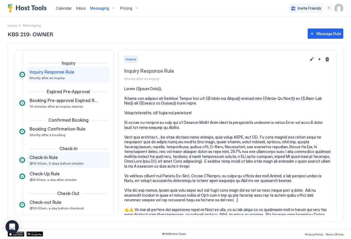
click at [48, 159] on span "Check-In Rule" at bounding box center [44, 157] width 28 height 6
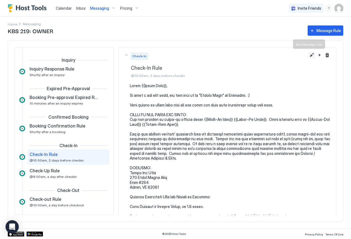
click at [309, 54] on button "Edit message rule" at bounding box center [312, 55] width 7 height 7
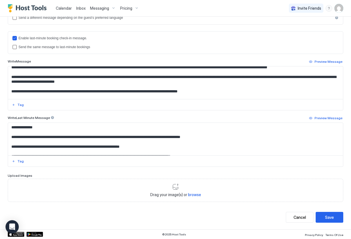
scroll to position [472, 0]
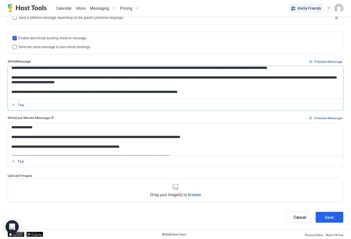
drag, startPoint x: 11, startPoint y: 74, endPoint x: 4, endPoint y: 92, distance: 19.9
click at [4, 92] on div "**********" at bounding box center [175, 47] width 351 height 364
paste textarea "**********"
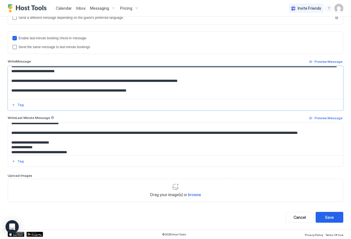
scroll to position [947, 0]
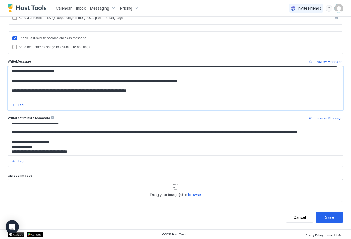
type textarea "**********"
drag, startPoint x: 10, startPoint y: 133, endPoint x: 1, endPoint y: 152, distance: 20.1
click at [1, 152] on div "**********" at bounding box center [175, 47] width 351 height 364
paste textarea "**********"
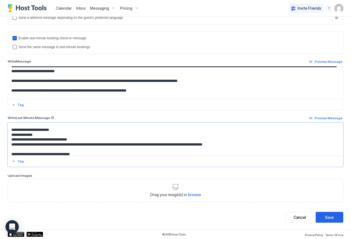
scroll to position [967, 0]
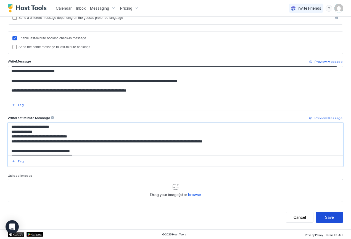
type textarea "**********"
click at [330, 215] on div "Save" at bounding box center [329, 217] width 9 height 6
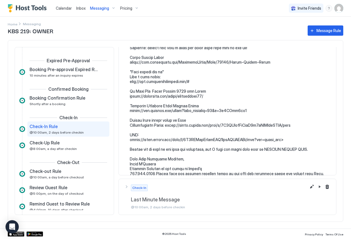
scroll to position [792, 0]
click at [304, 186] on div at bounding box center [319, 197] width 33 height 36
click at [309, 187] on button "Edit message rule" at bounding box center [312, 186] width 7 height 7
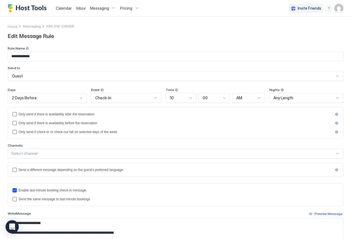
click at [100, 7] on span "Messaging" at bounding box center [99, 8] width 19 height 5
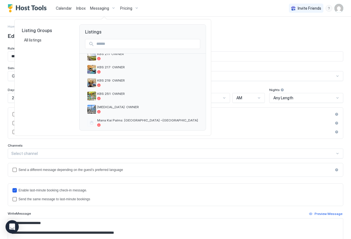
scroll to position [99, 0]
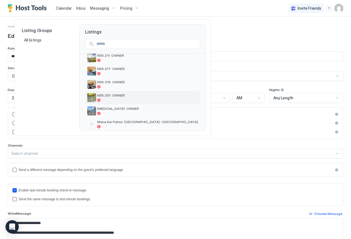
click at [110, 95] on span "KBS 251: OWNER" at bounding box center [147, 95] width 101 height 4
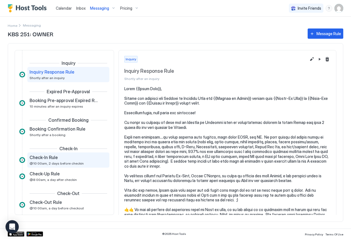
click at [43, 157] on span "Check-In Rule" at bounding box center [44, 157] width 28 height 6
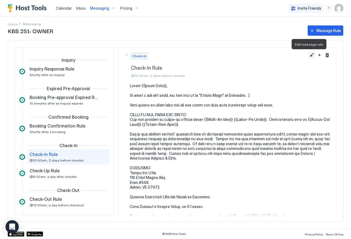
click at [309, 56] on button "Edit message rule" at bounding box center [312, 55] width 7 height 7
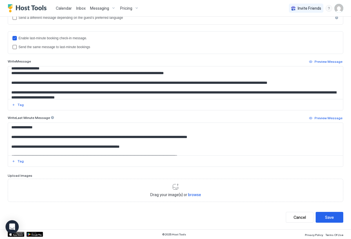
scroll to position [480, 0]
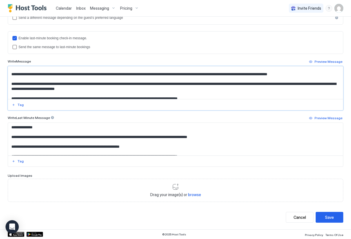
drag, startPoint x: 11, startPoint y: 74, endPoint x: 6, endPoint y: 92, distance: 19.2
click at [6, 92] on div "**********" at bounding box center [175, 47] width 351 height 364
paste textarea "**********"
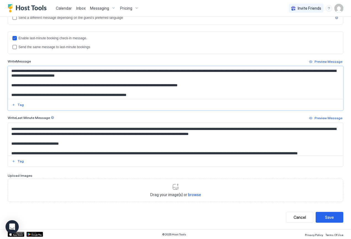
scroll to position [1030, 0]
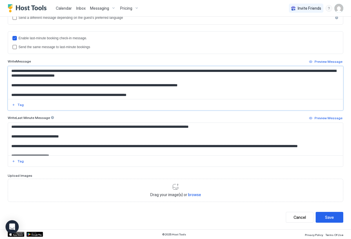
type textarea "**********"
drag, startPoint x: 11, startPoint y: 135, endPoint x: 6, endPoint y: 152, distance: 18.0
click at [6, 152] on div "**********" at bounding box center [175, 47] width 351 height 364
paste textarea "**********"
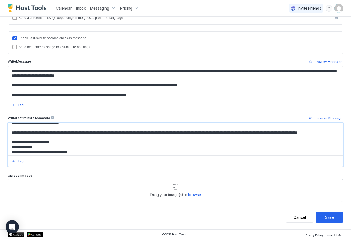
scroll to position [1049, 0]
type textarea "**********"
click at [326, 217] on div "Save" at bounding box center [329, 217] width 9 height 6
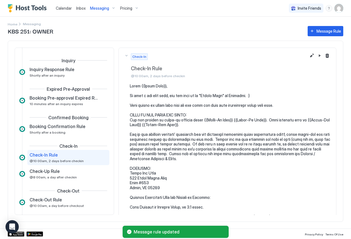
scroll to position [28, 0]
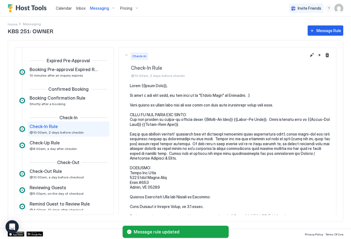
click at [101, 8] on span "Messaging" at bounding box center [99, 8] width 19 height 5
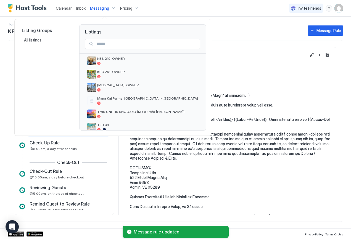
scroll to position [114, 0]
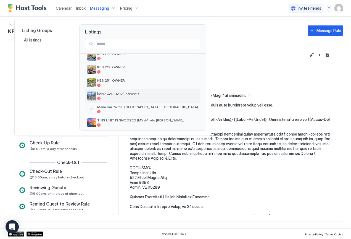
click at [109, 93] on span "[MEDICAL_DATA]: OWNER" at bounding box center [147, 93] width 101 height 4
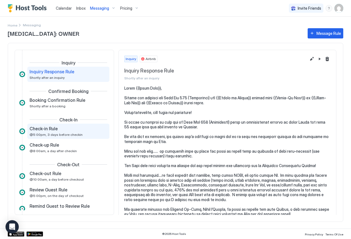
click at [51, 129] on span "Check-in Rule" at bounding box center [44, 129] width 28 height 6
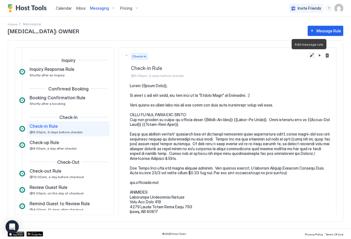
click at [309, 56] on button "Edit message rule" at bounding box center [312, 55] width 7 height 7
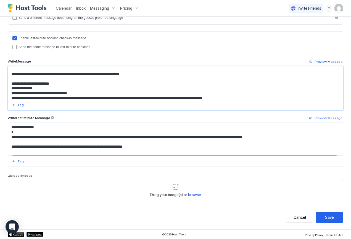
scroll to position [572, 0]
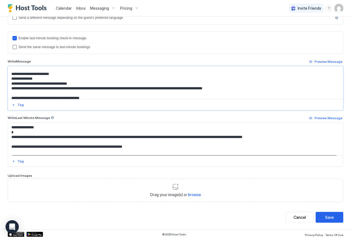
drag, startPoint x: 10, startPoint y: 74, endPoint x: 9, endPoint y: 83, distance: 9.2
click at [9, 83] on textarea "Input Field" at bounding box center [173, 82] width 331 height 33
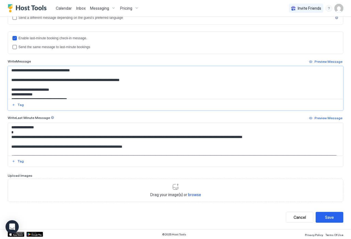
scroll to position [552, 0]
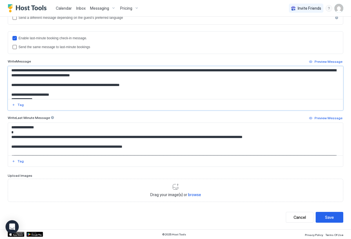
click at [170, 97] on textarea "Input Field" at bounding box center [173, 82] width 331 height 33
click at [81, 92] on textarea "Input Field" at bounding box center [173, 82] width 331 height 33
type textarea "**********"
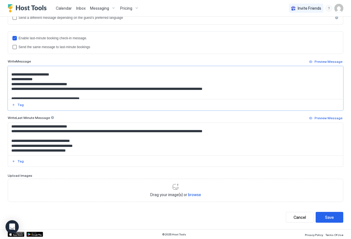
scroll to position [986, 0]
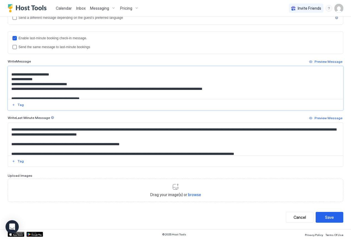
scroll to position [925, 0]
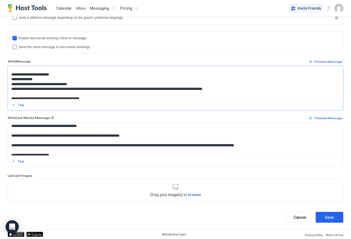
type textarea "**********"
click at [81, 147] on textarea "Input Field" at bounding box center [173, 139] width 331 height 33
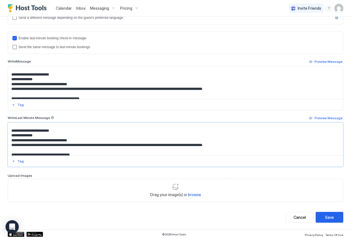
scroll to position [940, 0]
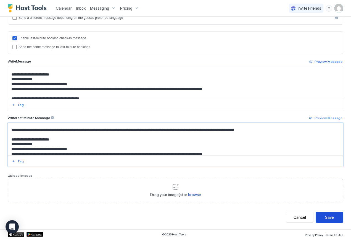
type textarea "**********"
click at [325, 218] on div "Save" at bounding box center [329, 217] width 9 height 6
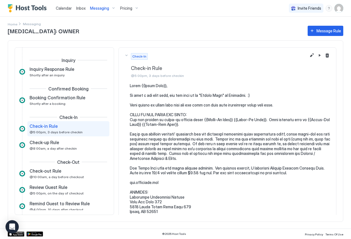
click at [105, 8] on span "Messaging" at bounding box center [99, 8] width 19 height 5
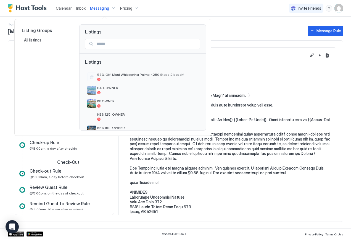
click at [205, 125] on div at bounding box center [175, 119] width 351 height 239
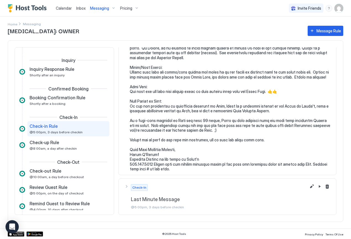
scroll to position [642, 0]
click at [101, 8] on span "Messaging" at bounding box center [99, 8] width 19 height 5
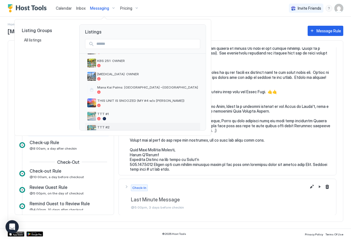
scroll to position [130, 0]
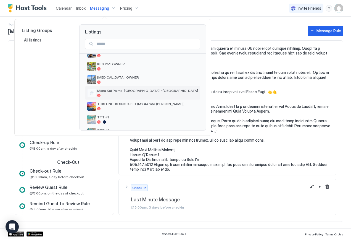
click at [112, 91] on span "Mana Kai Palms: [GEOGRAPHIC_DATA] ~[GEOGRAPHIC_DATA]" at bounding box center [147, 90] width 101 height 4
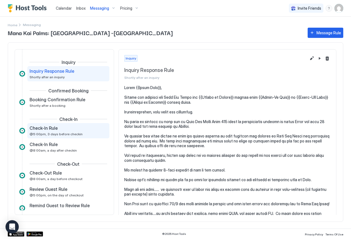
click at [48, 131] on div "Check-In Rule @5:00pm, 3 days before checkin" at bounding box center [65, 130] width 70 height 11
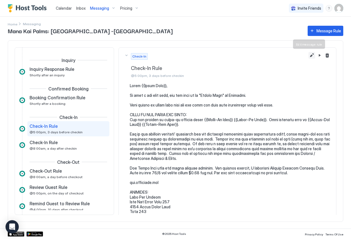
click at [309, 55] on button "Edit message rule" at bounding box center [312, 55] width 7 height 7
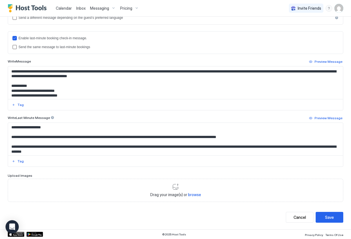
scroll to position [368, 0]
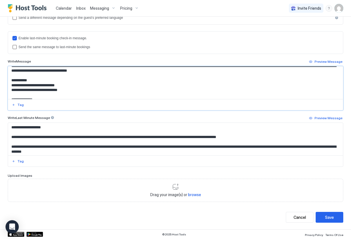
click at [81, 84] on textarea "Input Field" at bounding box center [173, 82] width 331 height 33
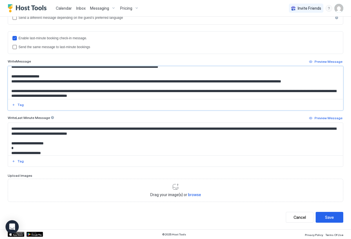
scroll to position [463, 0]
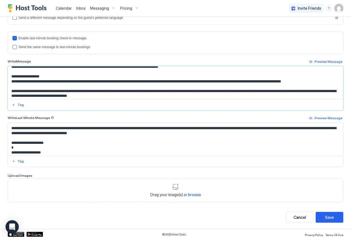
type textarea "**********"
click at [81, 154] on textarea "Input Field" at bounding box center [173, 139] width 331 height 33
type textarea "**********"
click at [325, 216] on div "Save" at bounding box center [329, 217] width 9 height 6
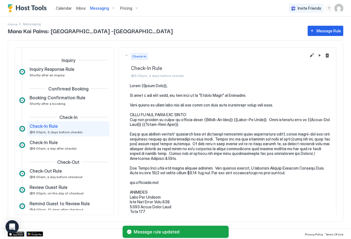
click at [99, 7] on span "Messaging" at bounding box center [99, 8] width 19 height 5
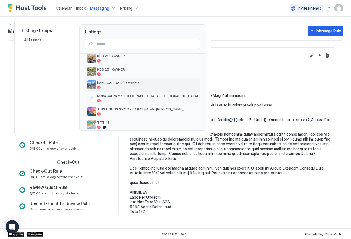
scroll to position [127, 0]
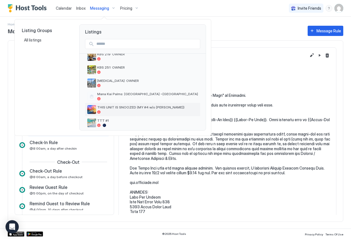
click at [126, 107] on span "THIS UNIT IS SNOOZED (MY #4 w/o [PERSON_NAME])" at bounding box center [147, 107] width 101 height 4
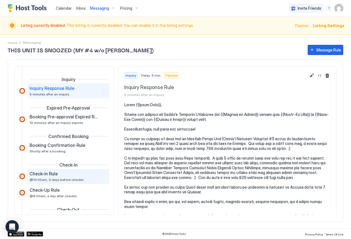
click at [39, 177] on div "Check-in Rule @10:00am, 3 days before checkin" at bounding box center [65, 176] width 70 height 11
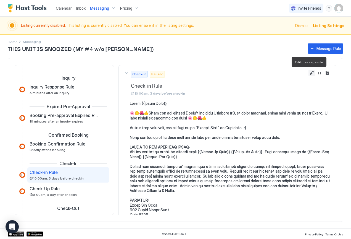
click at [309, 72] on button "Edit message rule" at bounding box center [312, 73] width 7 height 7
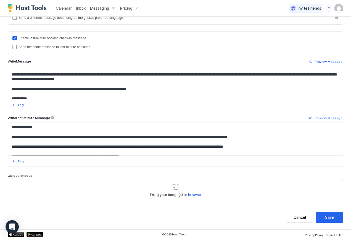
scroll to position [485, 0]
drag, startPoint x: 10, startPoint y: 79, endPoint x: 6, endPoint y: 98, distance: 19.5
click at [6, 98] on div "**********" at bounding box center [175, 47] width 351 height 364
paste textarea "**********"
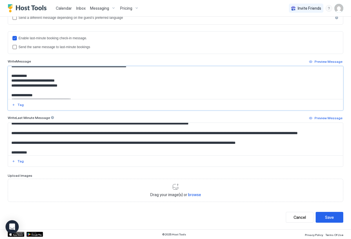
scroll to position [1038, 0]
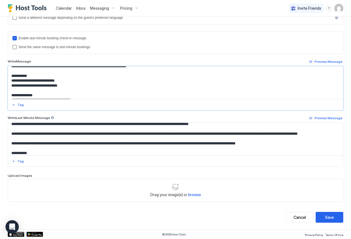
type textarea "**********"
drag, startPoint x: 10, startPoint y: 132, endPoint x: 2, endPoint y: 152, distance: 21.4
click at [2, 152] on div "**********" at bounding box center [175, 47] width 351 height 364
paste textarea "**********"
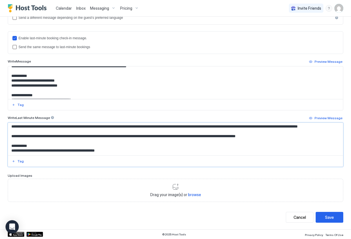
scroll to position [1054, 0]
type textarea "**********"
click at [331, 214] on button "Save" at bounding box center [330, 217] width 28 height 11
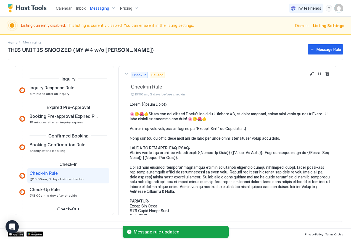
scroll to position [37, 0]
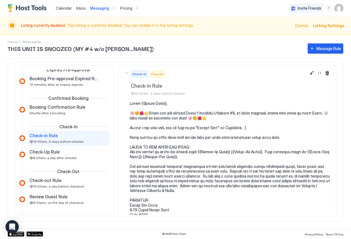
click at [96, 8] on span "Messaging" at bounding box center [99, 8] width 19 height 5
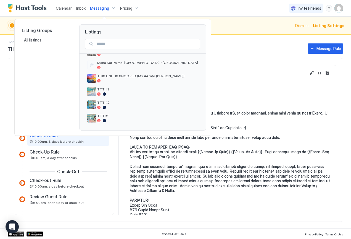
scroll to position [158, 0]
click at [102, 92] on div "TTT #1" at bounding box center [147, 91] width 101 height 9
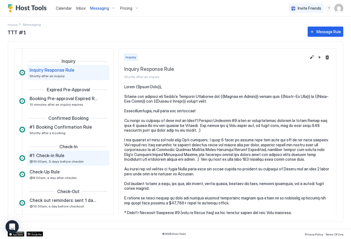
click at [42, 158] on span "#1: Check-in Rule" at bounding box center [47, 155] width 35 height 6
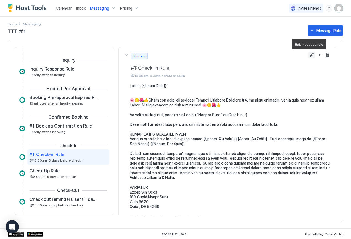
click at [309, 54] on button "Edit message rule" at bounding box center [312, 55] width 7 height 7
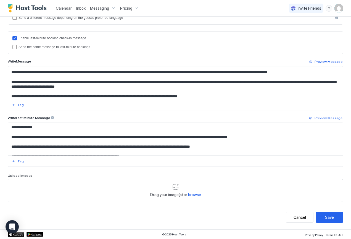
scroll to position [510, 0]
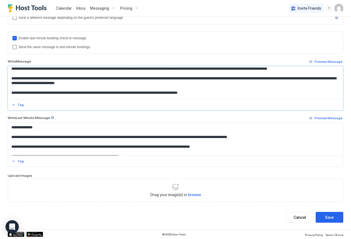
drag, startPoint x: 10, startPoint y: 78, endPoint x: 7, endPoint y: 95, distance: 17.4
click at [7, 95] on div "**********" at bounding box center [175, 47] width 351 height 364
paste textarea "**********"
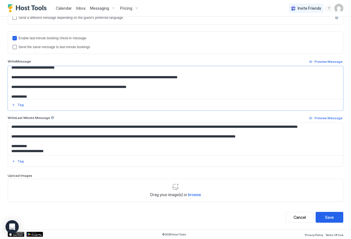
scroll to position [1065, 0]
type textarea "**********"
drag, startPoint x: 10, startPoint y: 128, endPoint x: 7, endPoint y: 146, distance: 17.7
click at [7, 146] on div "**********" at bounding box center [175, 47] width 351 height 364
paste textarea "**********"
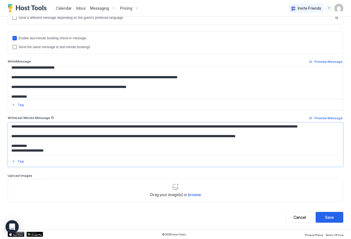
scroll to position [1078, 0]
type textarea "**********"
click at [327, 216] on div "Save" at bounding box center [329, 217] width 9 height 6
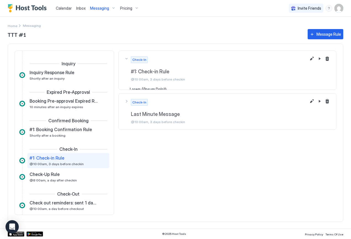
scroll to position [28, 0]
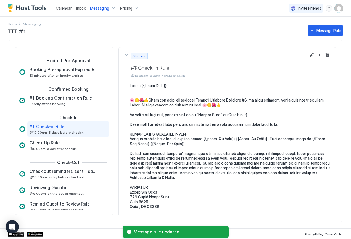
click at [99, 7] on span "Messaging" at bounding box center [99, 8] width 19 height 5
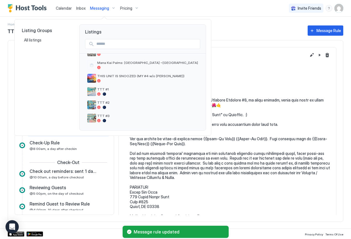
scroll to position [158, 0]
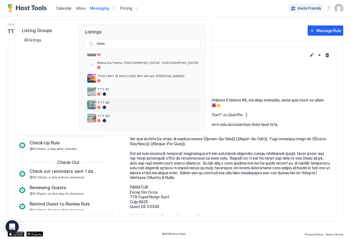
click at [94, 105] on img "listing image" at bounding box center [91, 104] width 9 height 9
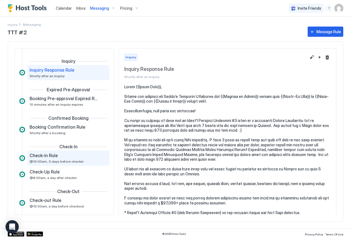
click at [49, 157] on span "Check-in Rule" at bounding box center [44, 155] width 28 height 6
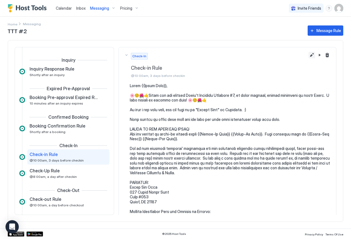
click at [309, 56] on button "Edit message rule" at bounding box center [312, 55] width 7 height 7
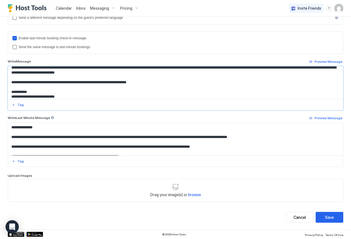
scroll to position [507, 0]
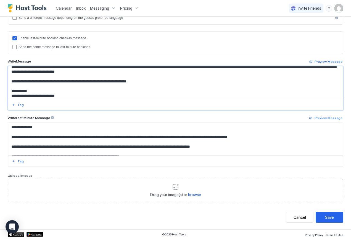
drag, startPoint x: 11, startPoint y: 77, endPoint x: 8, endPoint y: 83, distance: 7.0
click at [8, 83] on div at bounding box center [176, 88] width 336 height 44
paste textarea "**********"
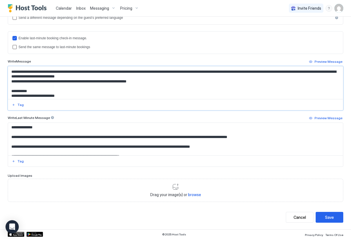
click at [117, 81] on textarea "Input Field" at bounding box center [173, 82] width 331 height 33
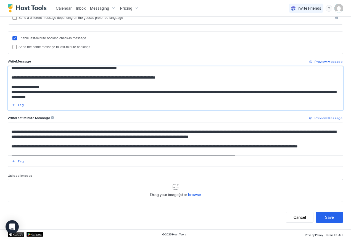
scroll to position [1042, 0]
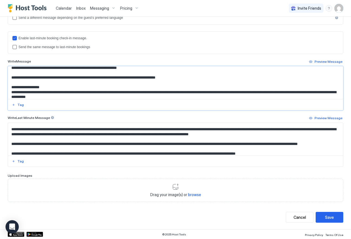
type textarea "**********"
drag, startPoint x: 11, startPoint y: 132, endPoint x: 4, endPoint y: 148, distance: 17.6
click at [4, 148] on div "**********" at bounding box center [175, 47] width 351 height 364
click at [11, 133] on textarea "Input Field" at bounding box center [173, 139] width 331 height 33
drag, startPoint x: 11, startPoint y: 133, endPoint x: 7, endPoint y: 149, distance: 15.9
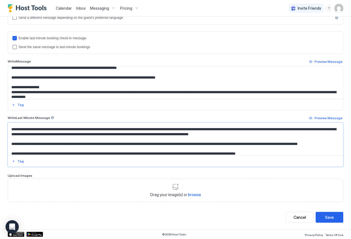
click at [7, 149] on div "**********" at bounding box center [175, 47] width 351 height 364
paste textarea "**********"
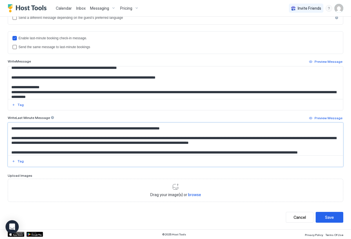
scroll to position [1038, 0]
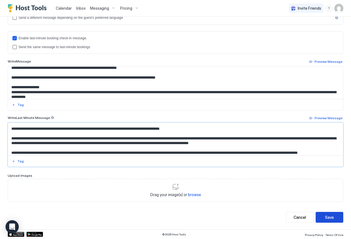
type textarea "**********"
click at [326, 217] on div "Save" at bounding box center [329, 217] width 9 height 6
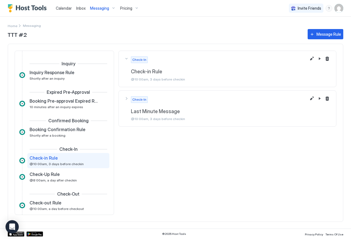
scroll to position [28, 0]
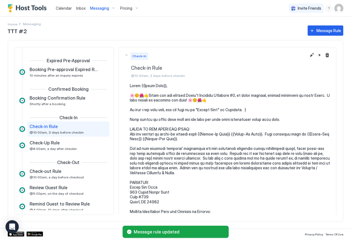
click at [101, 7] on span "Messaging" at bounding box center [99, 8] width 19 height 5
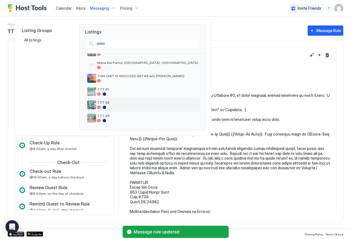
scroll to position [158, 0]
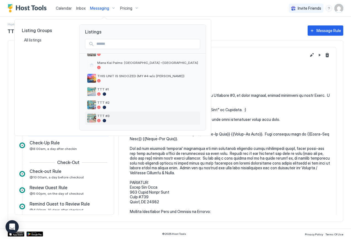
click at [101, 117] on span "TTT #3" at bounding box center [147, 116] width 101 height 4
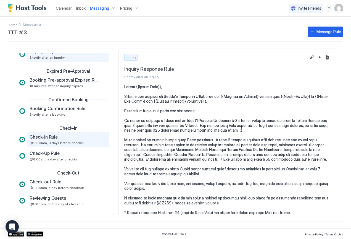
scroll to position [16, 0]
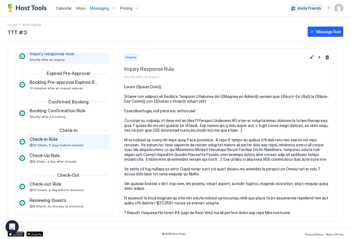
click at [42, 139] on span "Check-in Rule" at bounding box center [44, 139] width 28 height 6
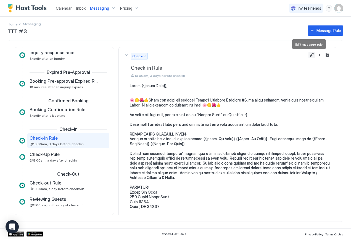
click at [309, 56] on button "Edit message rule" at bounding box center [312, 55] width 7 height 7
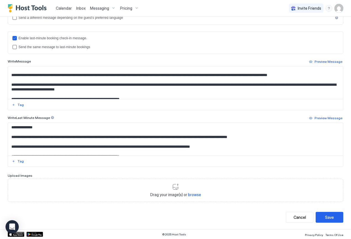
scroll to position [510, 0]
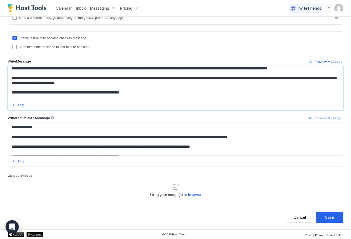
drag, startPoint x: 11, startPoint y: 78, endPoint x: 6, endPoint y: 96, distance: 19.2
click at [6, 96] on div "**********" at bounding box center [175, 47] width 351 height 364
paste textarea "**********"
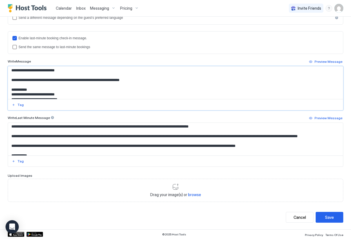
scroll to position [1053, 0]
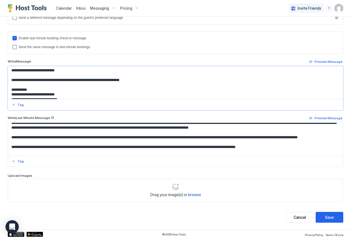
type textarea "**********"
drag, startPoint x: 12, startPoint y: 135, endPoint x: 8, endPoint y: 154, distance: 19.7
click at [8, 154] on div at bounding box center [176, 144] width 336 height 44
paste textarea "**********"
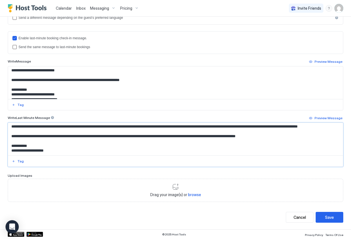
scroll to position [1083, 0]
type textarea "**********"
click at [325, 216] on div "Save" at bounding box center [329, 217] width 9 height 6
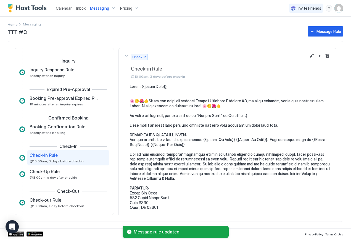
scroll to position [28, 0]
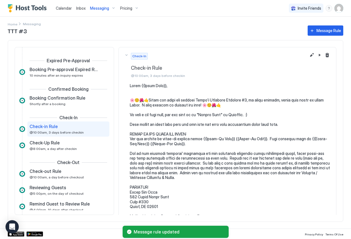
click at [99, 8] on span "Messaging" at bounding box center [99, 8] width 19 height 5
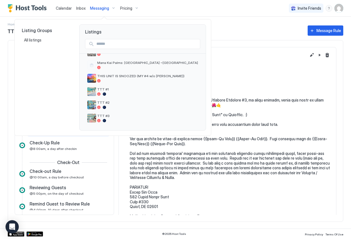
scroll to position [158, 0]
